Goal: Information Seeking & Learning: Learn about a topic

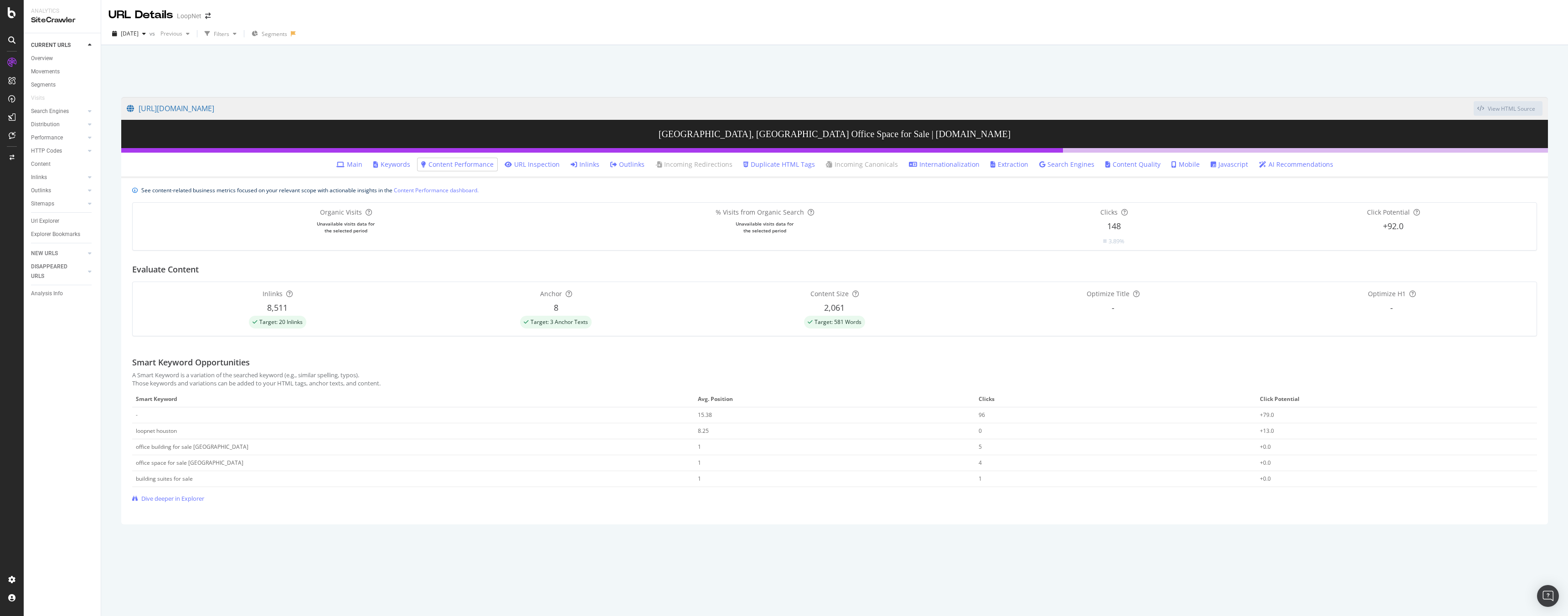
drag, startPoint x: 195, startPoint y: 15, endPoint x: 204, endPoint y: 15, distance: 9.0
click at [196, 15] on div "LoopNet" at bounding box center [189, 15] width 25 height 9
click at [204, 15] on span at bounding box center [208, 16] width 13 height 6
click at [208, 15] on icon "arrow-right-arrow-left" at bounding box center [208, 16] width 6 height 6
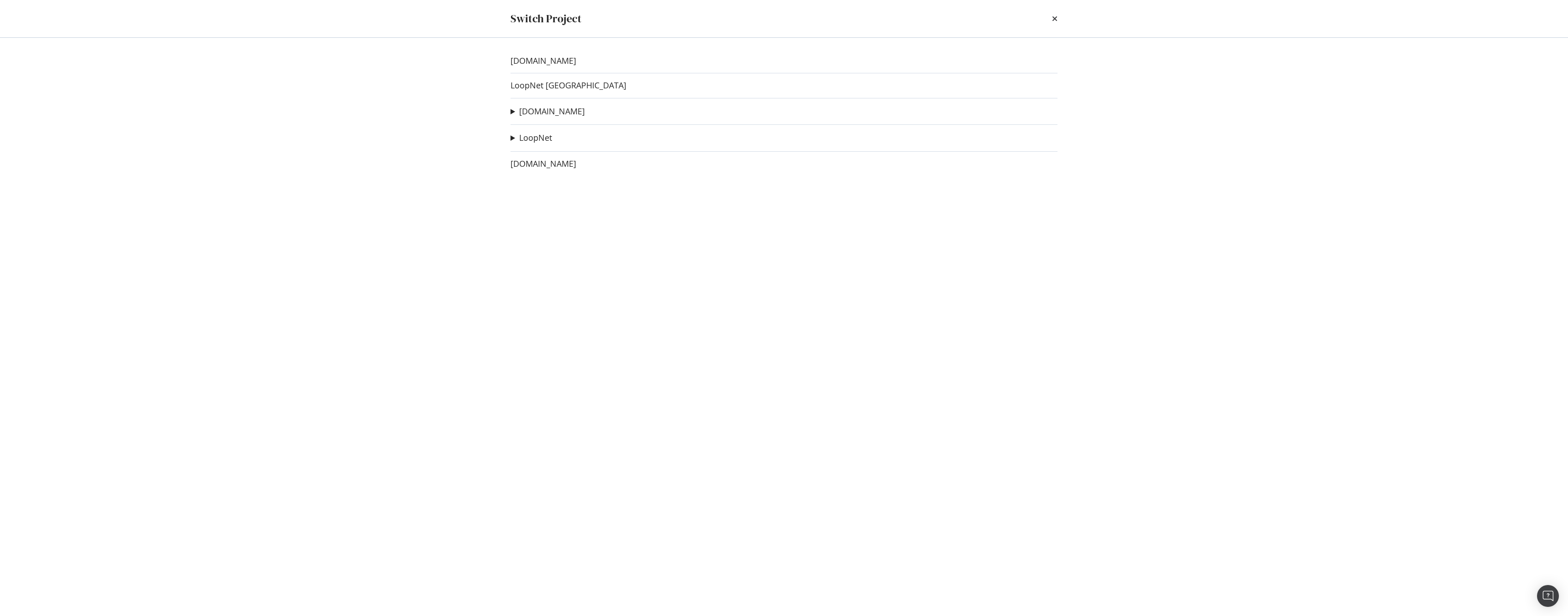
click at [549, 119] on div "[DOMAIN_NAME] LoopNet Canada [DOMAIN_NAME] Apartments H1 test Ad-Hoc Project [D…" at bounding box center [783, 327] width 583 height 578
click at [548, 114] on link "[DOMAIN_NAME]" at bounding box center [552, 111] width 66 height 10
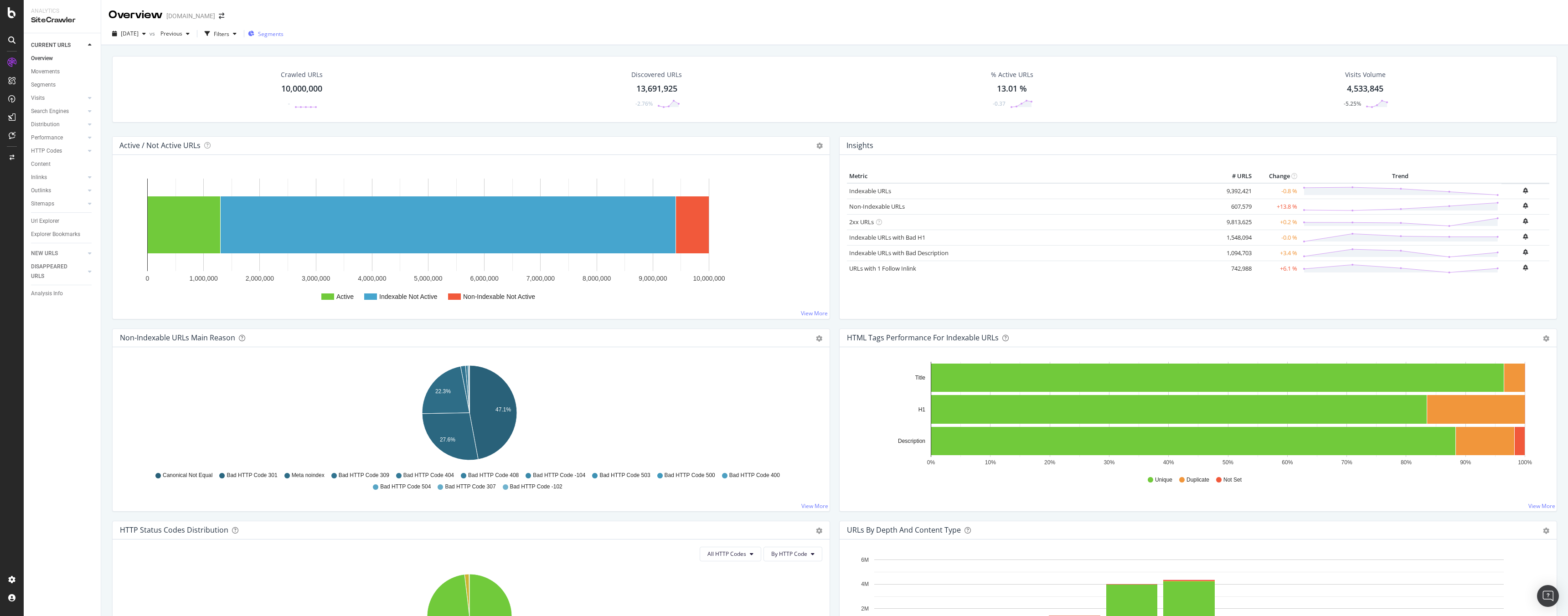
click at [283, 32] on span "Segments" at bounding box center [271, 34] width 26 height 8
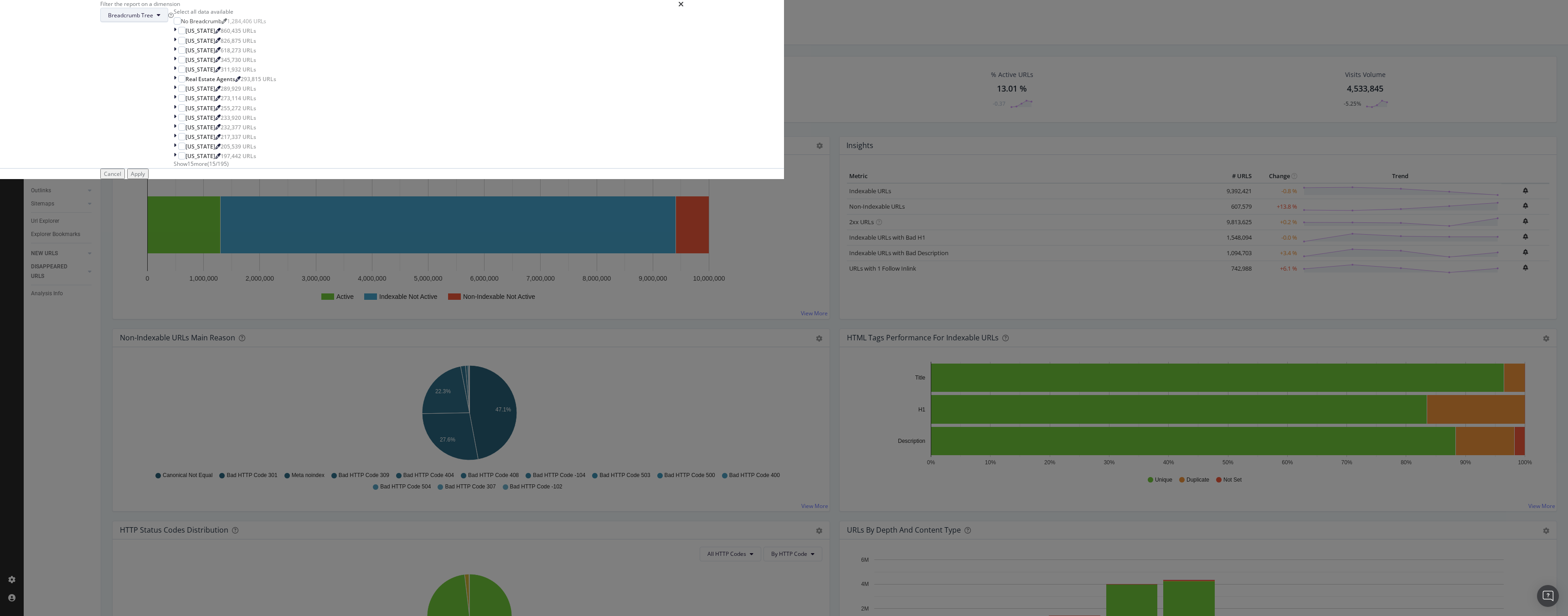
click at [153, 19] on span "Breadcrumb Tree" at bounding box center [130, 15] width 45 height 8
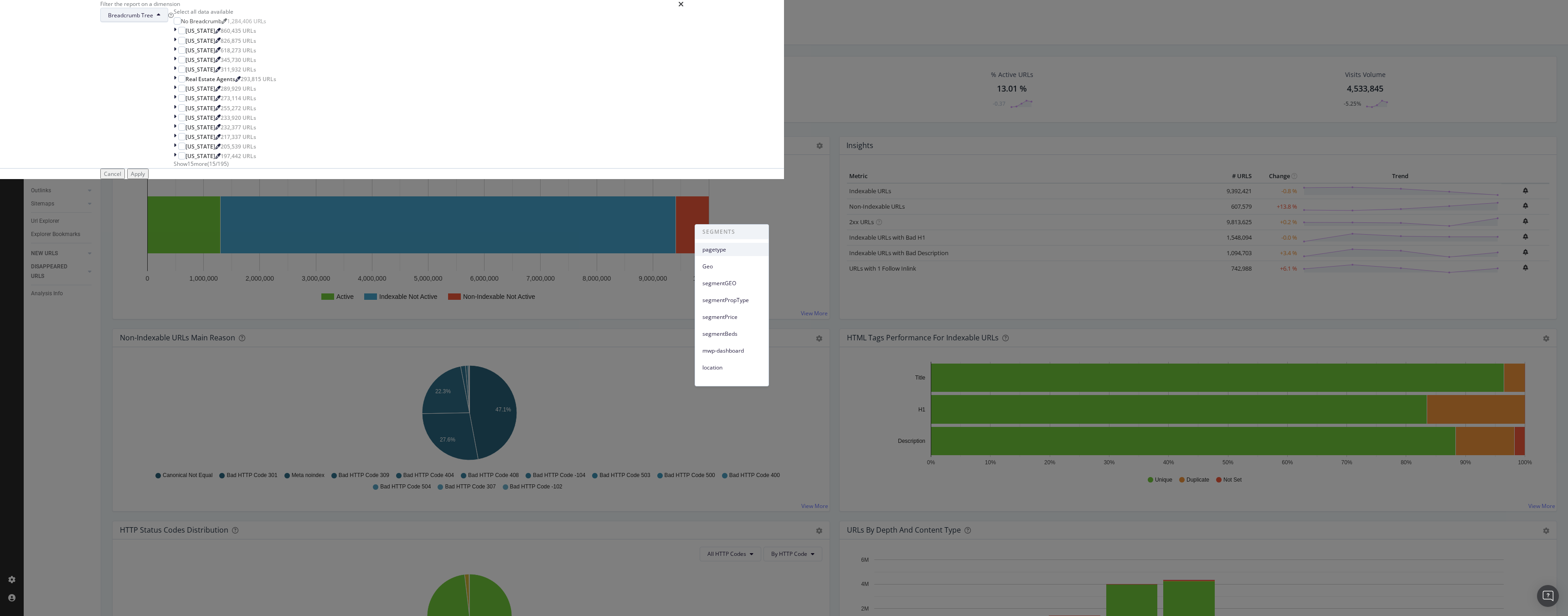
click at [728, 245] on span "pagetype" at bounding box center [731, 249] width 59 height 8
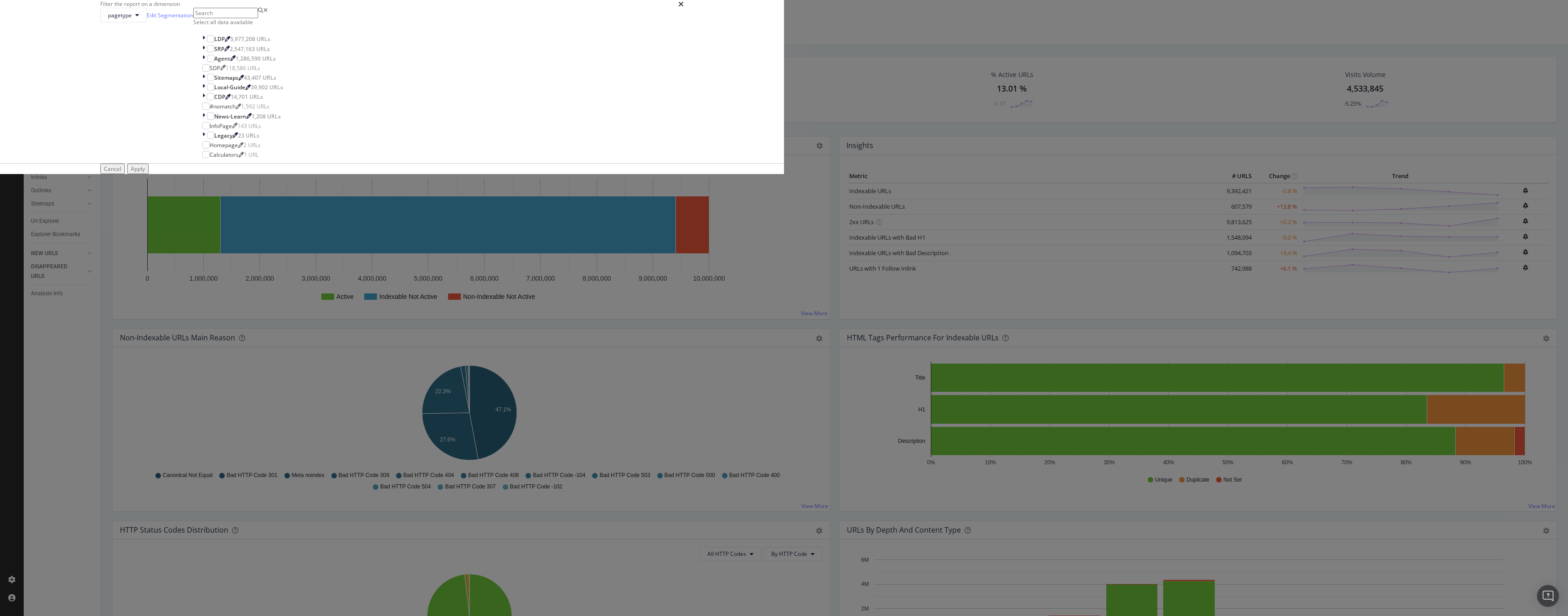
click at [145, 173] on div "Apply" at bounding box center [138, 169] width 14 height 8
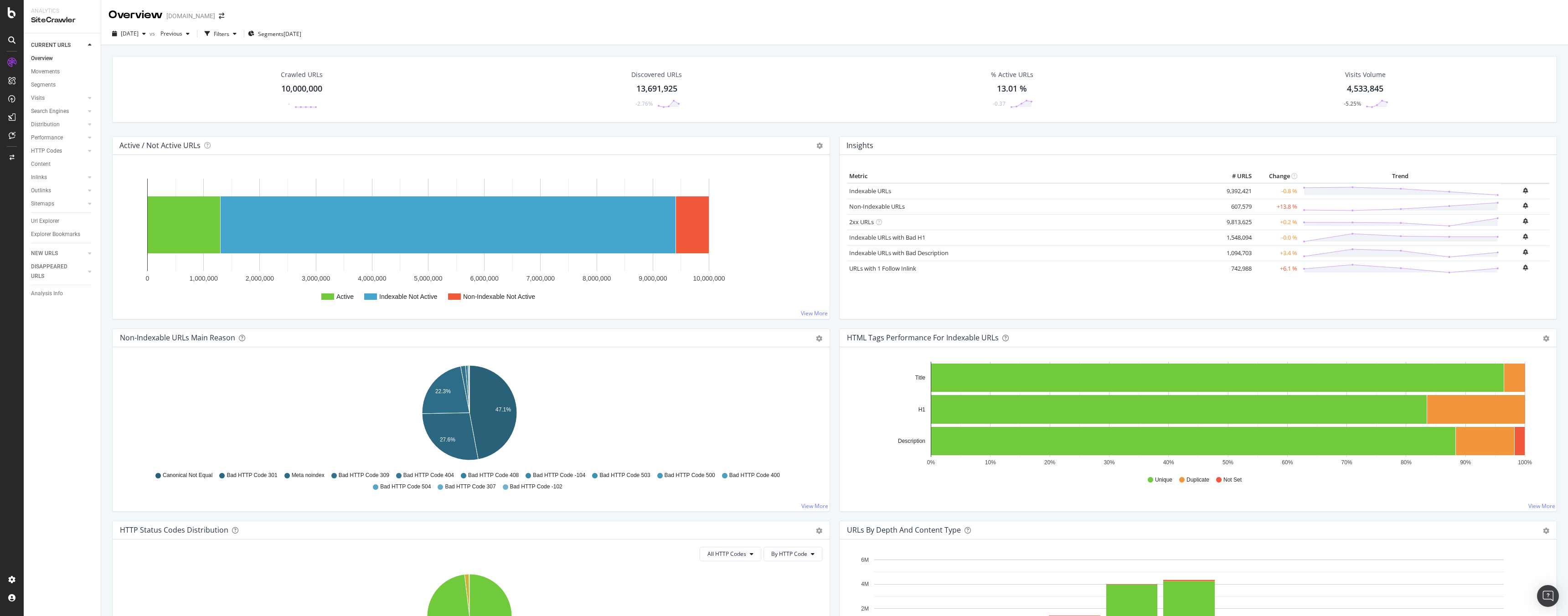
click at [67, 20] on div "SiteCrawler" at bounding box center [62, 20] width 63 height 11
click at [52, 116] on div "LogAnalyzer" at bounding box center [52, 118] width 36 height 9
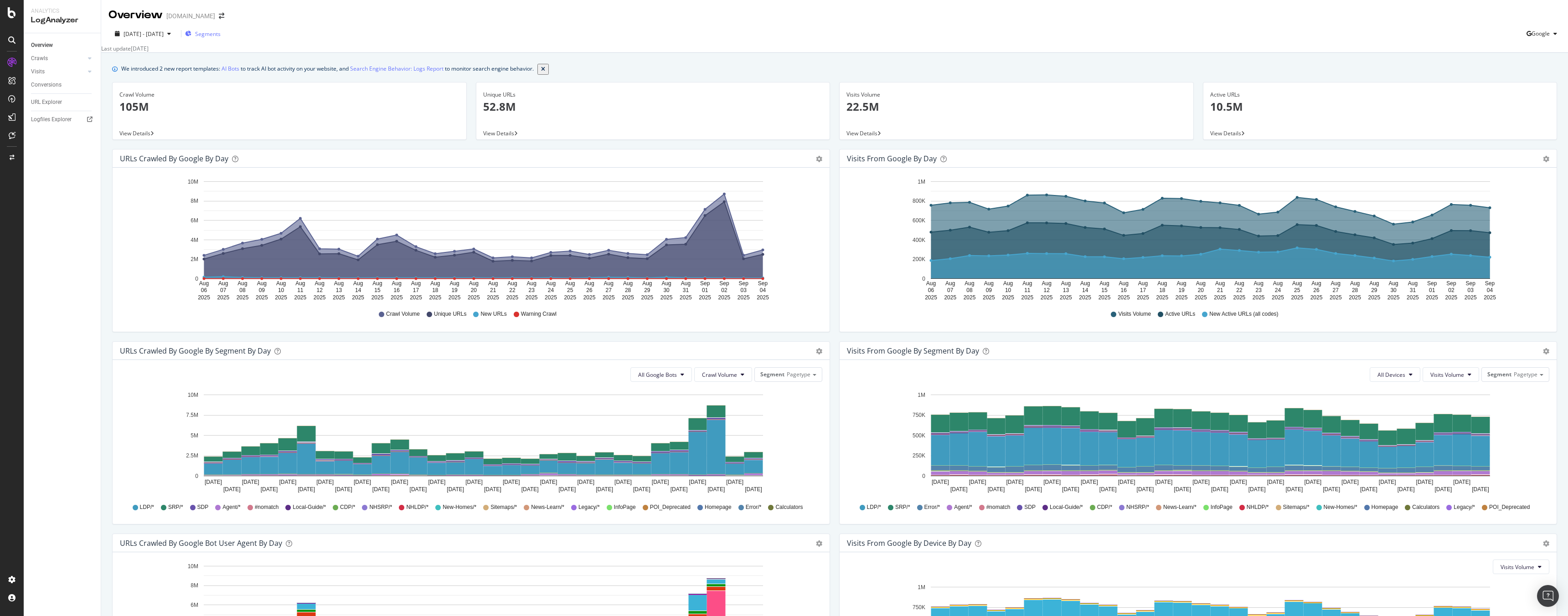
click at [221, 38] on div "Segments" at bounding box center [203, 34] width 36 height 14
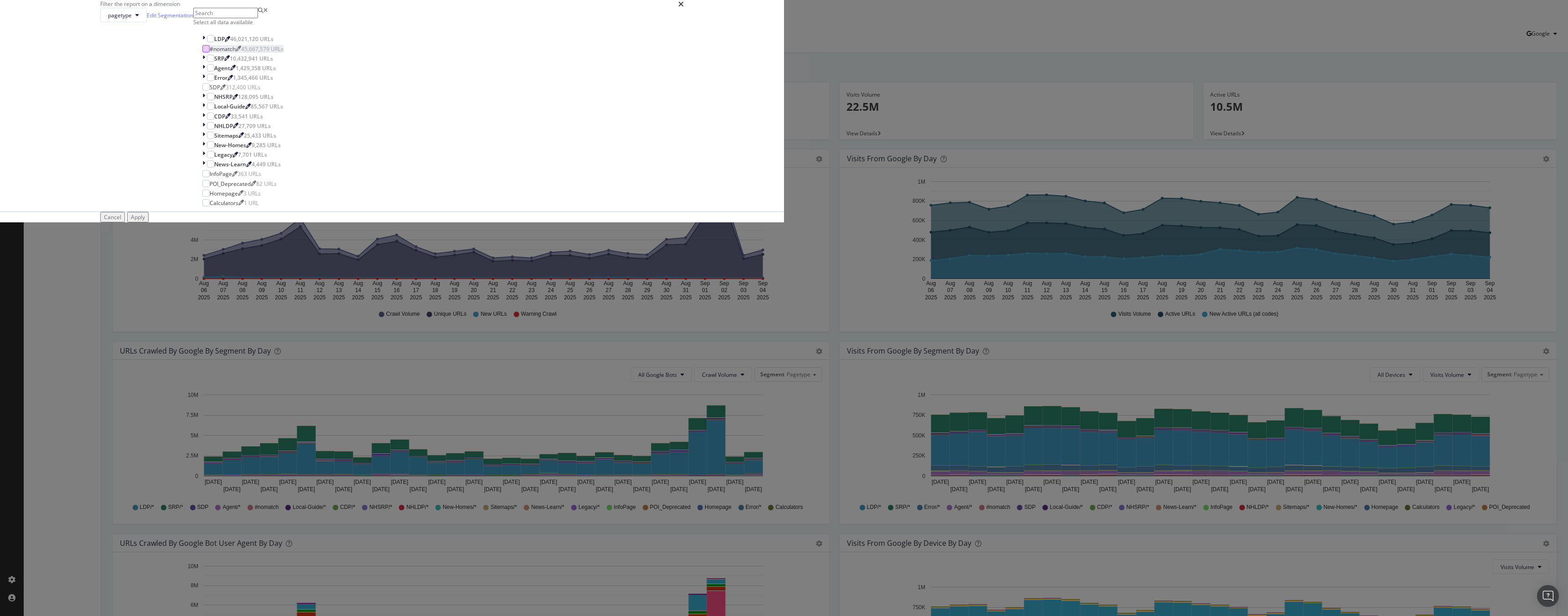
click at [210, 53] on div "modal" at bounding box center [206, 48] width 7 height 7
click at [209, 51] on icon "modal" at bounding box center [207, 49] width 4 height 5
click at [205, 43] on icon "modal" at bounding box center [204, 39] width 3 height 8
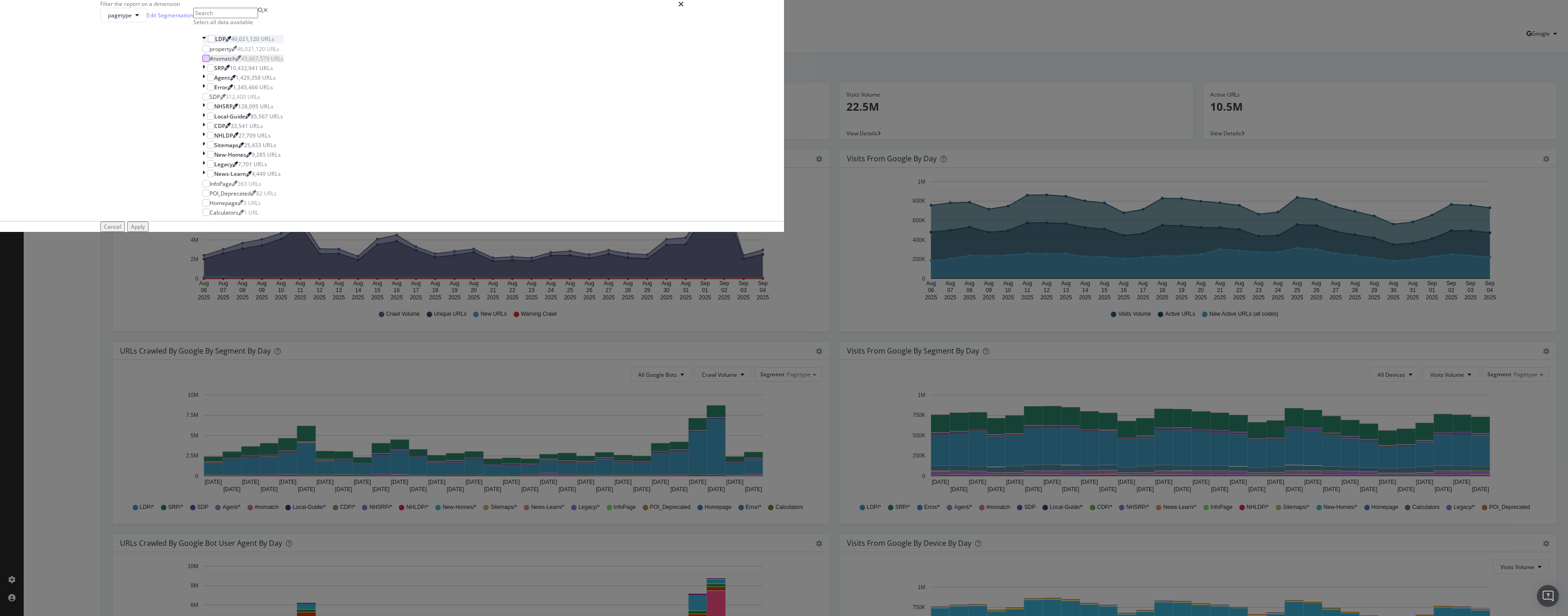
click at [206, 43] on icon "modal" at bounding box center [205, 39] width 4 height 8
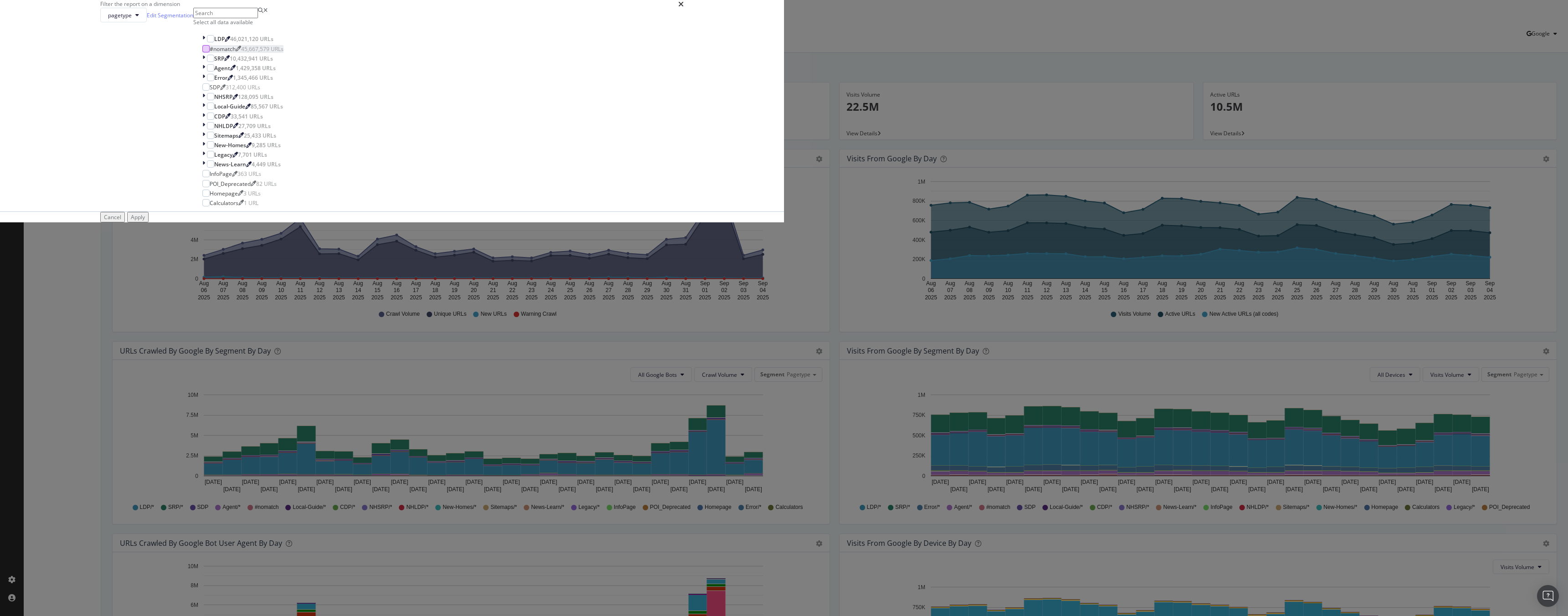
scroll to position [29, 0]
click at [205, 139] on icon "modal" at bounding box center [204, 136] width 3 height 8
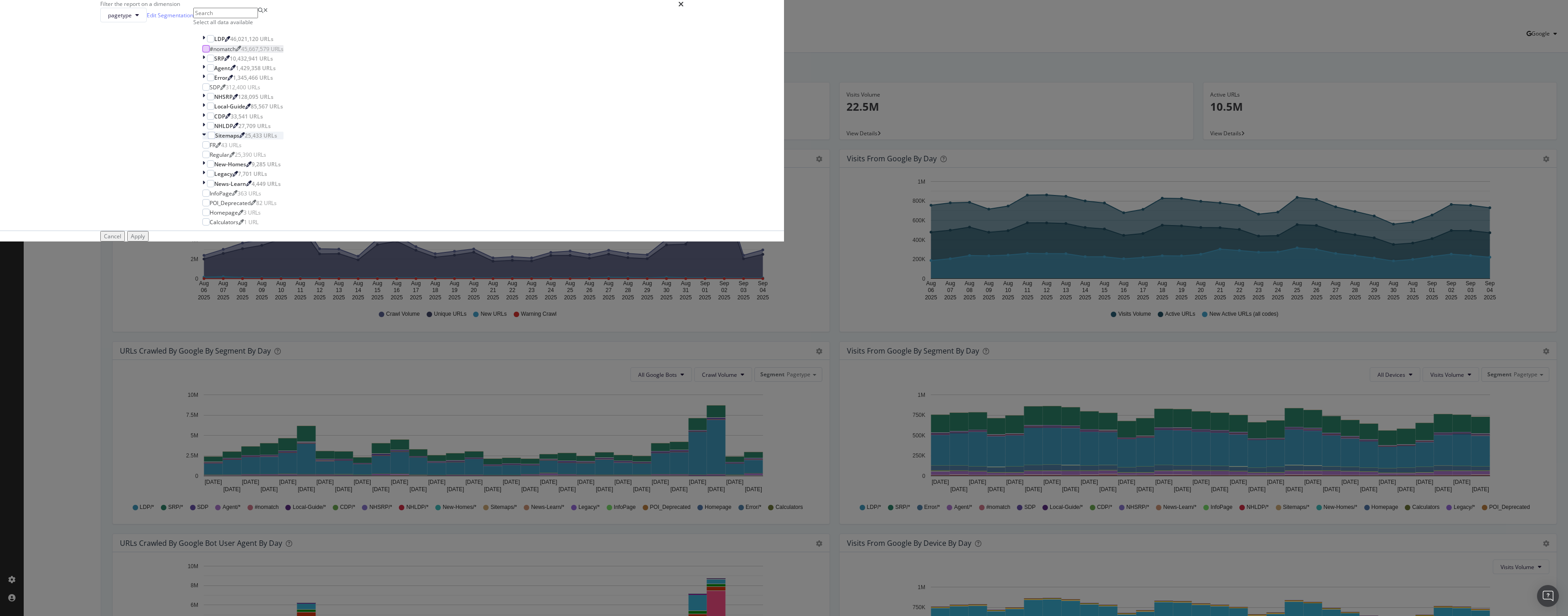
click at [206, 139] on icon "modal" at bounding box center [205, 136] width 4 height 8
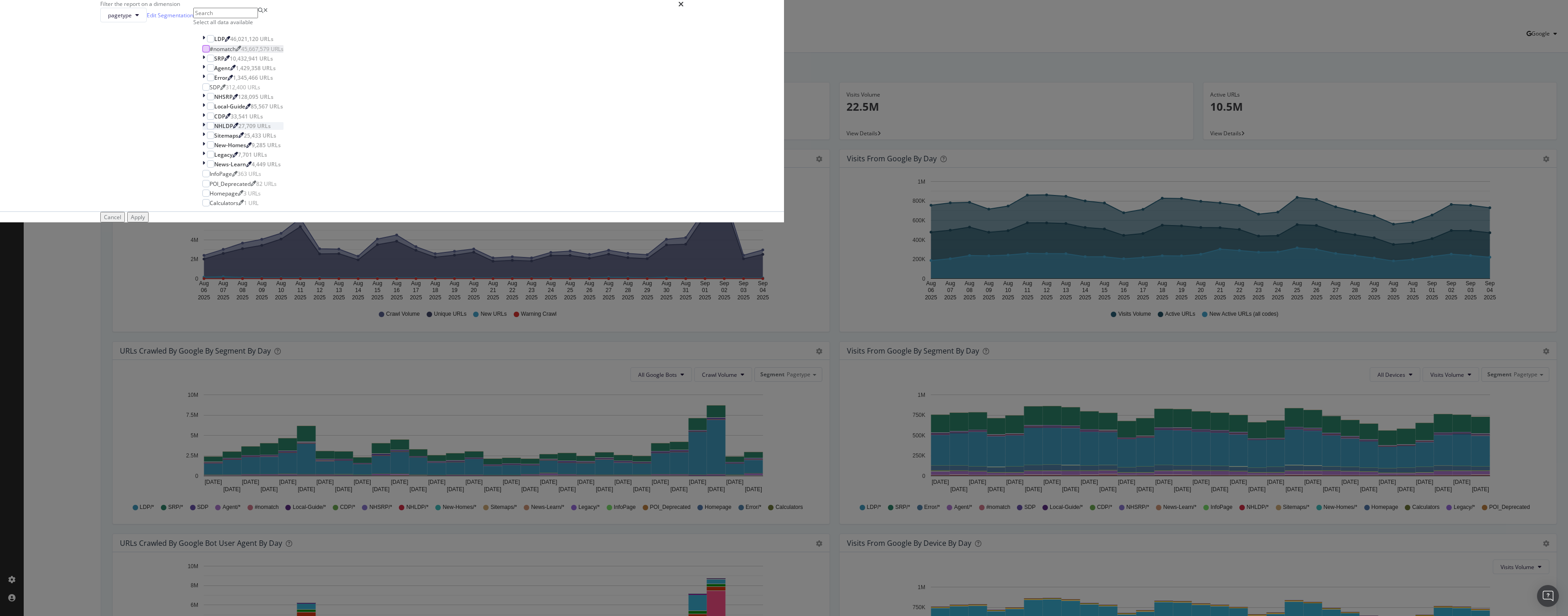
click at [205, 130] on icon "modal" at bounding box center [204, 126] width 3 height 8
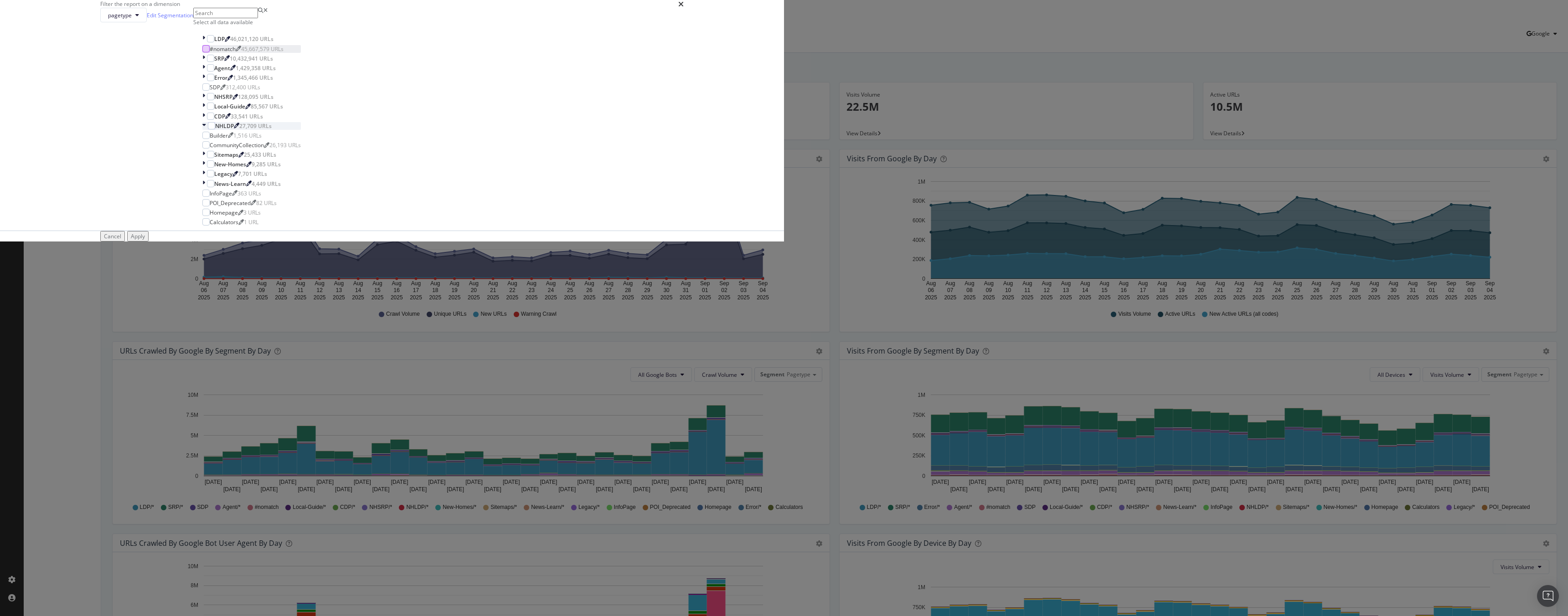
click at [206, 130] on icon "modal" at bounding box center [205, 126] width 4 height 8
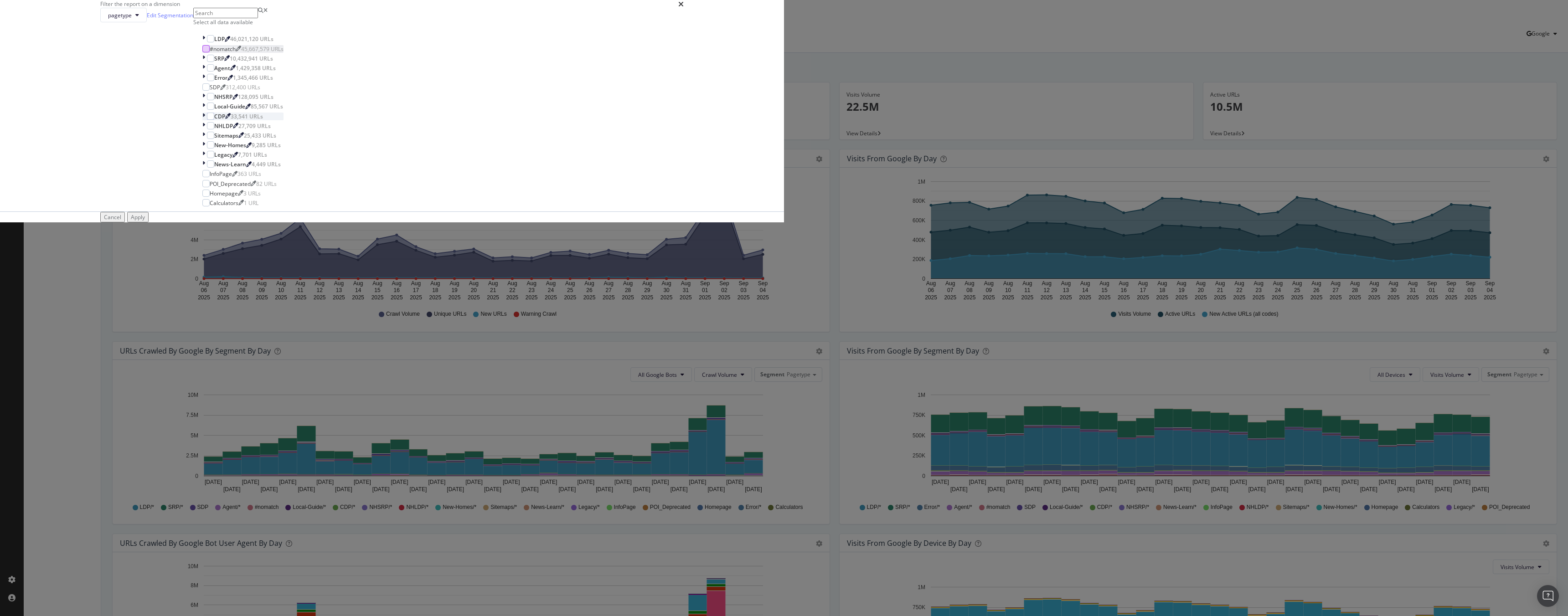
click at [205, 120] on icon "modal" at bounding box center [204, 116] width 3 height 8
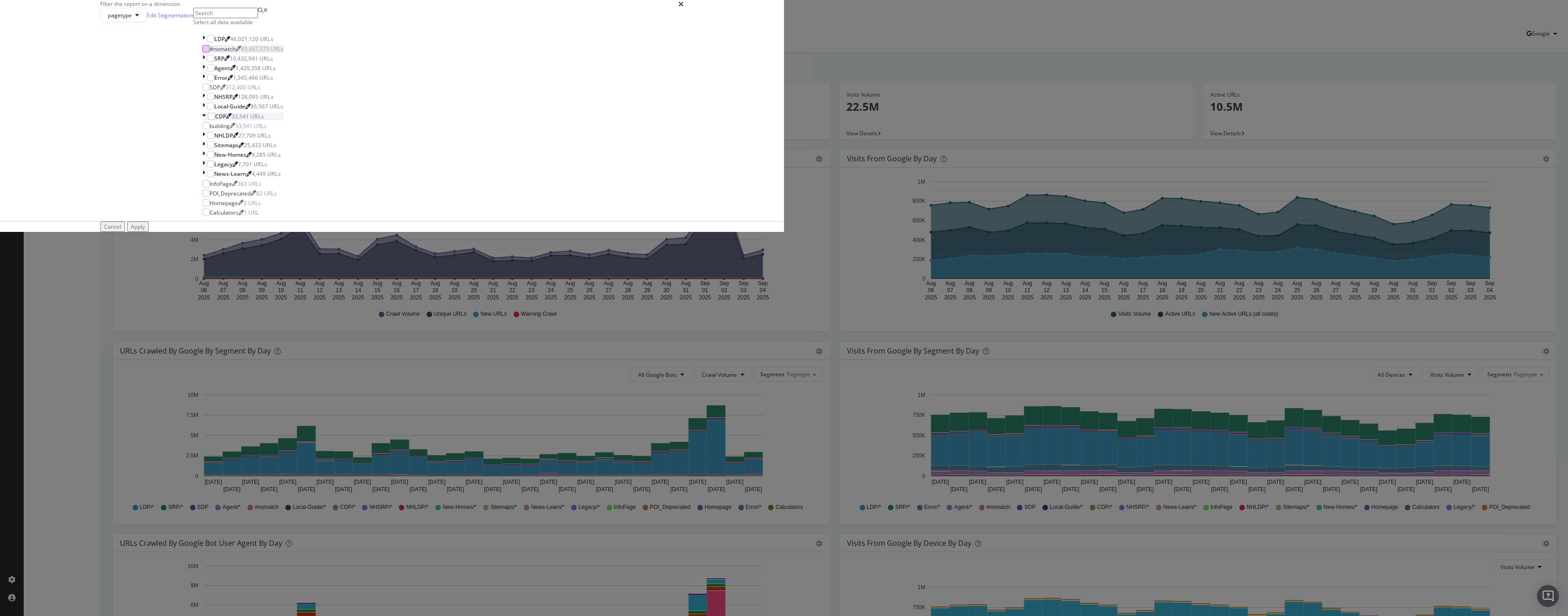
click at [206, 120] on icon "modal" at bounding box center [205, 116] width 4 height 8
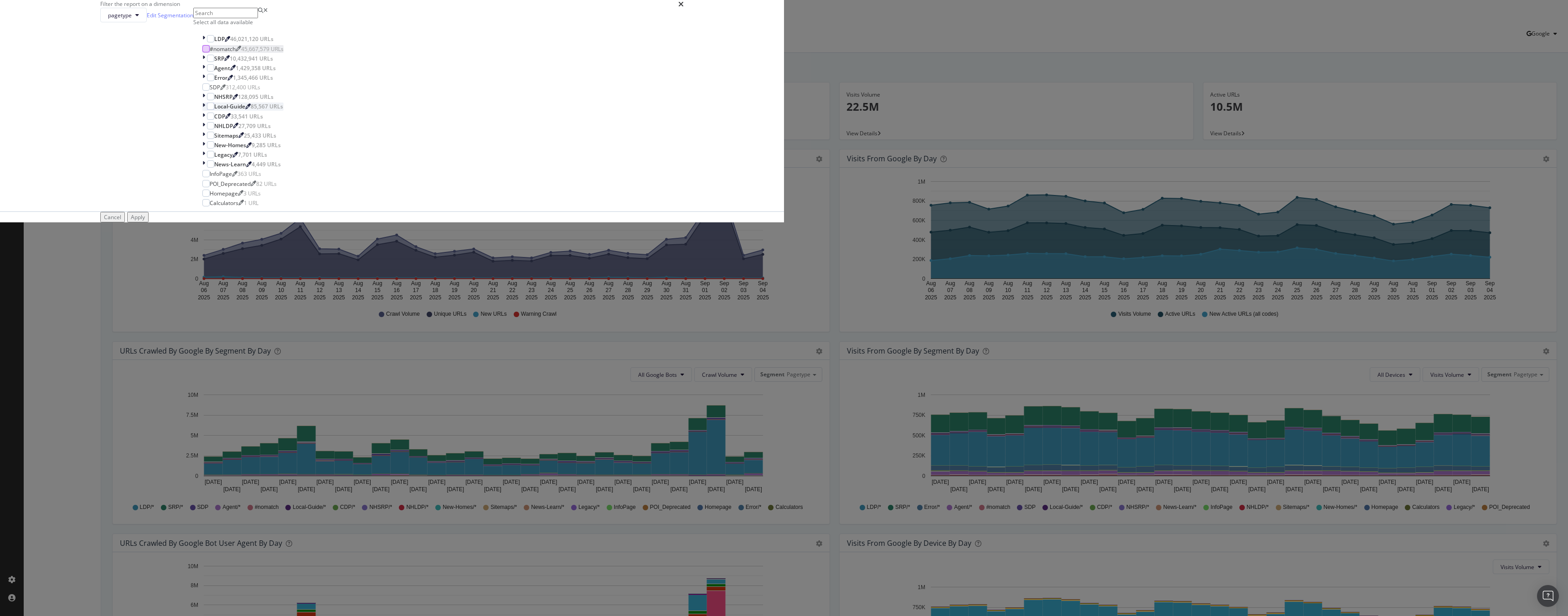
click at [207, 110] on div "modal" at bounding box center [205, 106] width 5 height 8
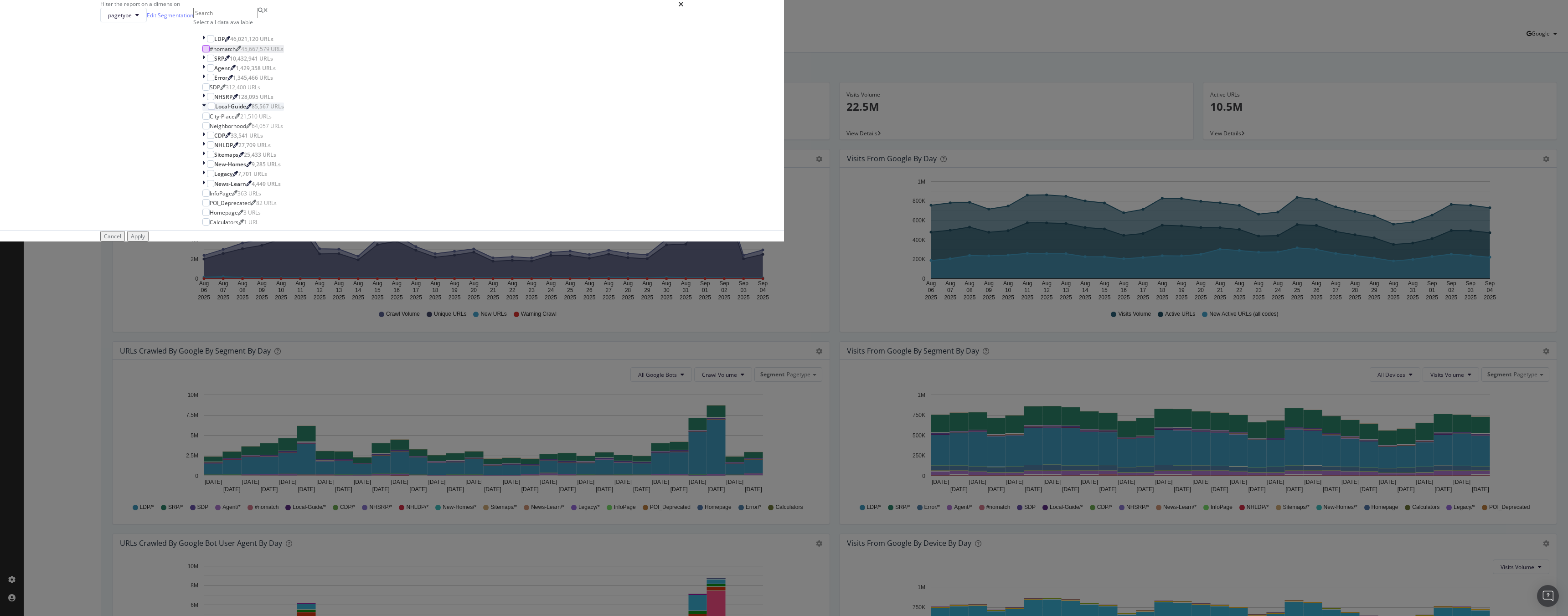
click at [206, 110] on icon "modal" at bounding box center [205, 106] width 4 height 8
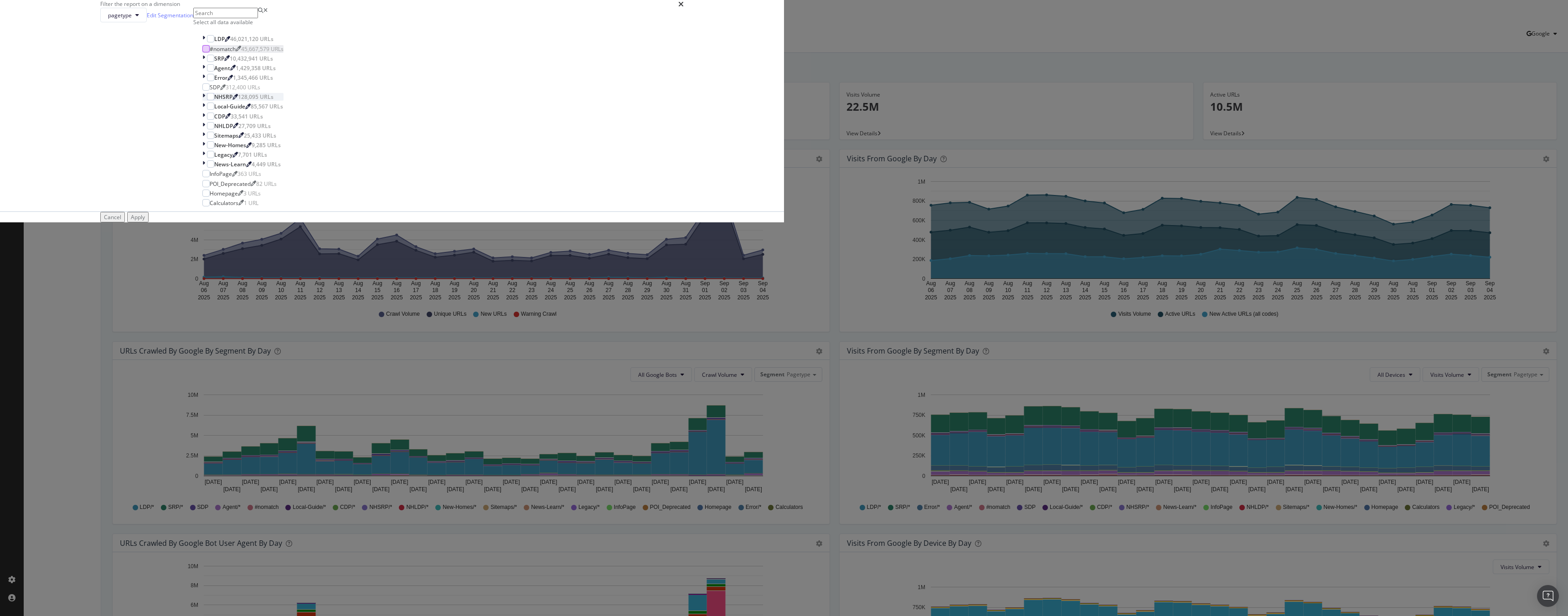
click at [205, 100] on icon "modal" at bounding box center [204, 97] width 3 height 8
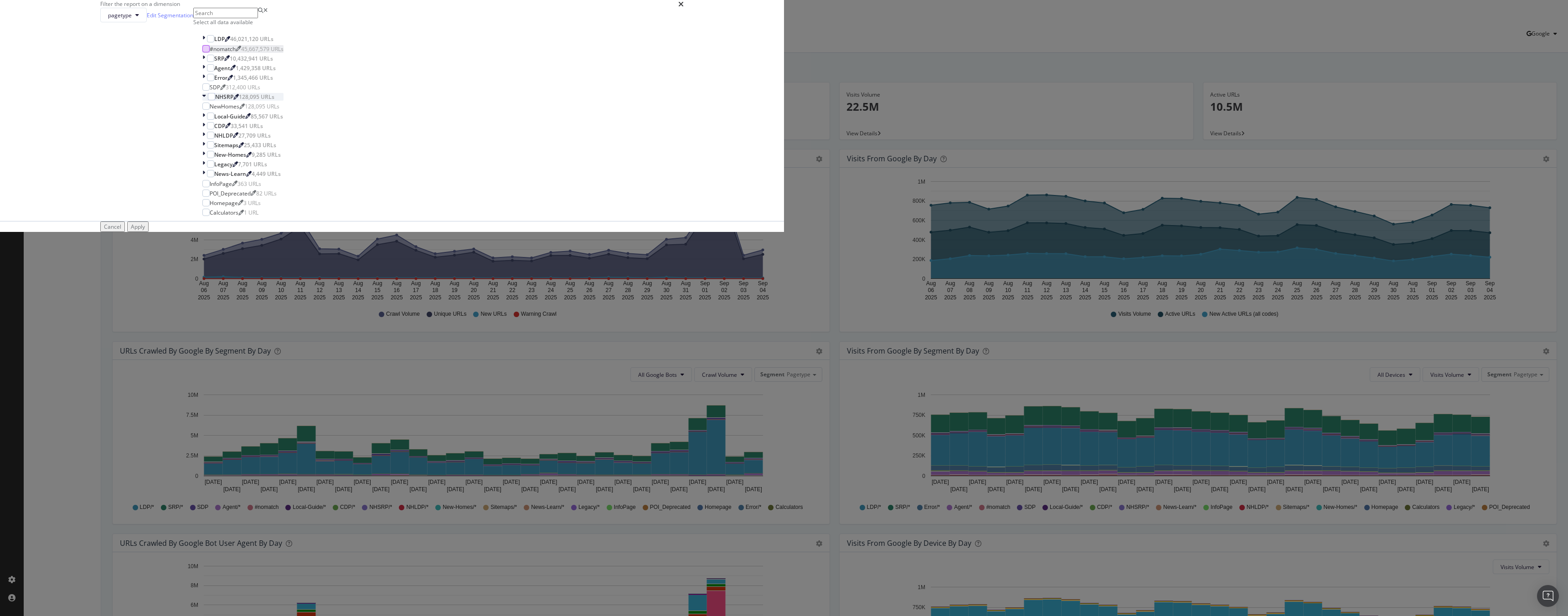
click at [206, 100] on icon "modal" at bounding box center [205, 97] width 4 height 8
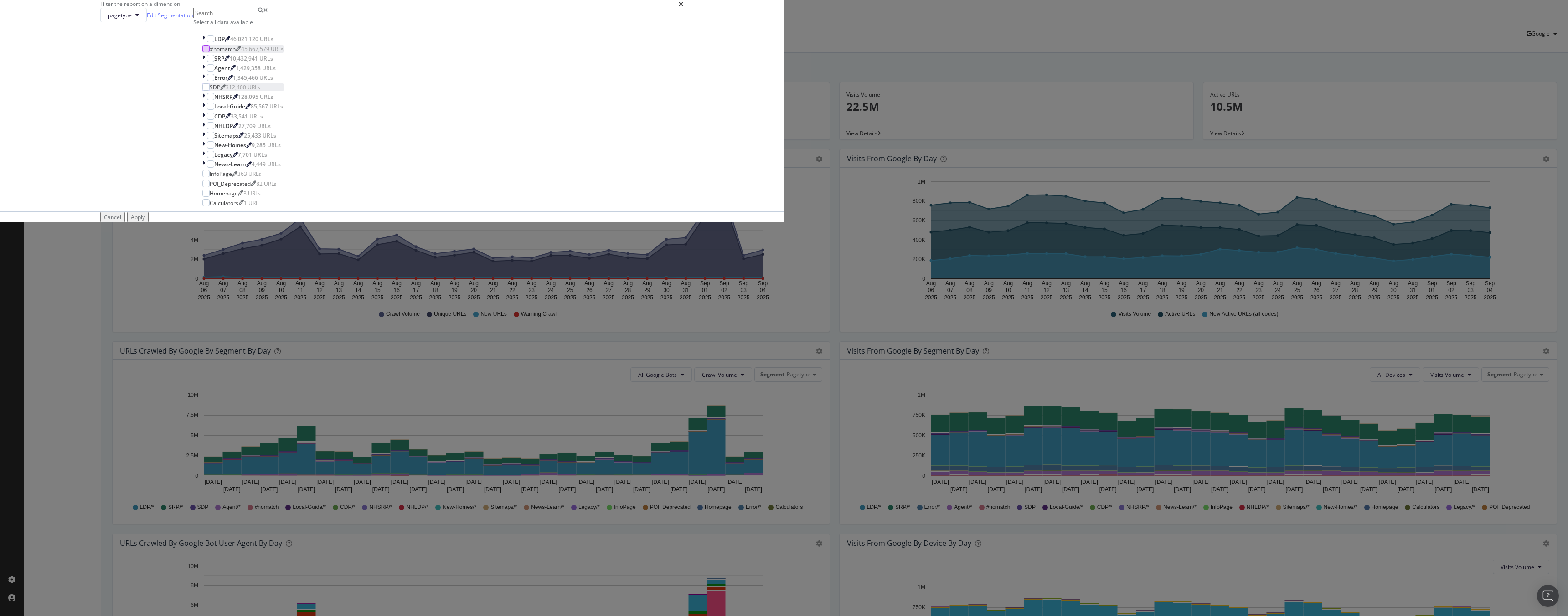
scroll to position [0, 0]
click at [205, 63] on icon "modal" at bounding box center [204, 59] width 3 height 8
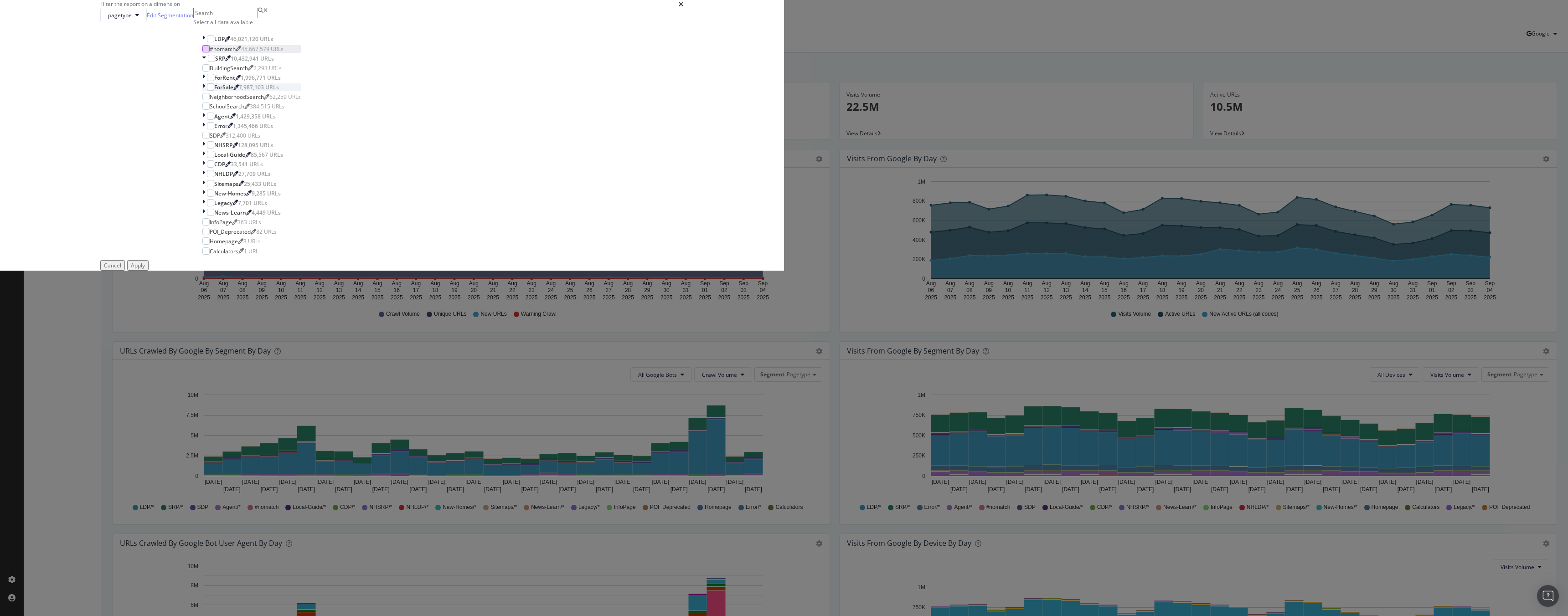
click at [205, 91] on icon "modal" at bounding box center [204, 87] width 3 height 8
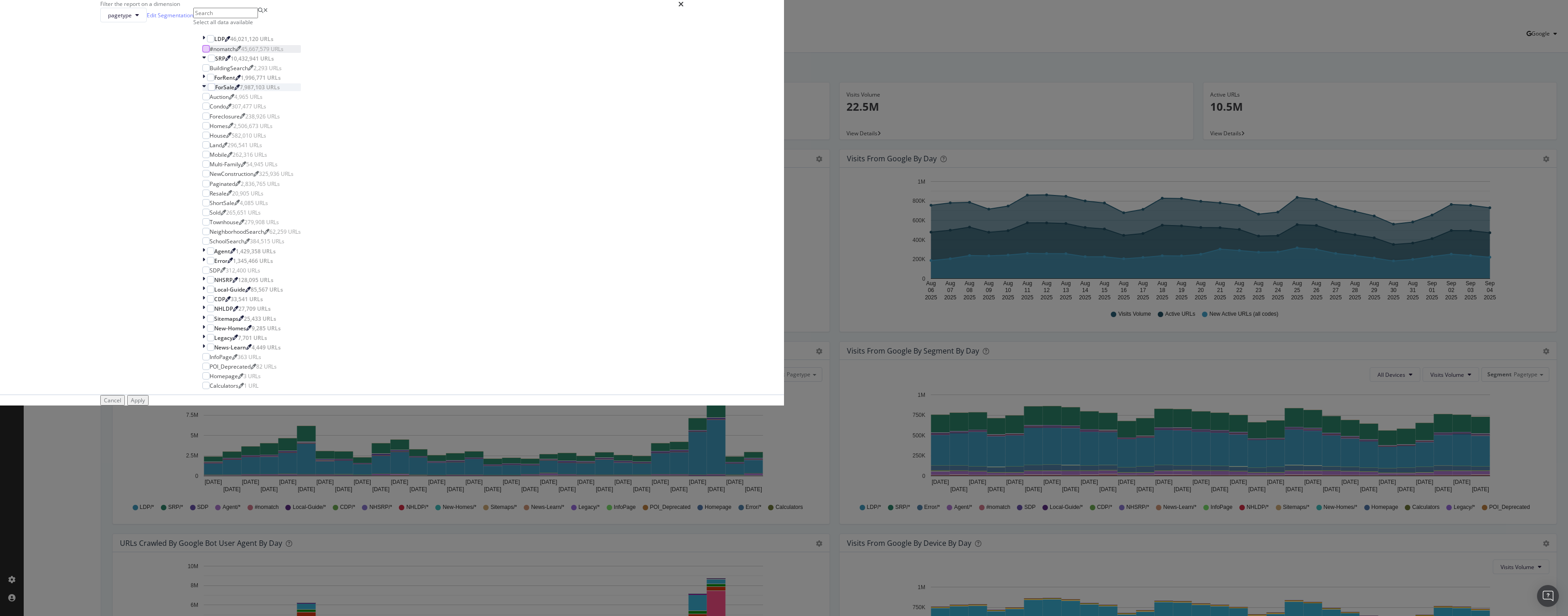
click at [206, 91] on icon "modal" at bounding box center [205, 87] width 4 height 8
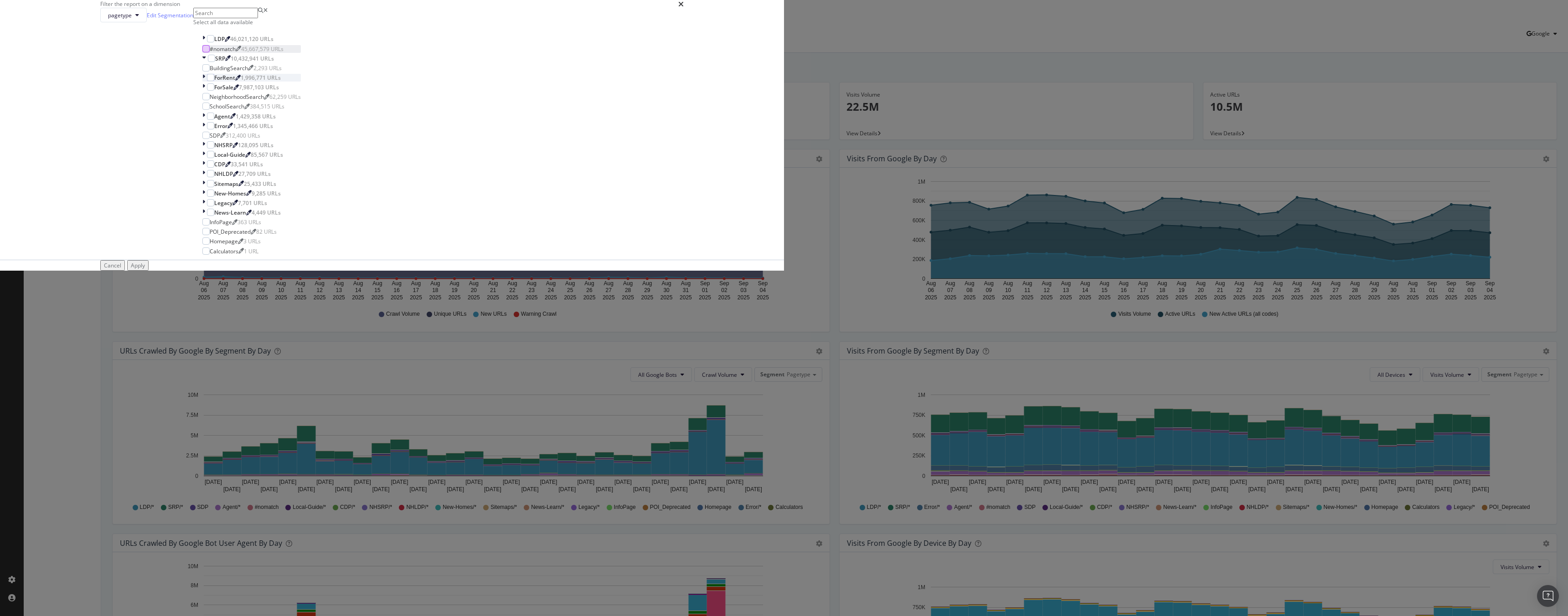
click at [205, 81] on icon "modal" at bounding box center [204, 77] width 3 height 8
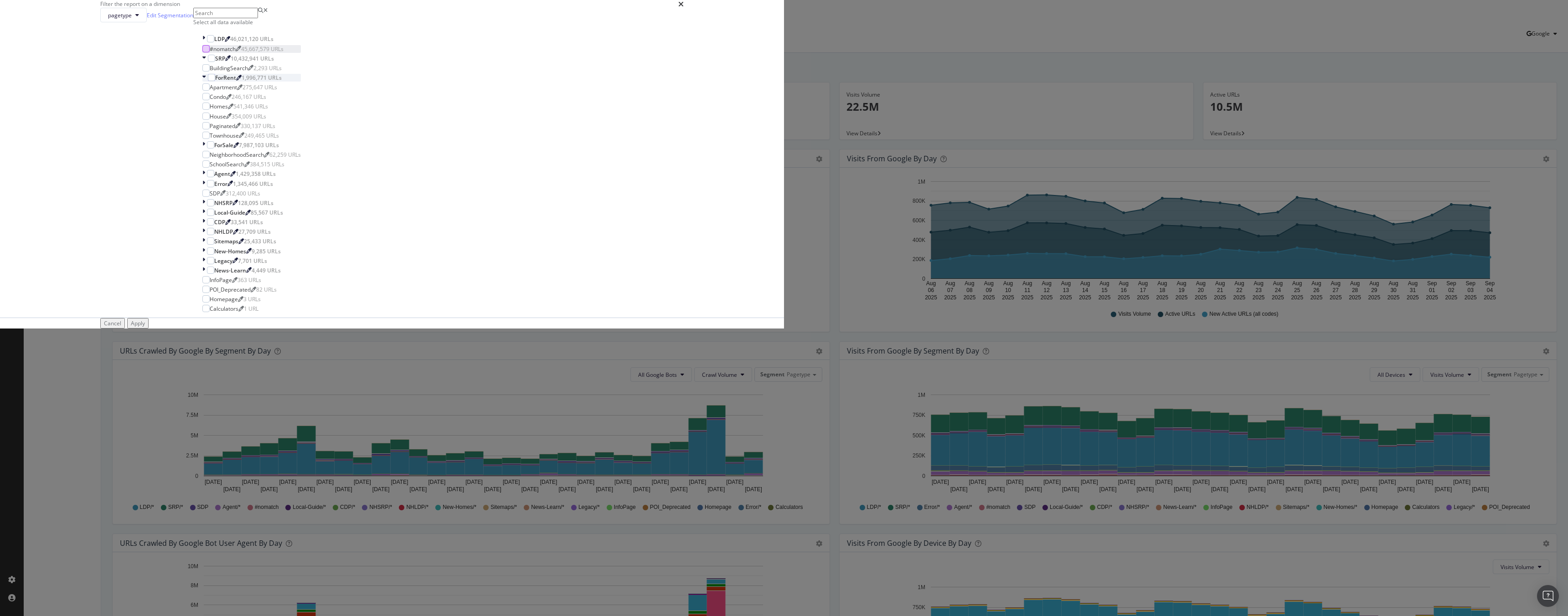
click at [206, 81] on icon "modal" at bounding box center [205, 77] width 4 height 8
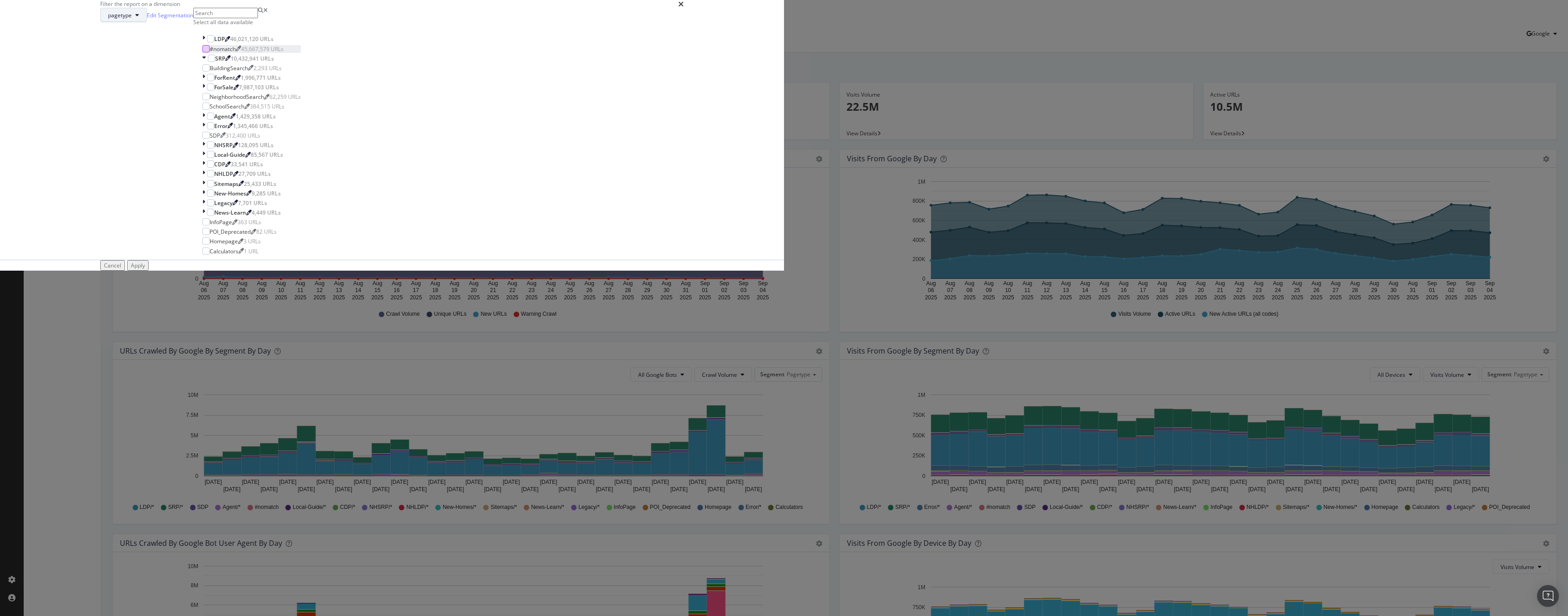
click at [139, 18] on icon "modal" at bounding box center [137, 15] width 4 height 6
click at [718, 248] on span "segmentGEO" at bounding box center [725, 246] width 47 height 8
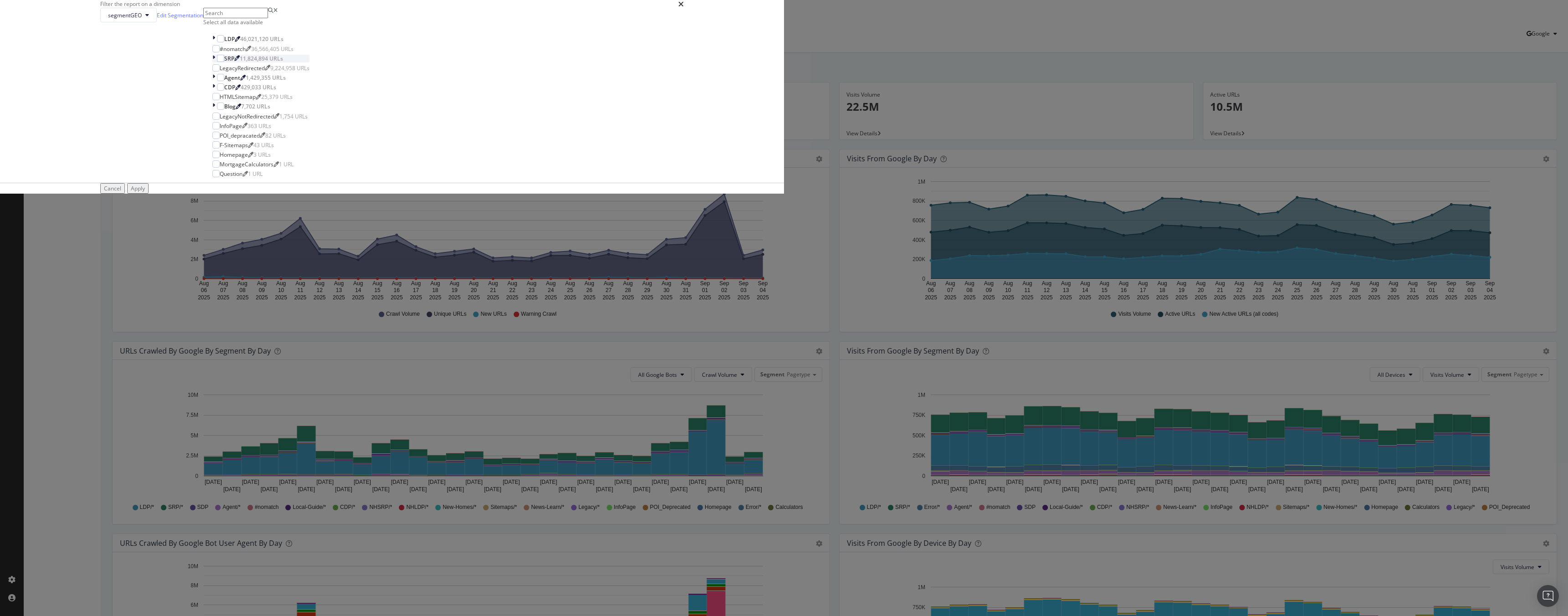
click at [216, 63] on icon "modal" at bounding box center [214, 59] width 3 height 8
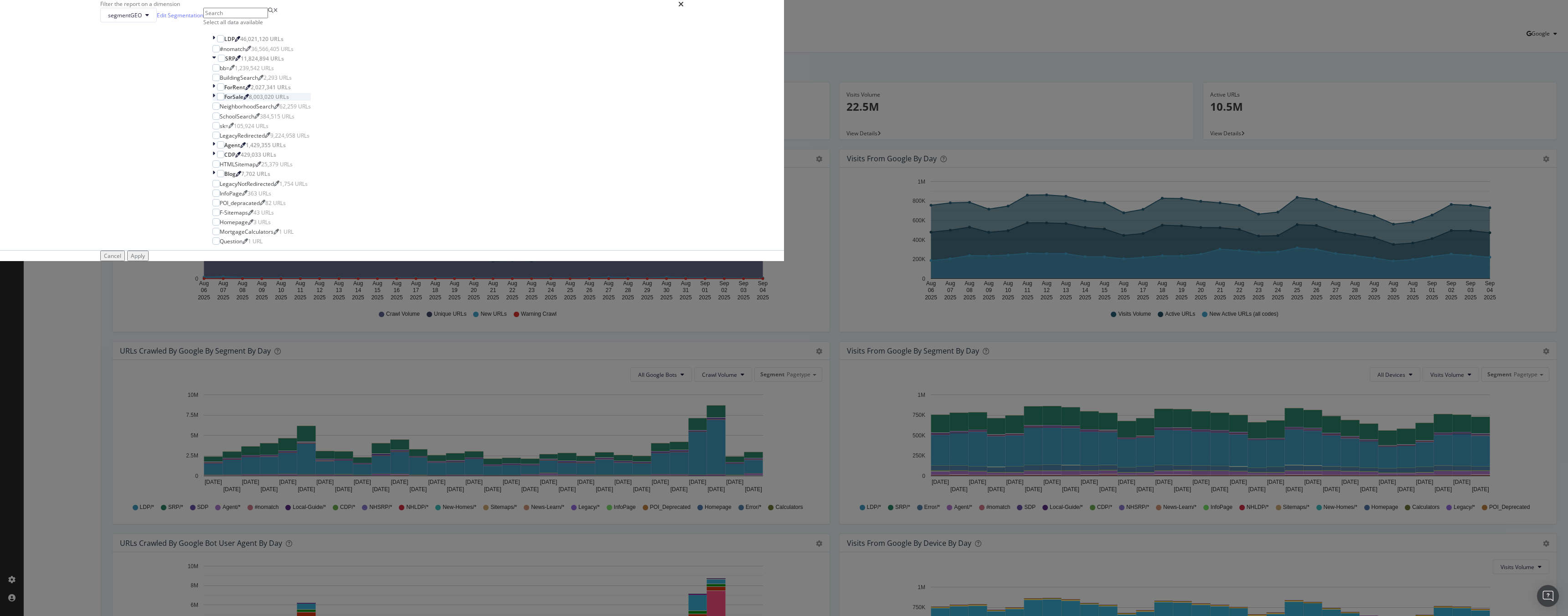
click at [216, 100] on icon "modal" at bounding box center [214, 97] width 3 height 8
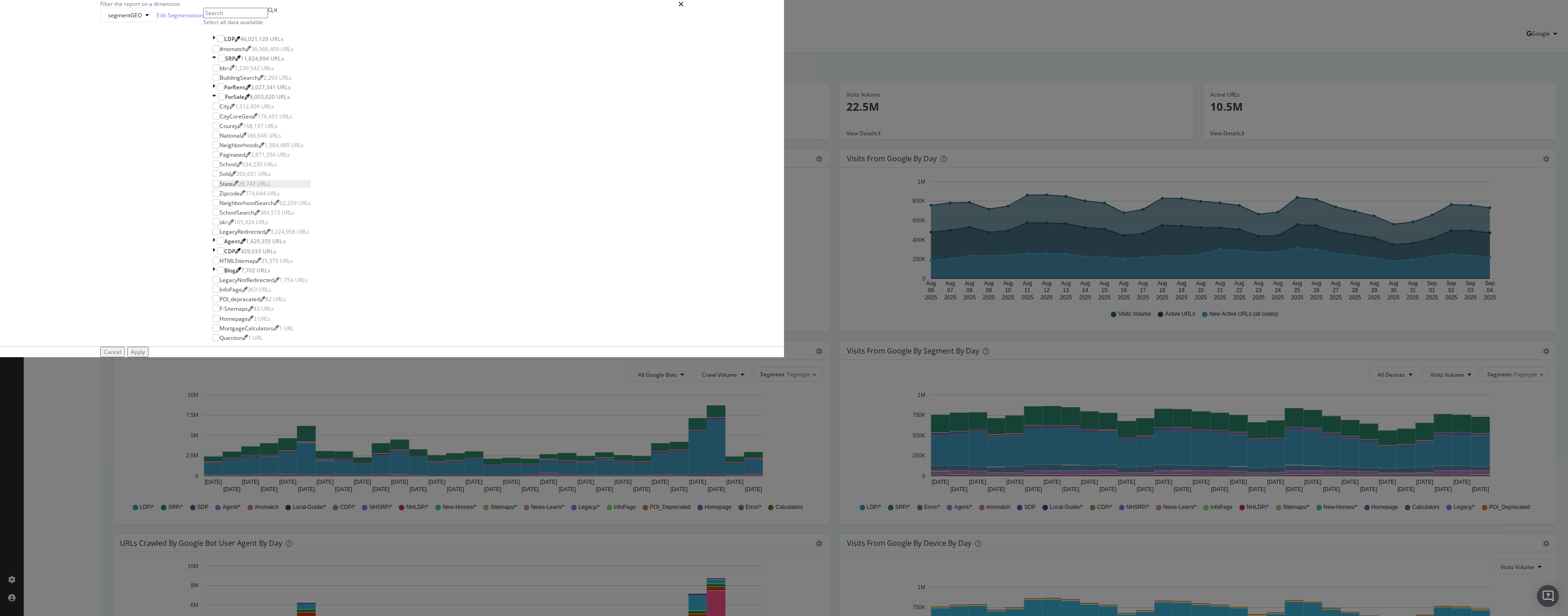
scroll to position [65, 0]
click at [220, 197] on div "modal" at bounding box center [216, 193] width 7 height 7
click at [145, 356] on div "Apply" at bounding box center [138, 352] width 14 height 8
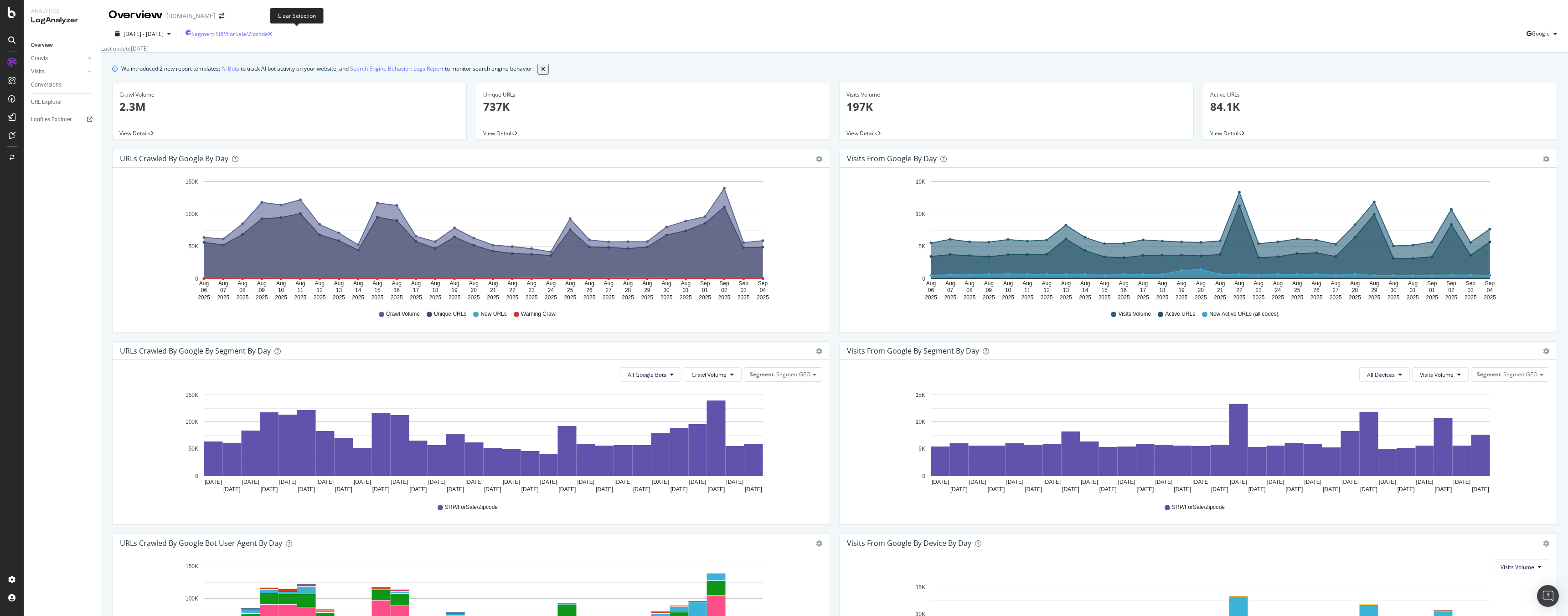
click at [272, 36] on icon "button" at bounding box center [270, 35] width 4 height 6
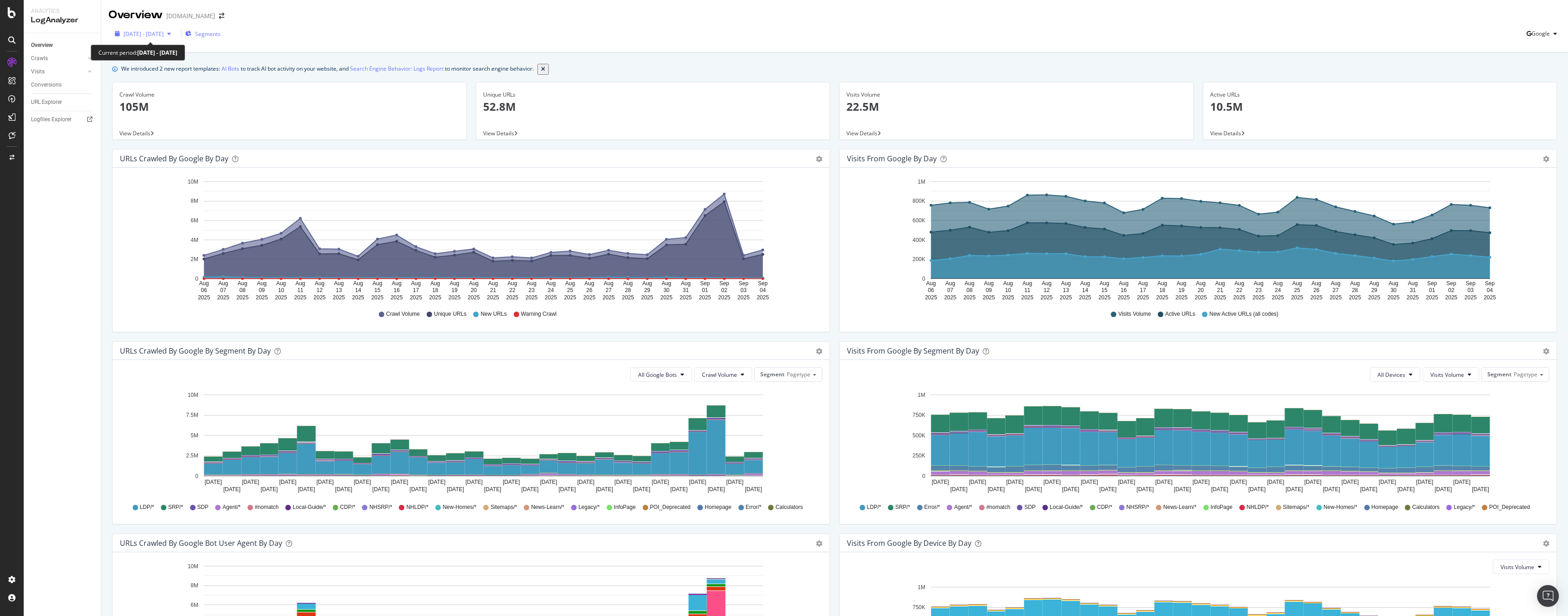
click at [164, 34] on span "[DATE] - [DATE]" at bounding box center [143, 34] width 40 height 8
click at [201, 68] on div "Custom" at bounding box center [211, 64] width 20 height 8
click at [138, 100] on input "[DATE]" at bounding box center [139, 93] width 37 height 13
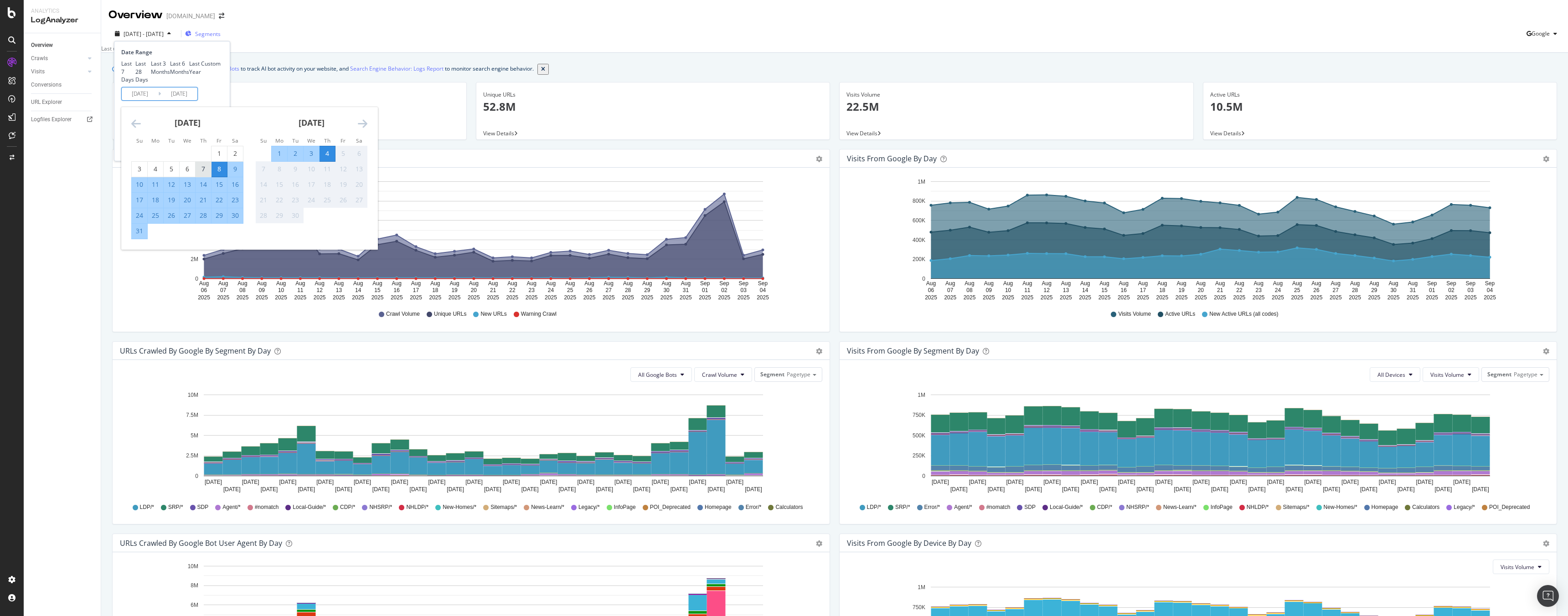
click at [206, 174] on div "7" at bounding box center [204, 169] width 16 height 9
type input "[DATE]"
click at [205, 174] on div "7" at bounding box center [204, 169] width 16 height 9
type input "[DATE]"
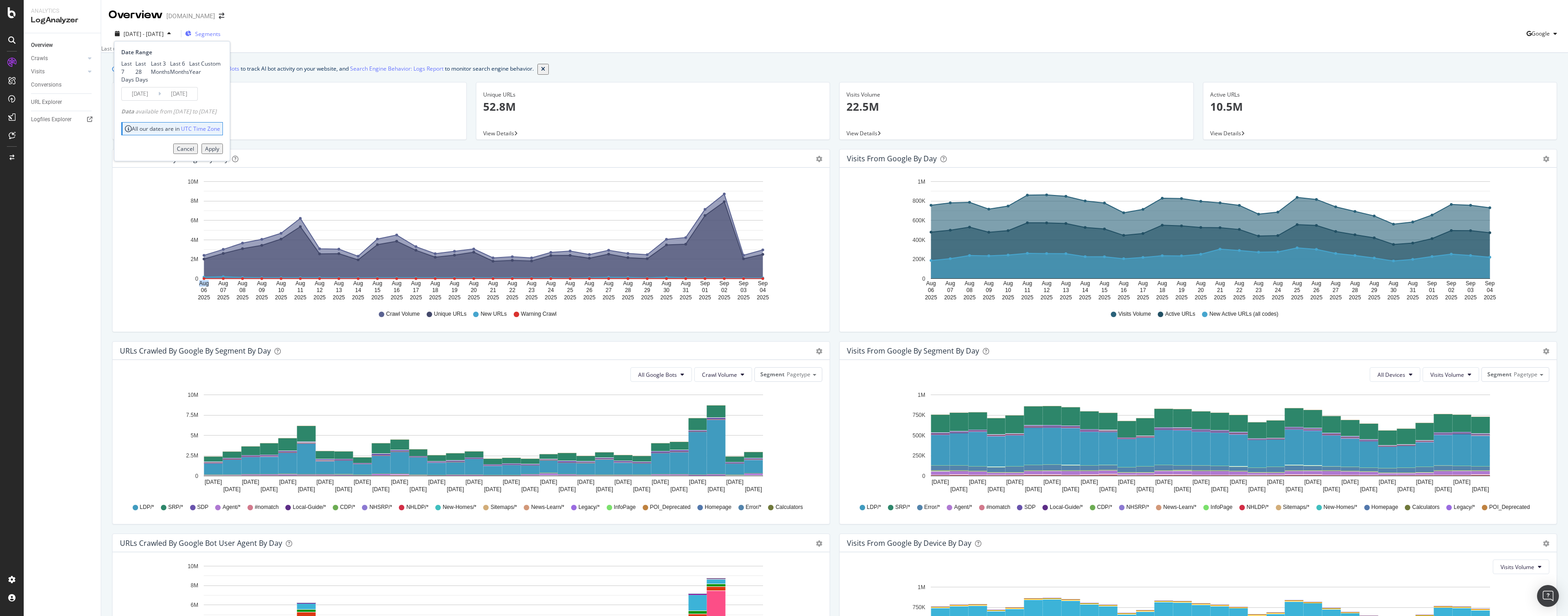
click at [205, 212] on rect "A chart." at bounding box center [483, 231] width 559 height 97
click at [161, 34] on span "[DATE] - [DATE]" at bounding box center [143, 34] width 40 height 8
click at [145, 100] on input "[DATE]" at bounding box center [139, 93] width 37 height 13
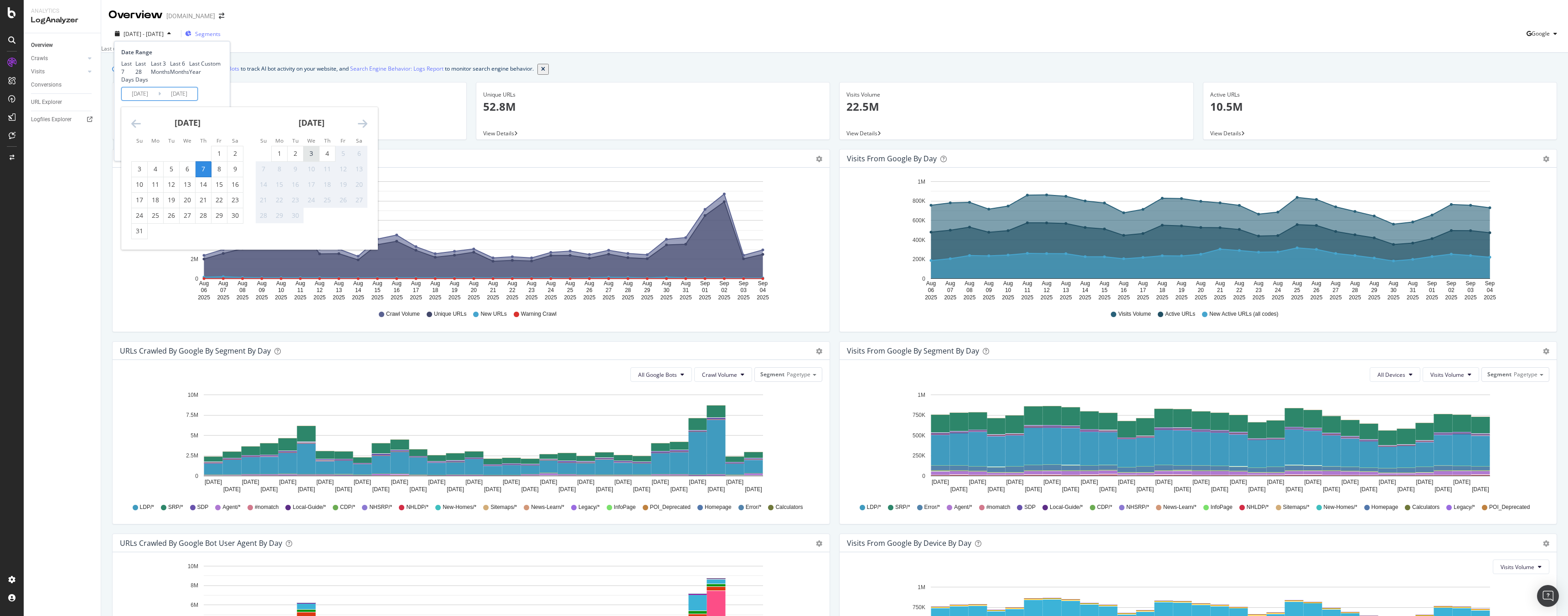
click at [312, 158] on div "3" at bounding box center [312, 153] width 16 height 9
type input "[DATE]"
click at [189, 100] on input "[DATE]" at bounding box center [179, 93] width 37 height 13
click at [314, 158] on div "3" at bounding box center [312, 153] width 16 height 9
type input "[DATE]"
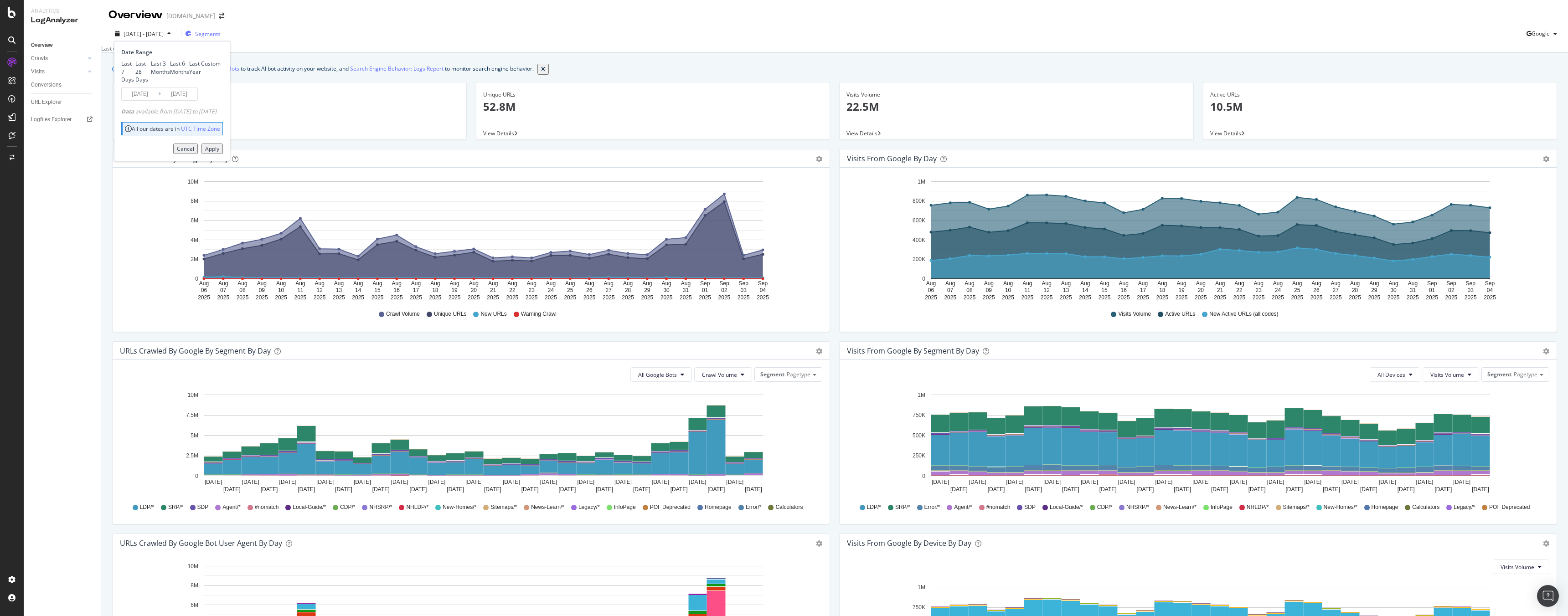
click at [220, 153] on div "Apply" at bounding box center [212, 149] width 14 height 8
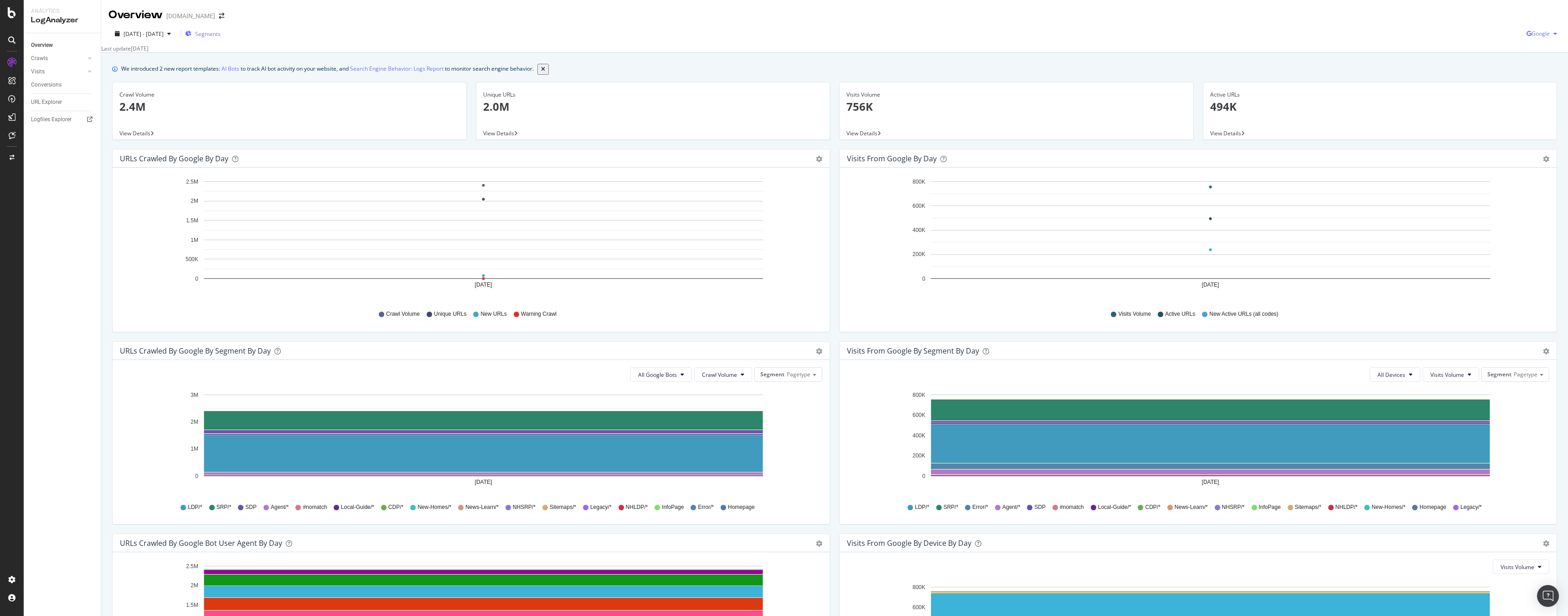
click at [1550, 34] on div "button" at bounding box center [1555, 34] width 11 height 6
click at [1538, 66] on span "Bing" at bounding box center [1540, 69] width 34 height 8
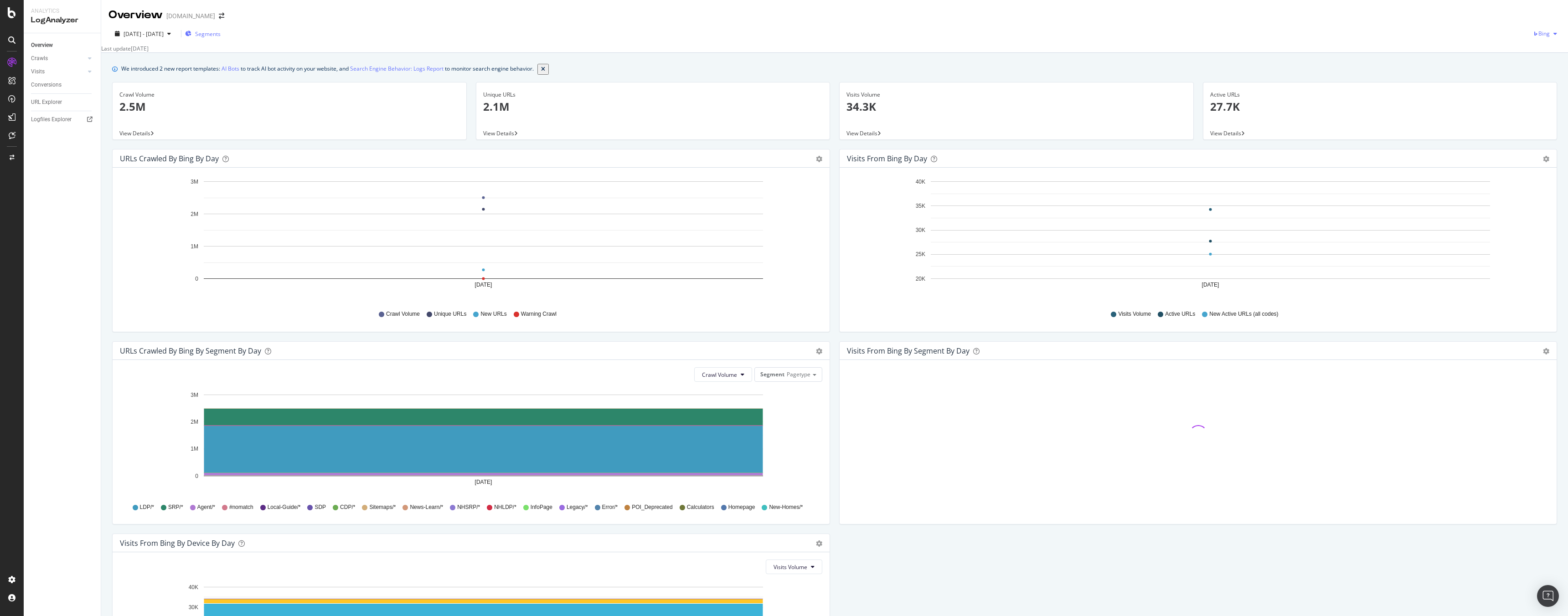
click at [1540, 33] on span "Bing" at bounding box center [1543, 34] width 11 height 8
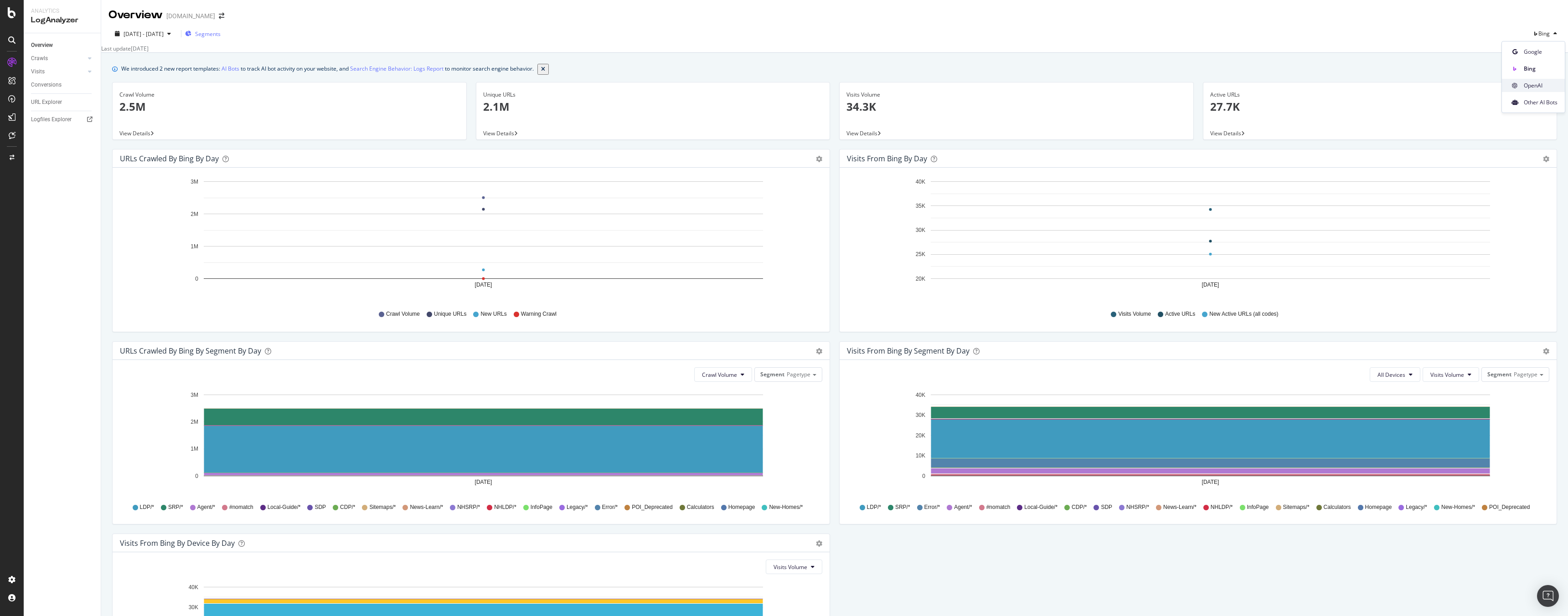
click at [1544, 82] on span "OpenAI" at bounding box center [1541, 85] width 34 height 8
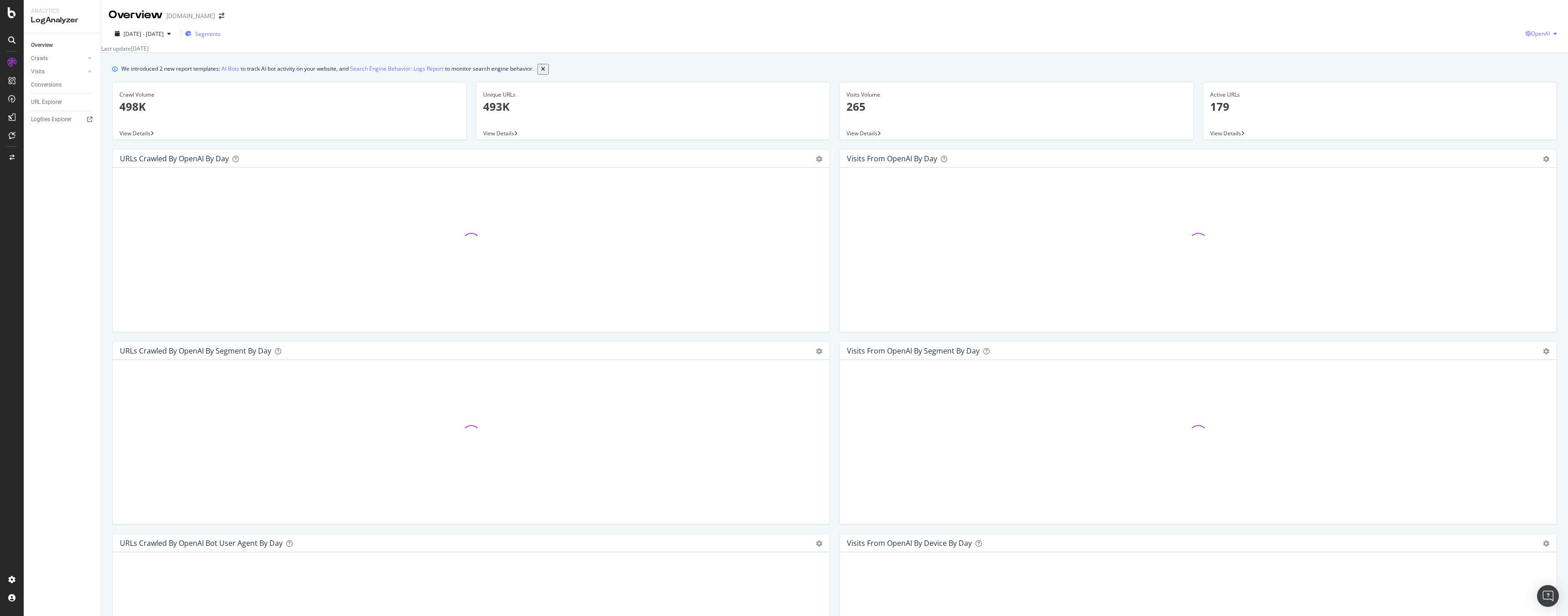
click at [1541, 36] on span "OpenAI" at bounding box center [1540, 34] width 19 height 8
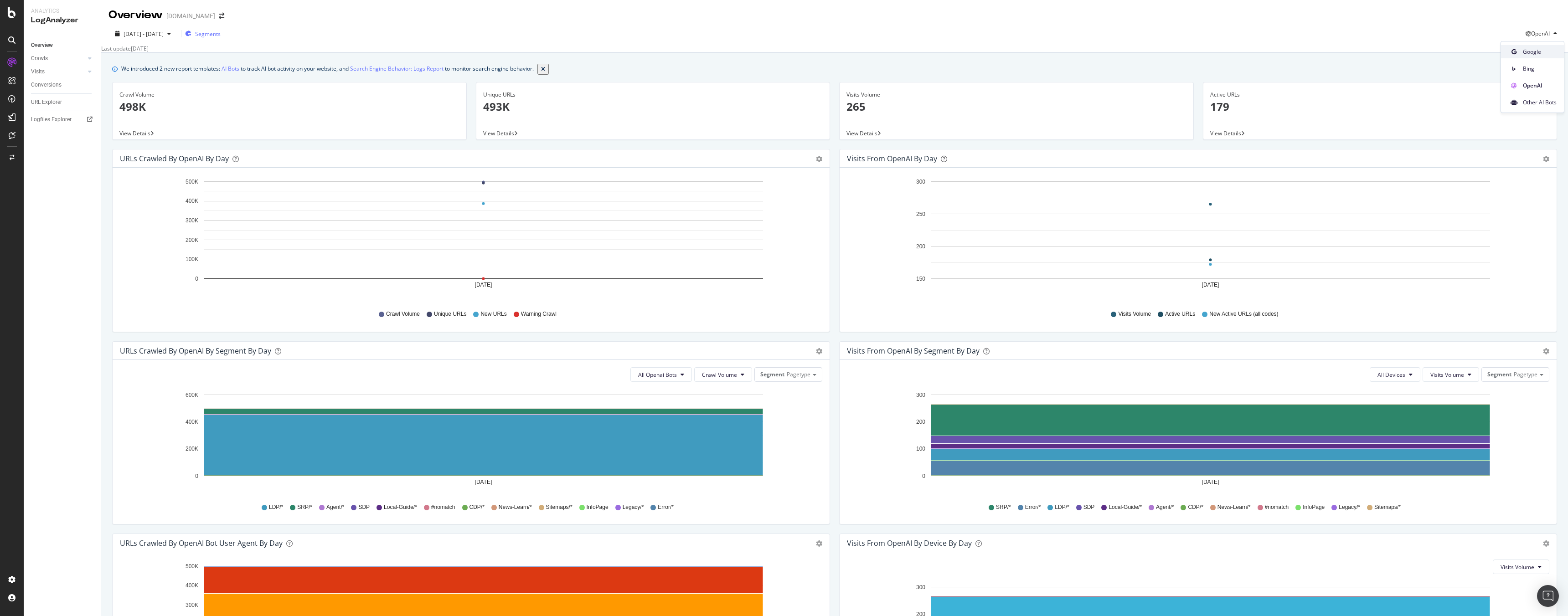
click at [1540, 50] on span "Google" at bounding box center [1540, 52] width 34 height 8
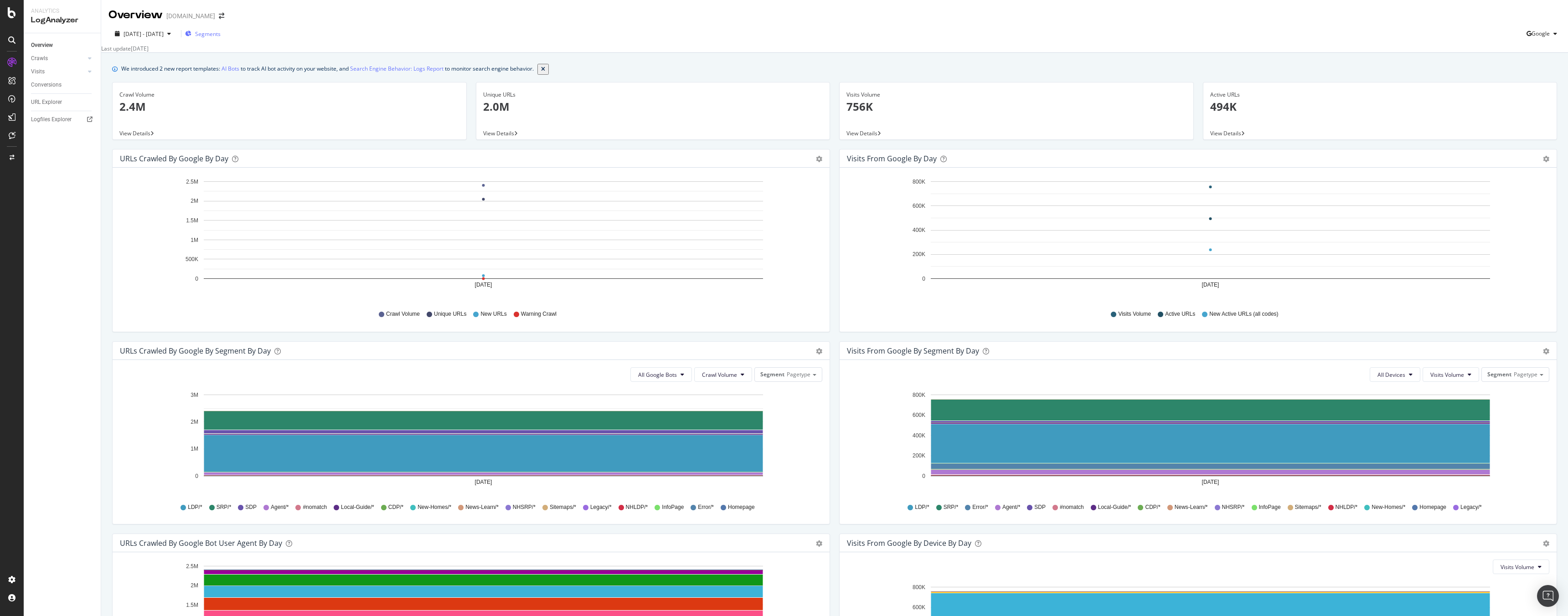
click at [221, 37] on span "Segments" at bounding box center [208, 34] width 26 height 8
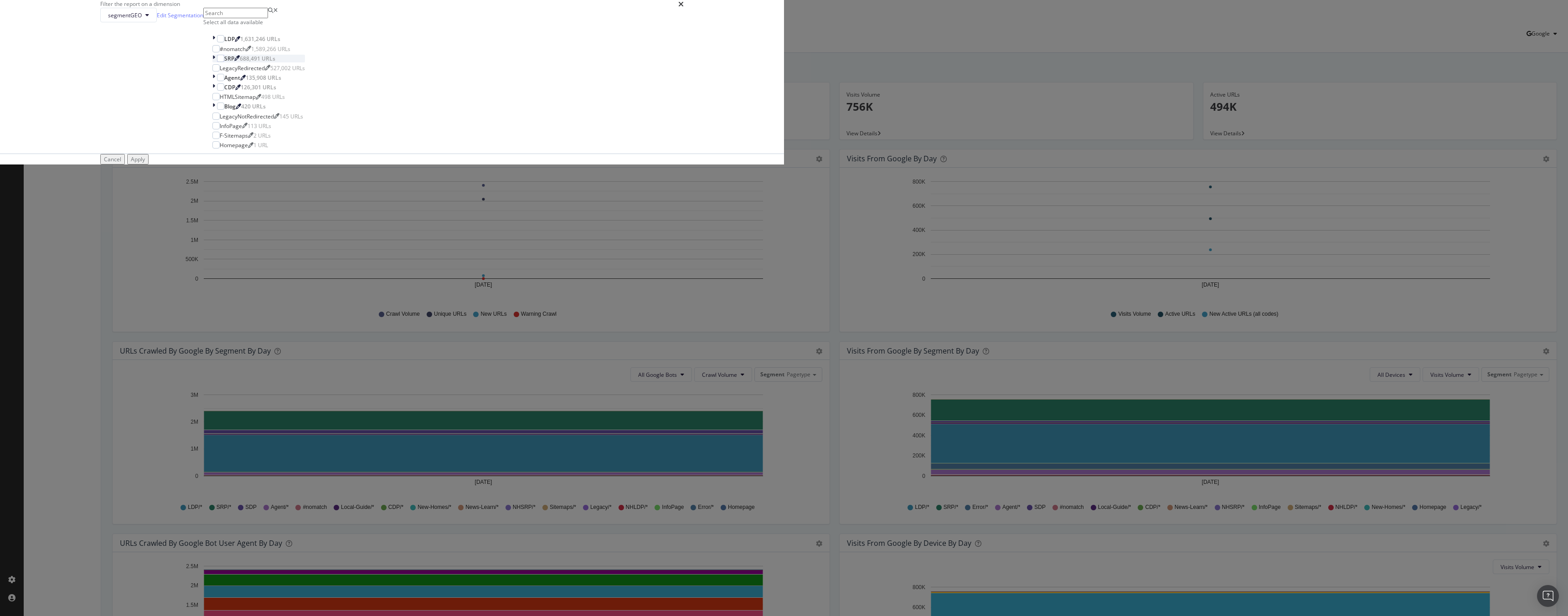
click at [217, 63] on div "modal" at bounding box center [215, 59] width 5 height 8
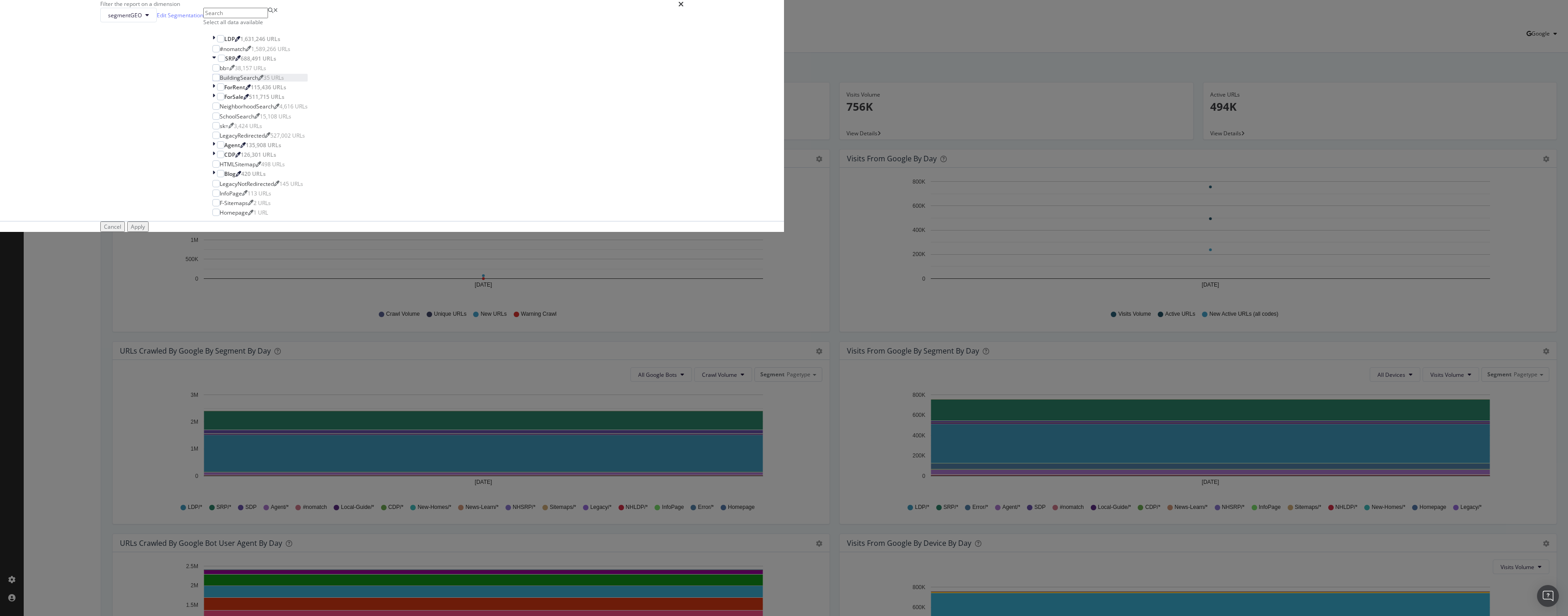
click at [308, 81] on div "BuildingSearch 35 URLs" at bounding box center [260, 77] width 95 height 8
click at [216, 63] on icon "modal" at bounding box center [215, 59] width 4 height 8
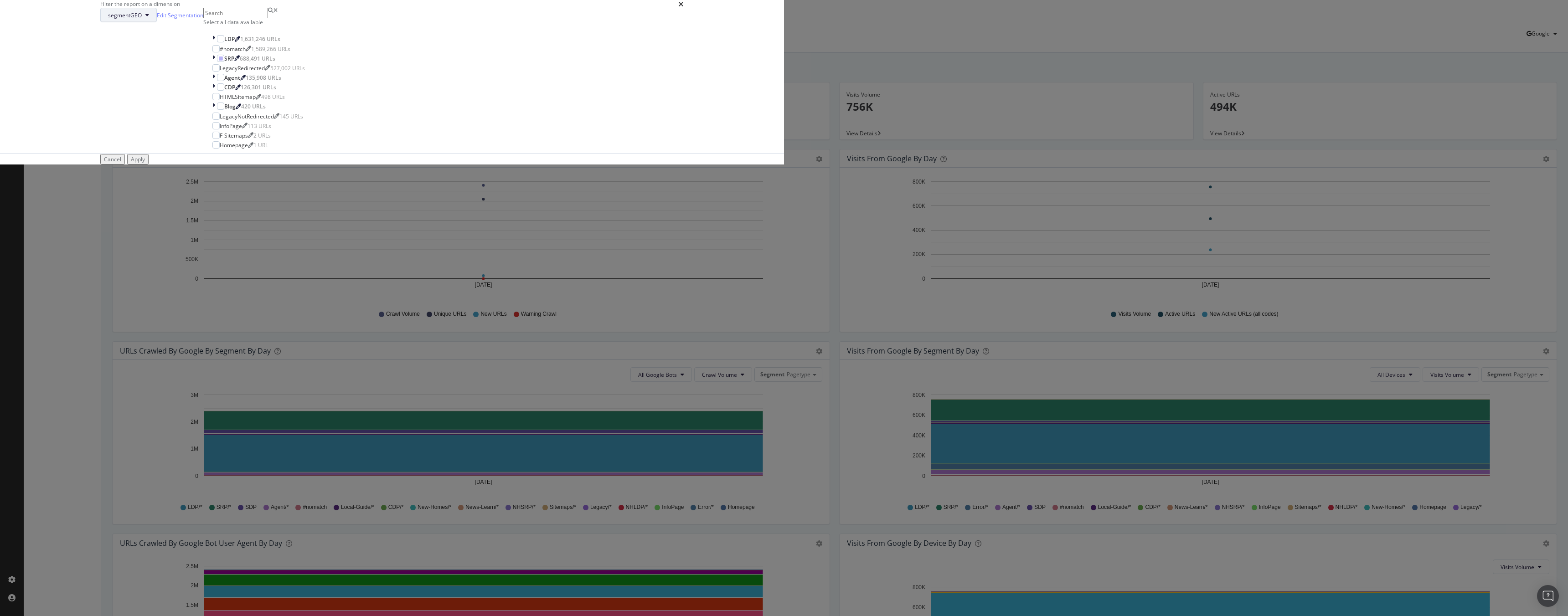
click at [142, 19] on span "segmentGEO" at bounding box center [125, 15] width 34 height 8
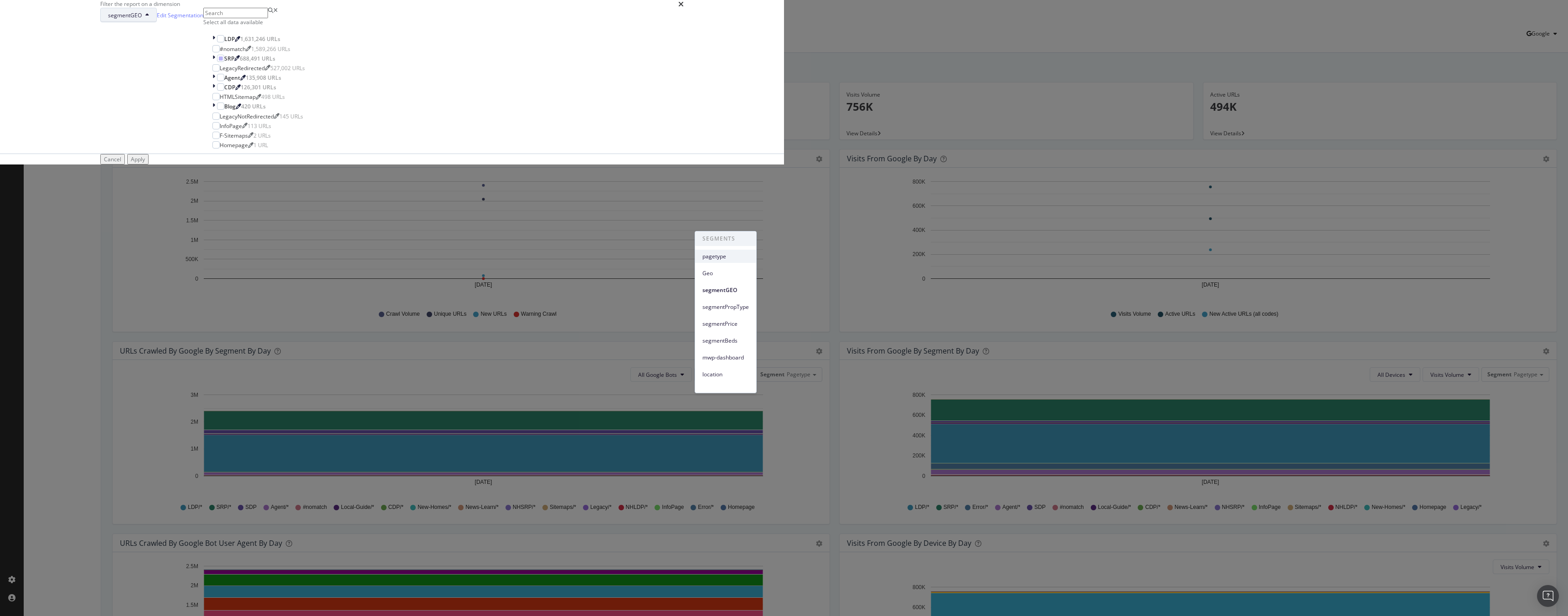
click at [724, 258] on span "pagetype" at bounding box center [725, 256] width 47 height 8
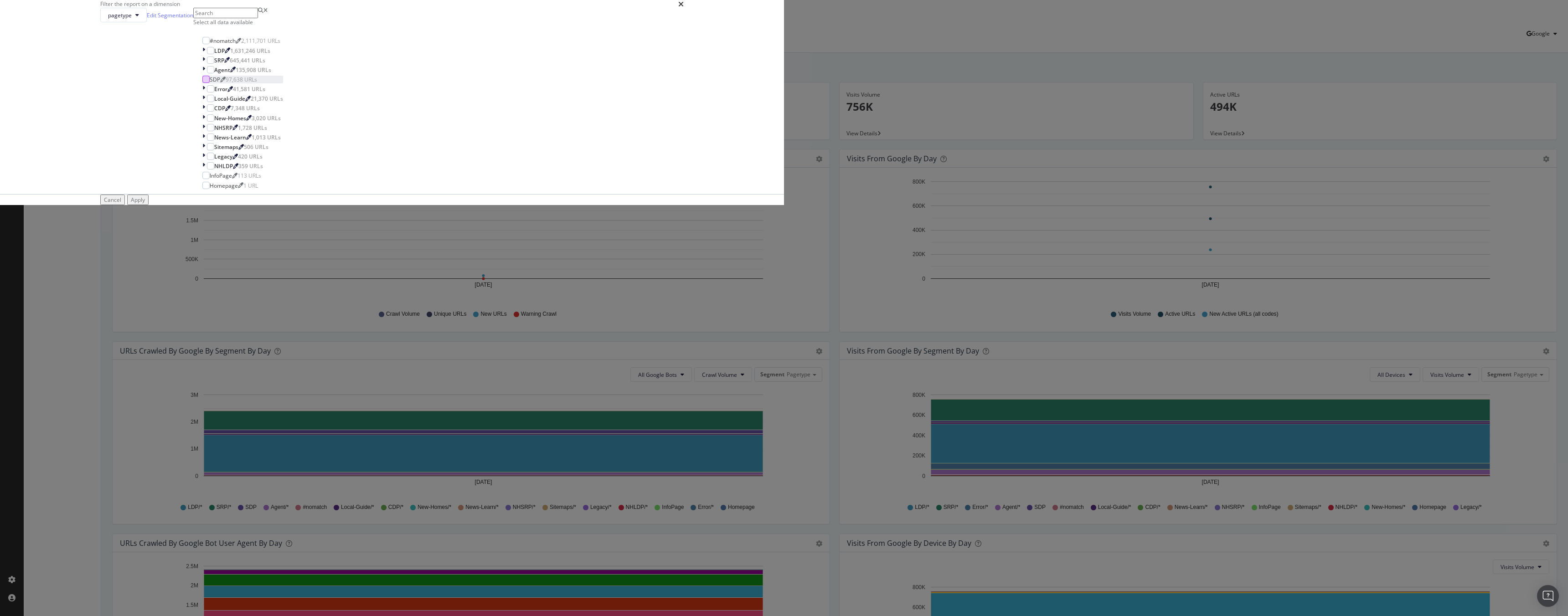
click at [210, 82] on div "modal" at bounding box center [206, 78] width 7 height 7
click at [145, 204] on div "Apply" at bounding box center [138, 200] width 14 height 8
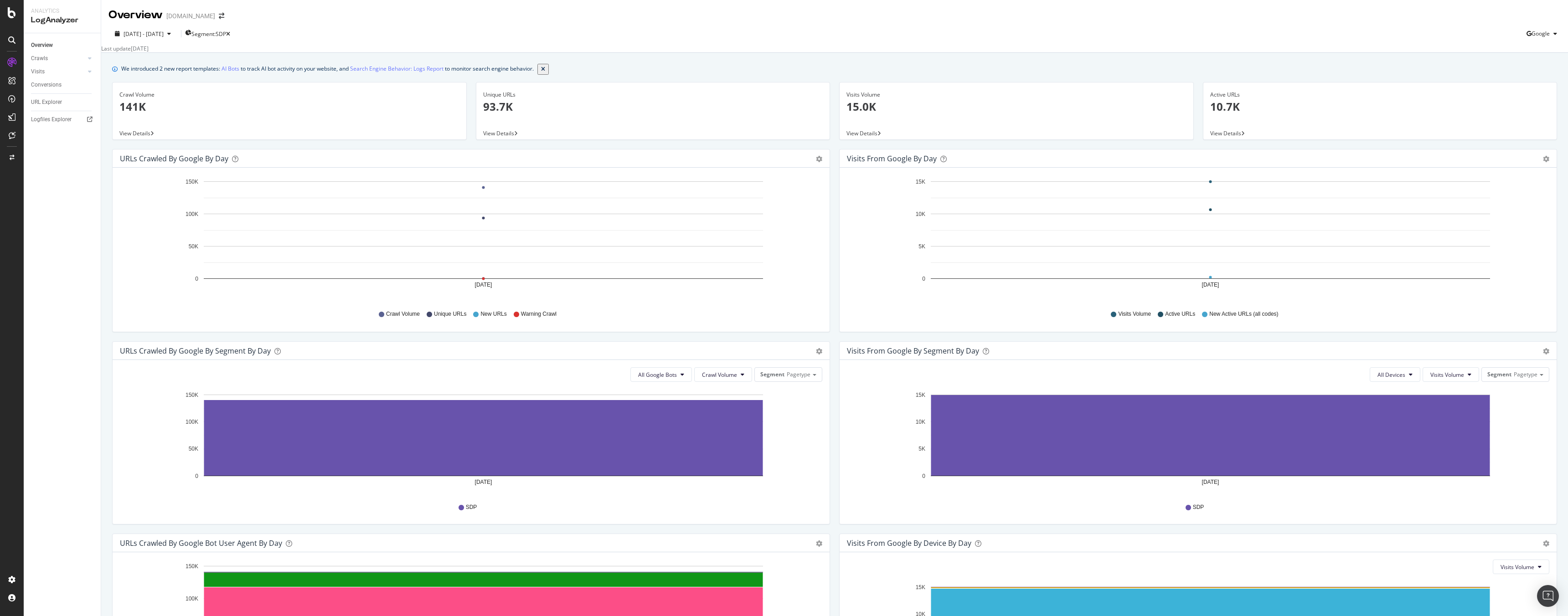
click at [169, 122] on div "Crawl Volume 141K" at bounding box center [289, 104] width 340 height 44
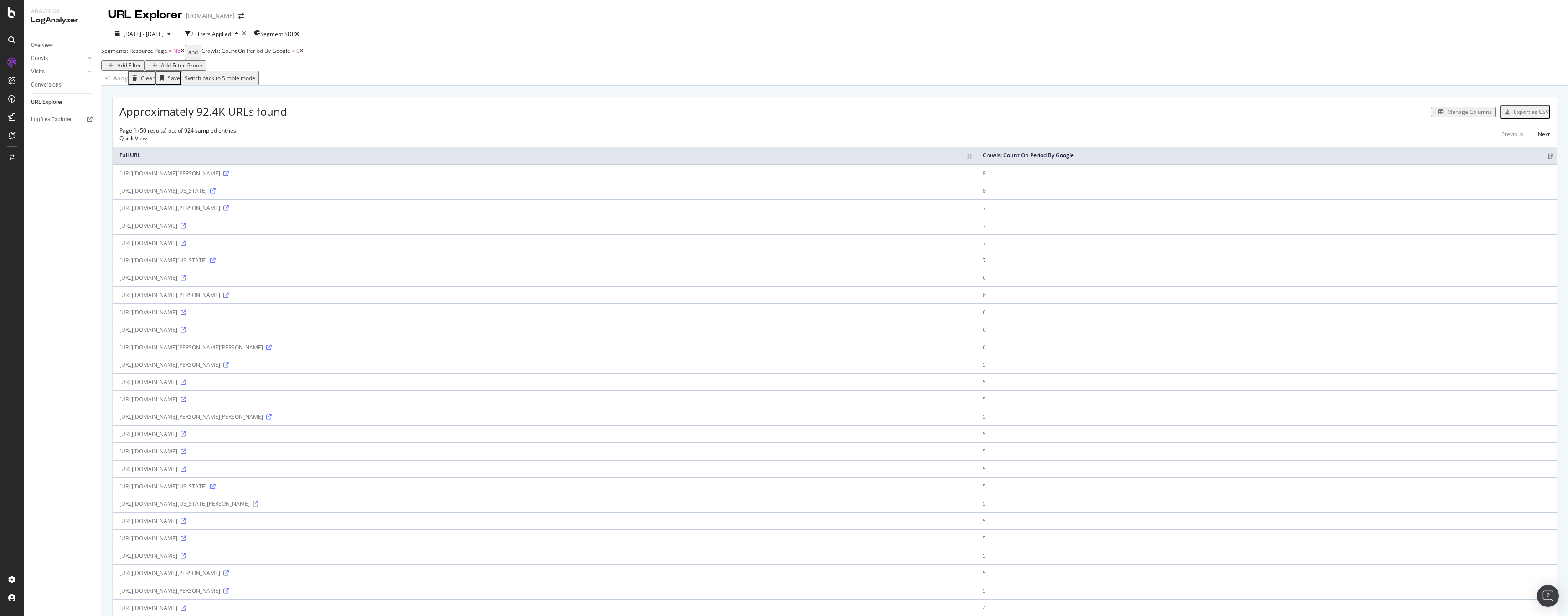
click at [229, 173] on icon at bounding box center [227, 174] width 6 height 6
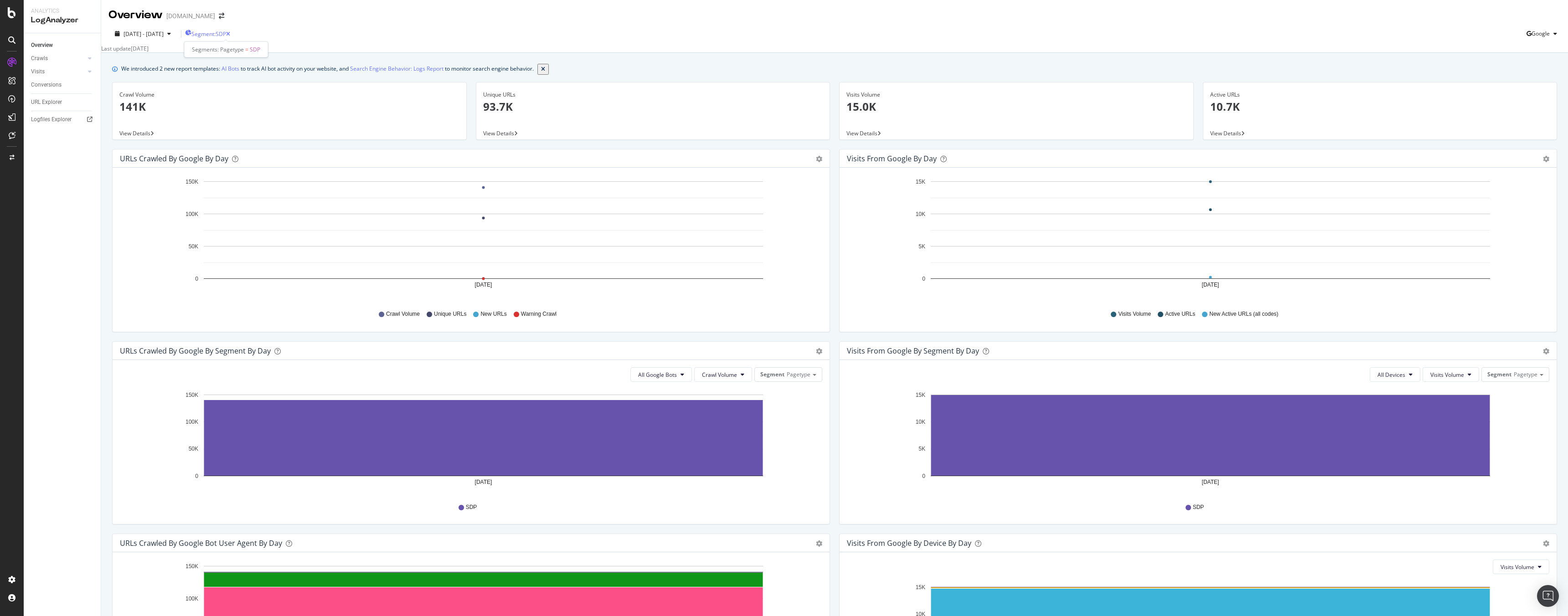
click at [227, 36] on span "Segment: SDP" at bounding box center [209, 34] width 35 height 8
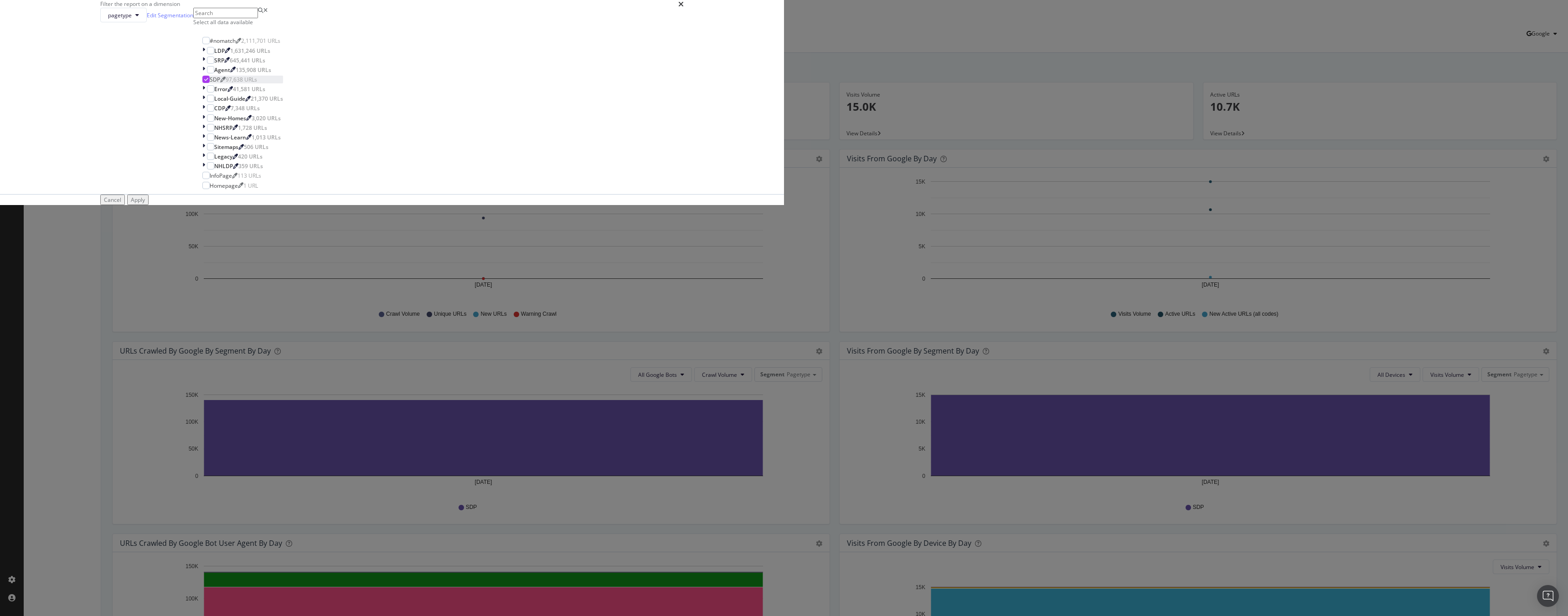
click at [210, 82] on div "modal" at bounding box center [206, 78] width 7 height 7
click at [205, 74] on icon "modal" at bounding box center [204, 71] width 3 height 8
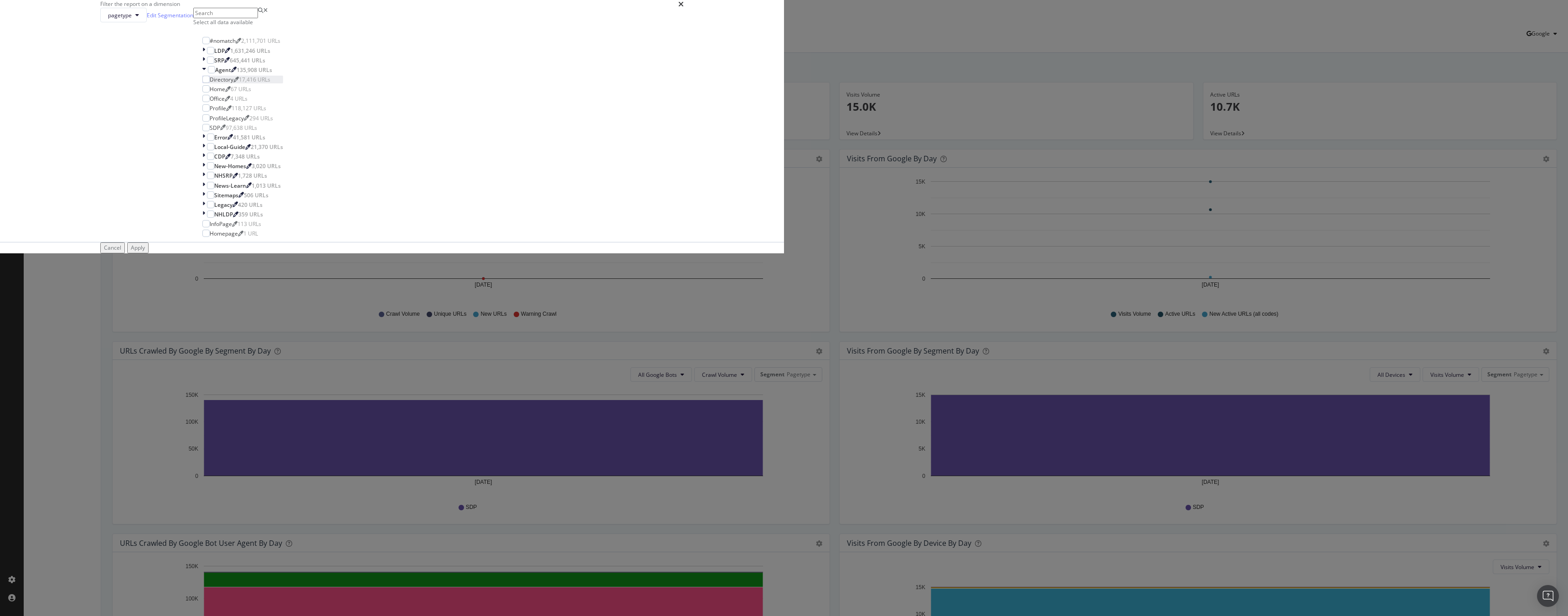
click at [234, 83] on div "Directory" at bounding box center [222, 79] width 24 height 8
click at [145, 251] on div "Apply" at bounding box center [138, 247] width 14 height 8
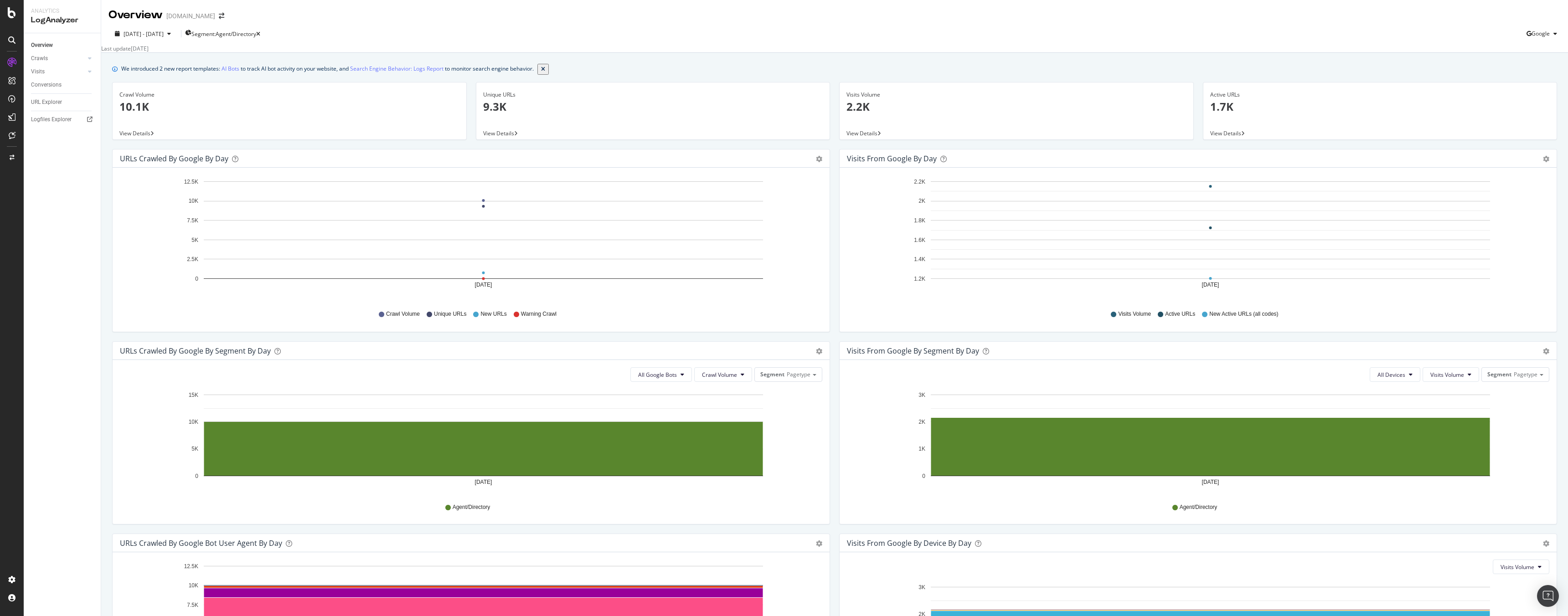
click at [141, 137] on span "View Details" at bounding box center [134, 133] width 31 height 8
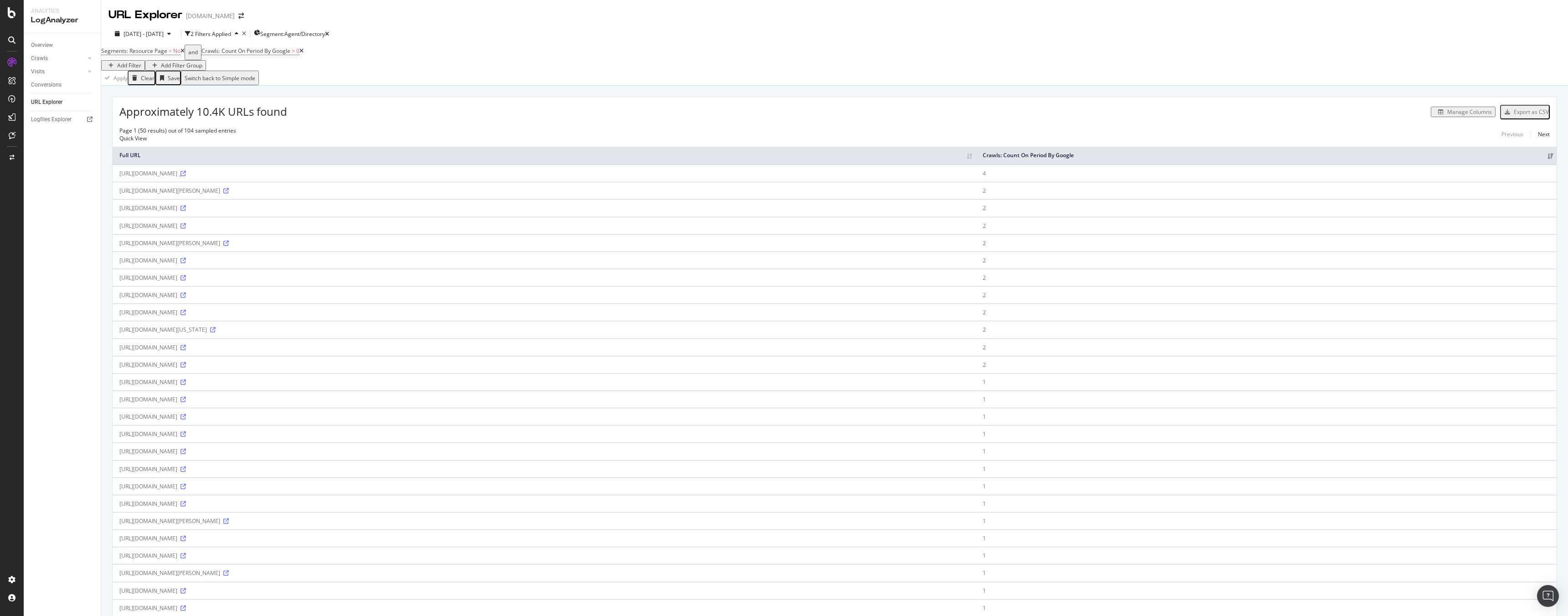
click at [186, 174] on icon at bounding box center [184, 174] width 6 height 6
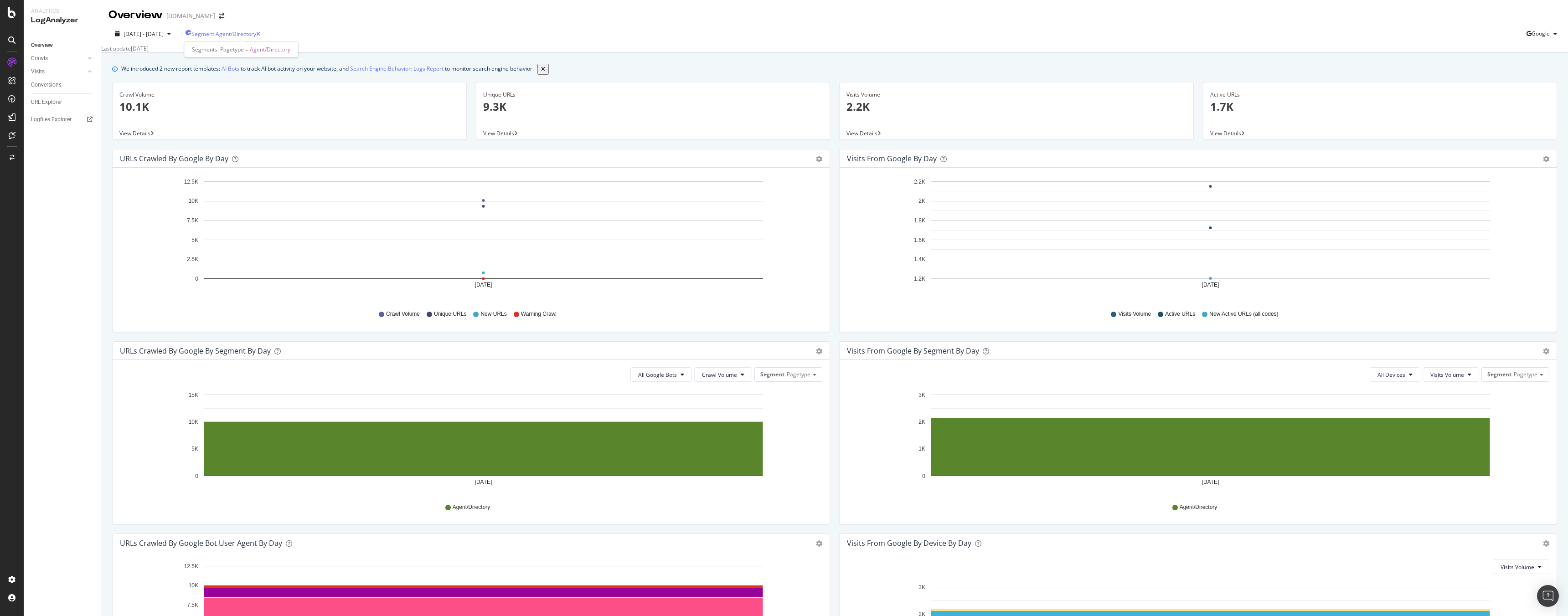
click at [239, 34] on span "Segment: Agent/Directory" at bounding box center [224, 34] width 65 height 8
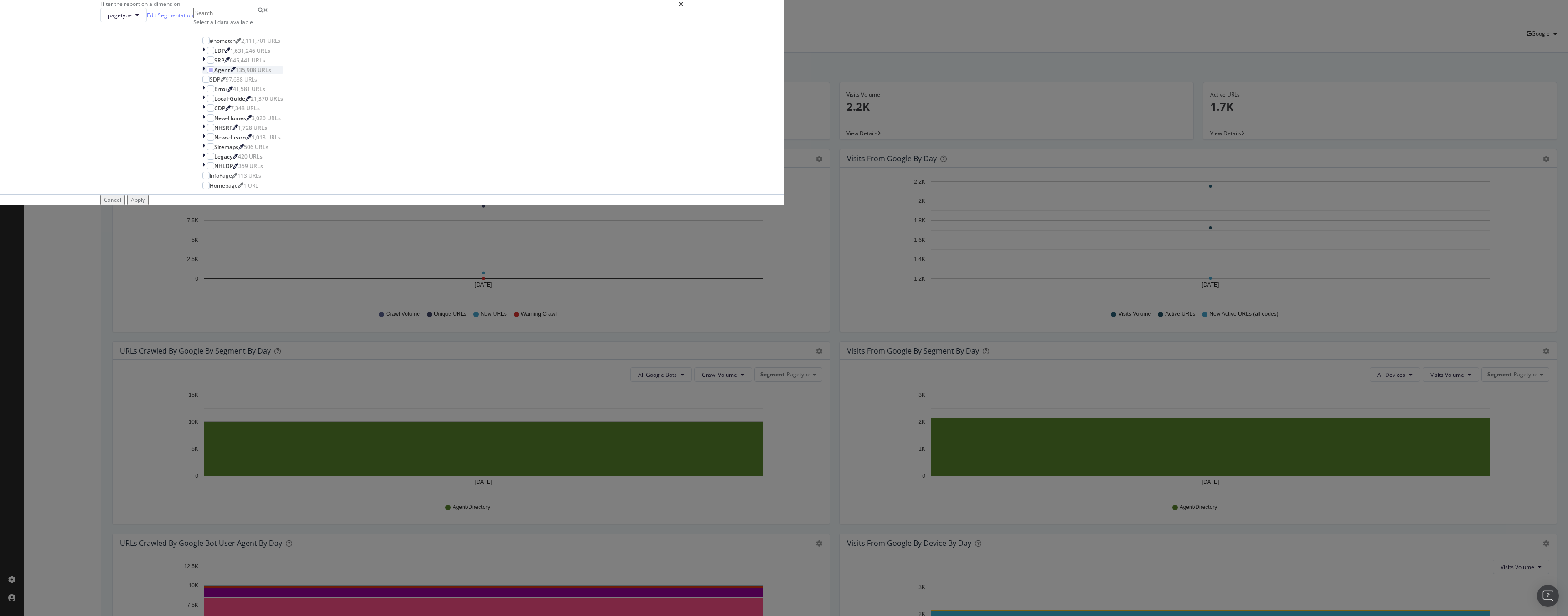
click at [205, 74] on icon "modal" at bounding box center [204, 71] width 3 height 8
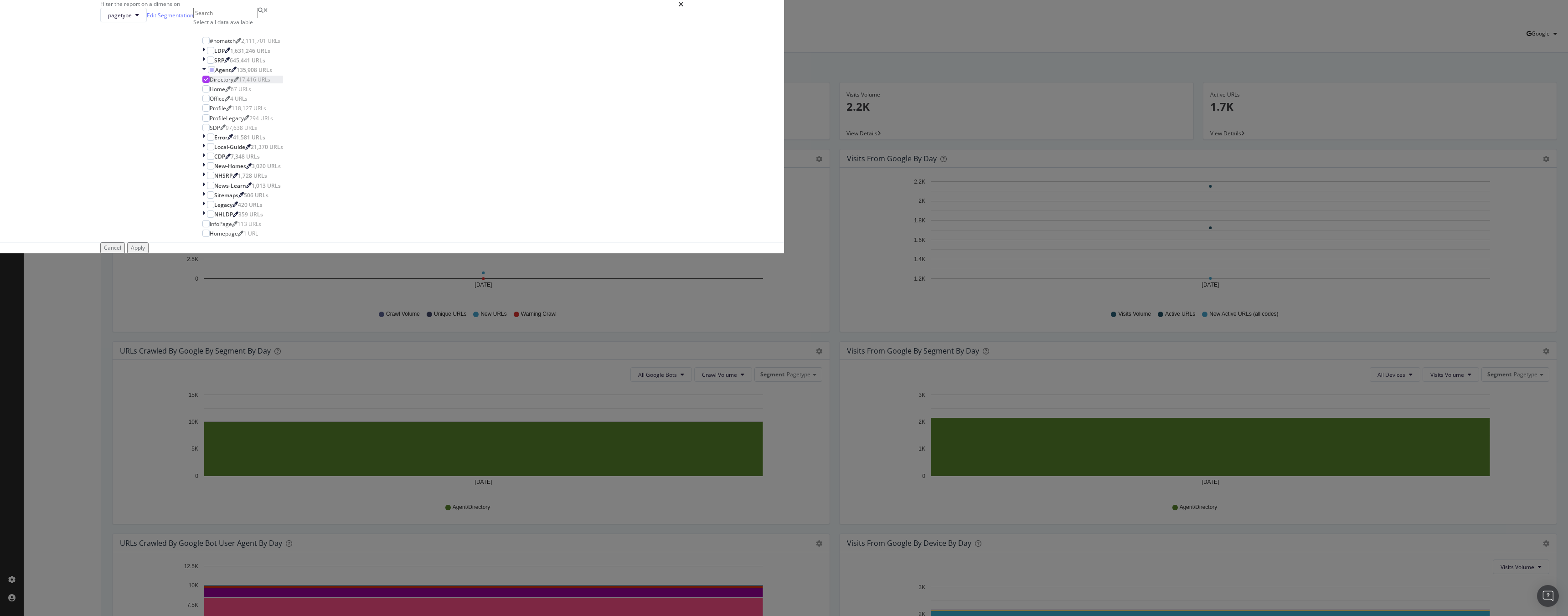
click at [209, 81] on icon "modal" at bounding box center [207, 79] width 4 height 5
click at [206, 74] on icon "modal" at bounding box center [205, 71] width 4 height 8
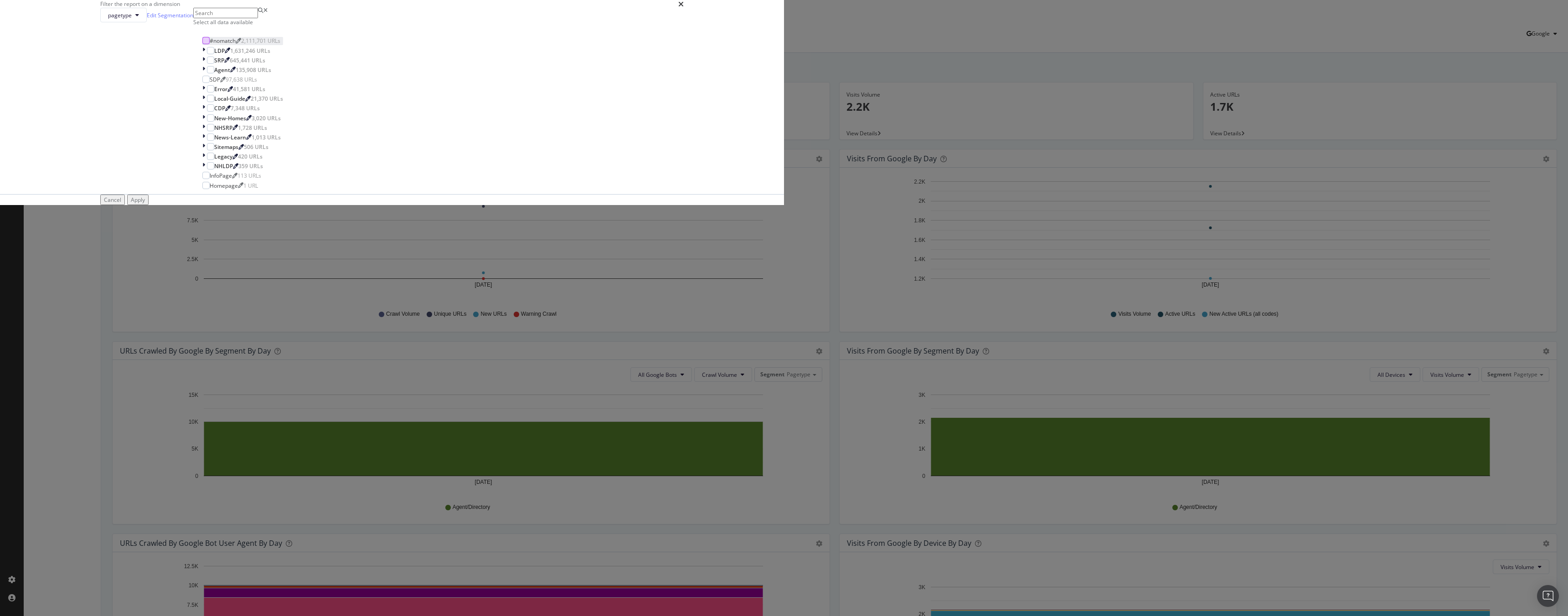
click at [210, 44] on div "modal" at bounding box center [206, 40] width 7 height 7
click at [209, 43] on icon "modal" at bounding box center [207, 41] width 4 height 5
click at [210, 44] on div "modal" at bounding box center [206, 40] width 7 height 7
click at [145, 204] on div "Apply" at bounding box center [138, 200] width 14 height 8
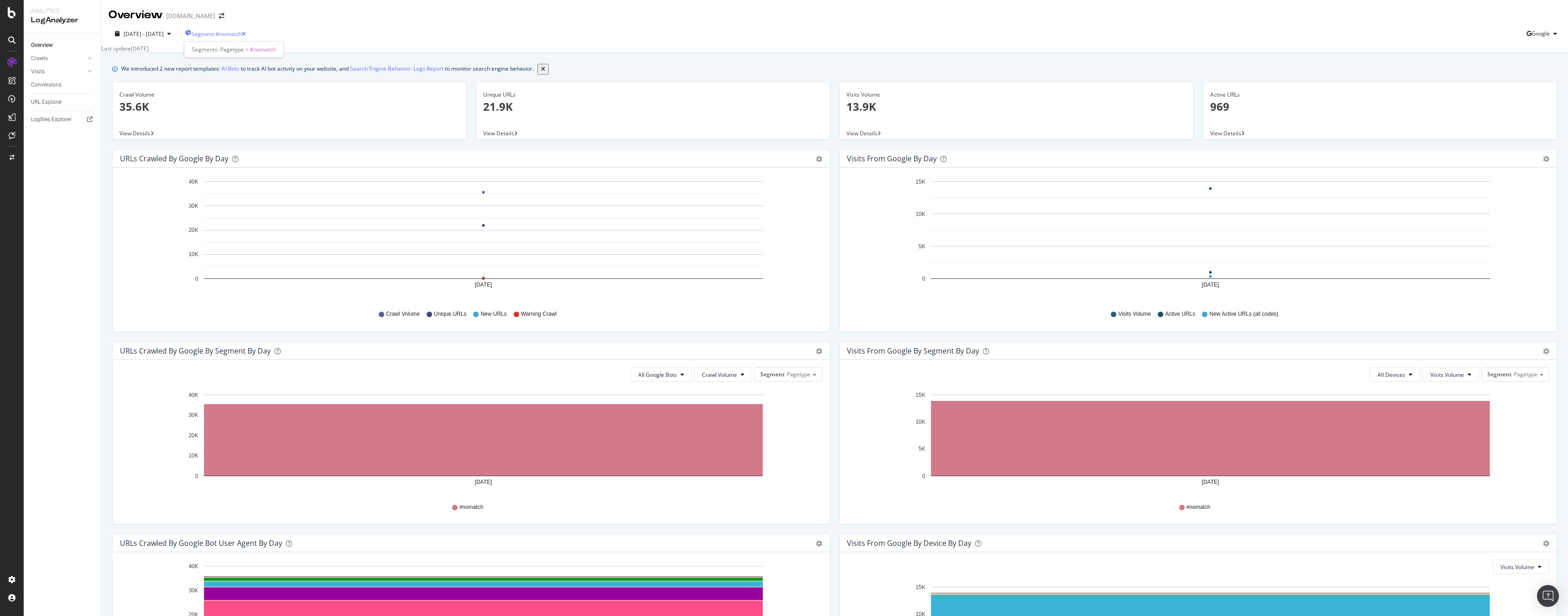
click at [241, 33] on span "Segment: #nomatch" at bounding box center [217, 34] width 50 height 8
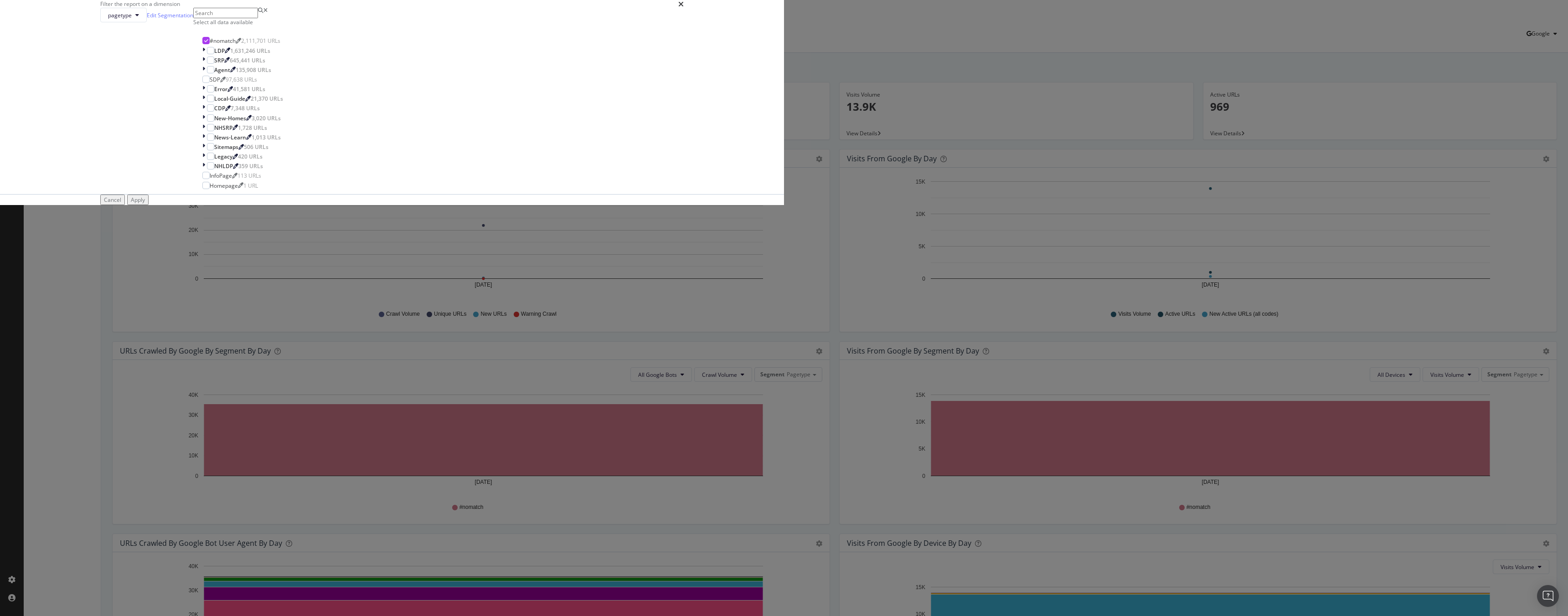
click at [311, 31] on div "Filter the report on a dimension pagetype Edit Segmentation Select all data ava…" at bounding box center [784, 308] width 1568 height 616
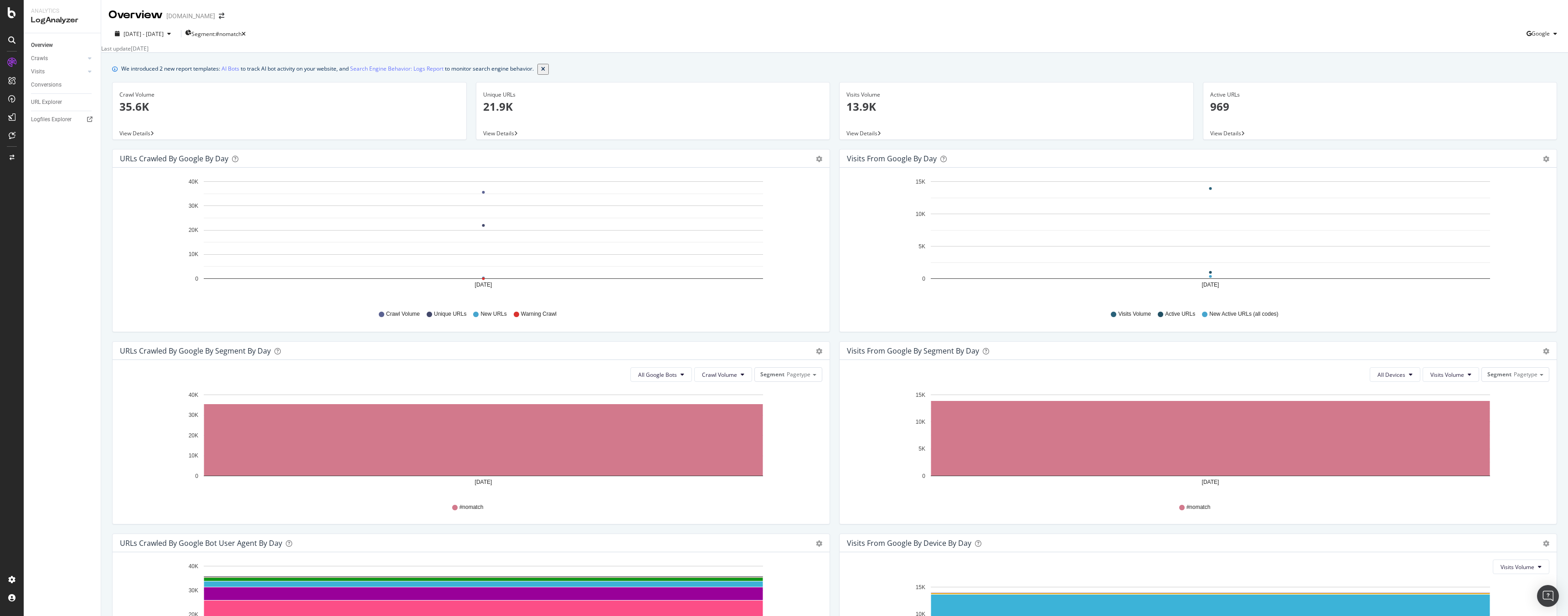
click at [143, 99] on div "Crawl Volume" at bounding box center [289, 94] width 340 height 8
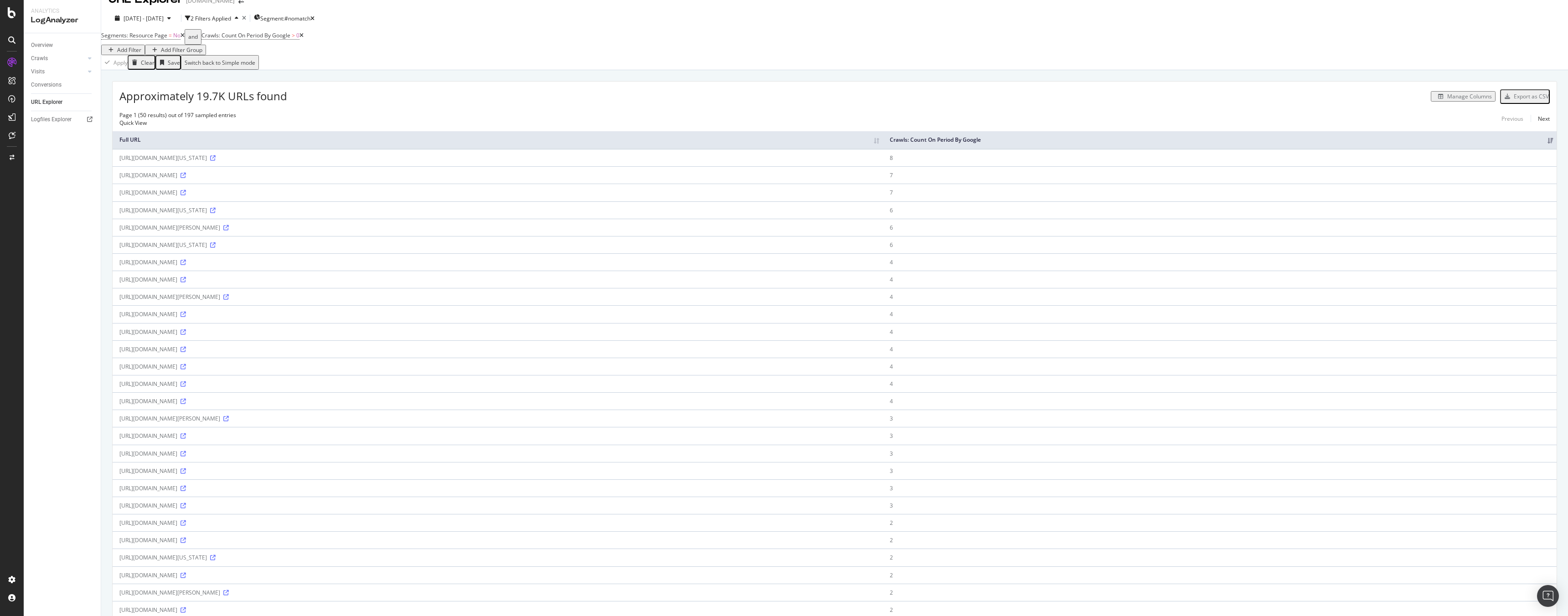
scroll to position [16, 0]
click at [186, 279] on icon at bounding box center [184, 279] width 6 height 6
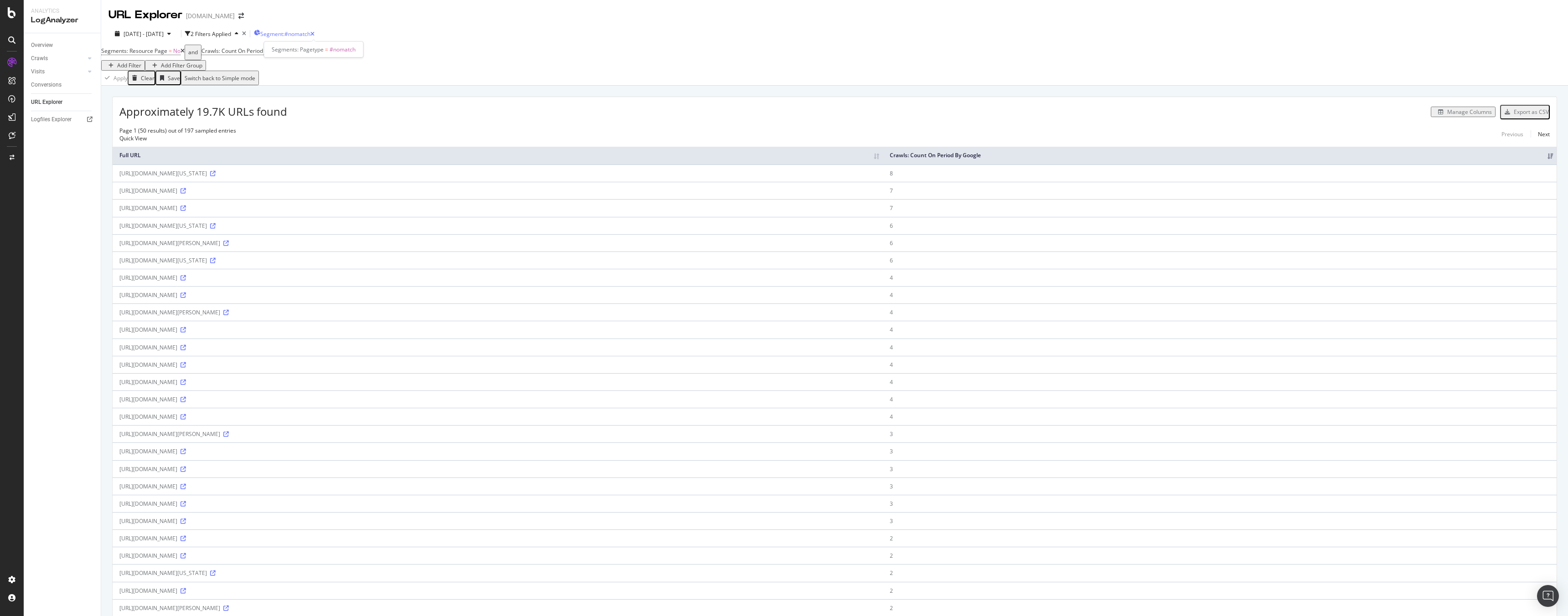
click at [310, 33] on span "Segment: #nomatch" at bounding box center [285, 34] width 50 height 8
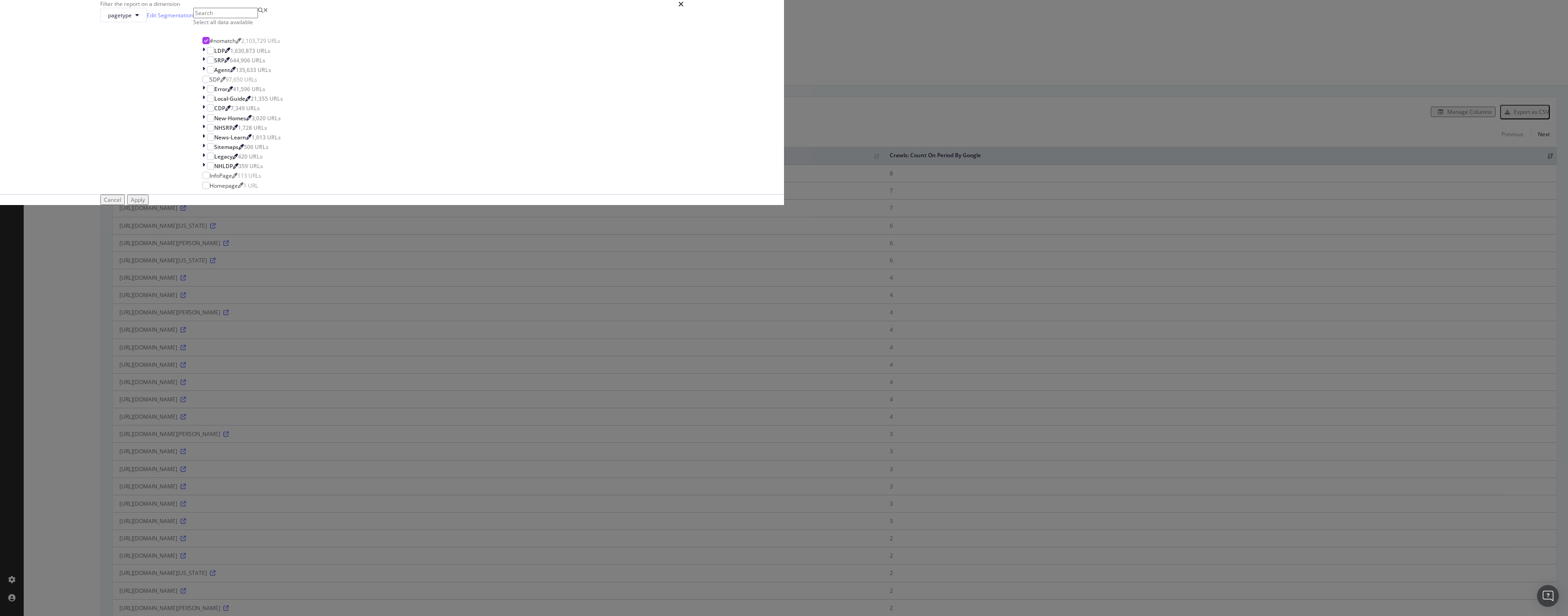
click at [417, 33] on div "Filter the report on a dimension pagetype Edit Segmentation Select all data ava…" at bounding box center [784, 308] width 1568 height 616
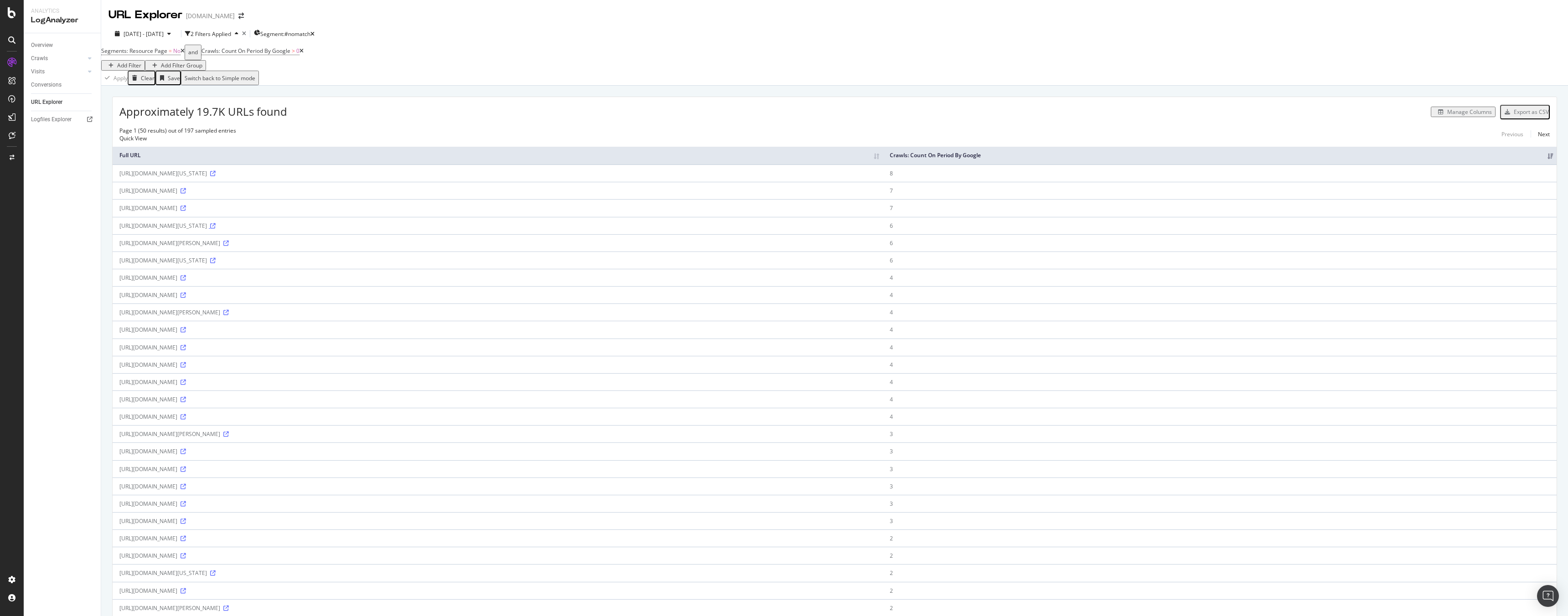
click at [216, 225] on icon at bounding box center [213, 227] width 6 height 6
click at [315, 34] on icon "button" at bounding box center [312, 35] width 4 height 6
click at [289, 34] on span "Segments" at bounding box center [277, 34] width 26 height 8
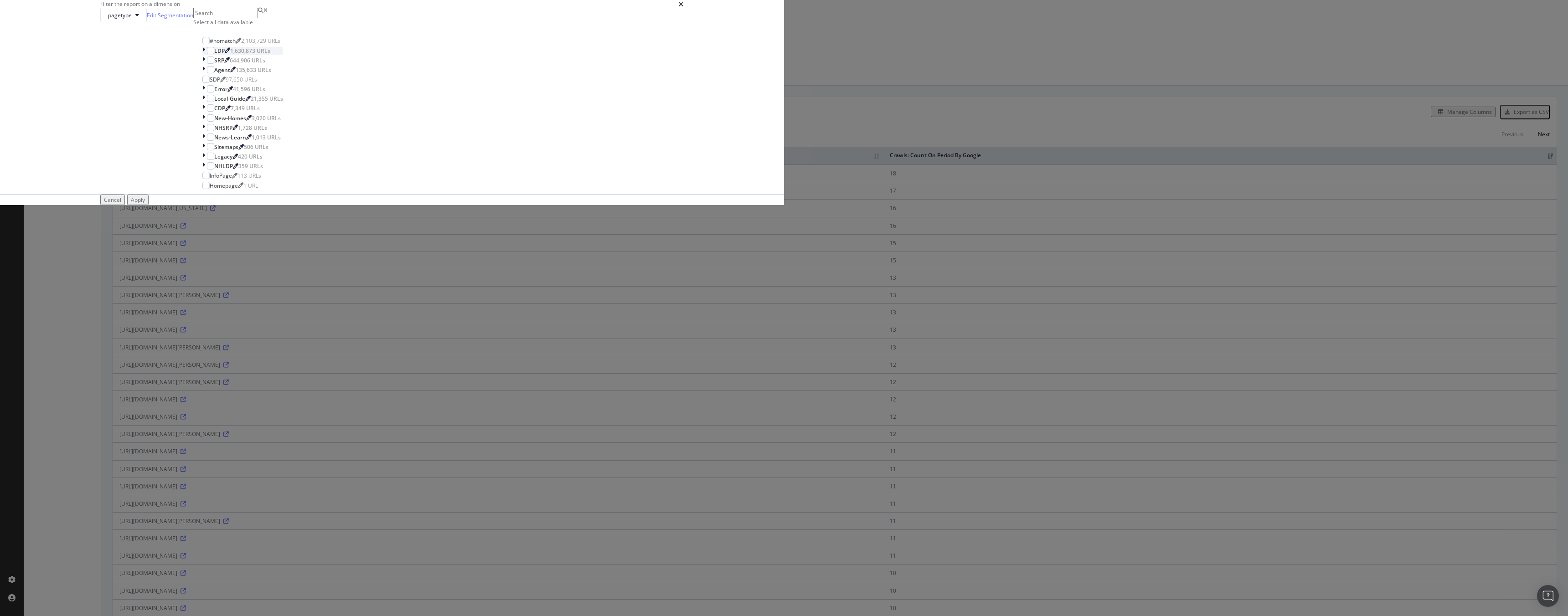
click at [205, 55] on icon "modal" at bounding box center [204, 51] width 3 height 8
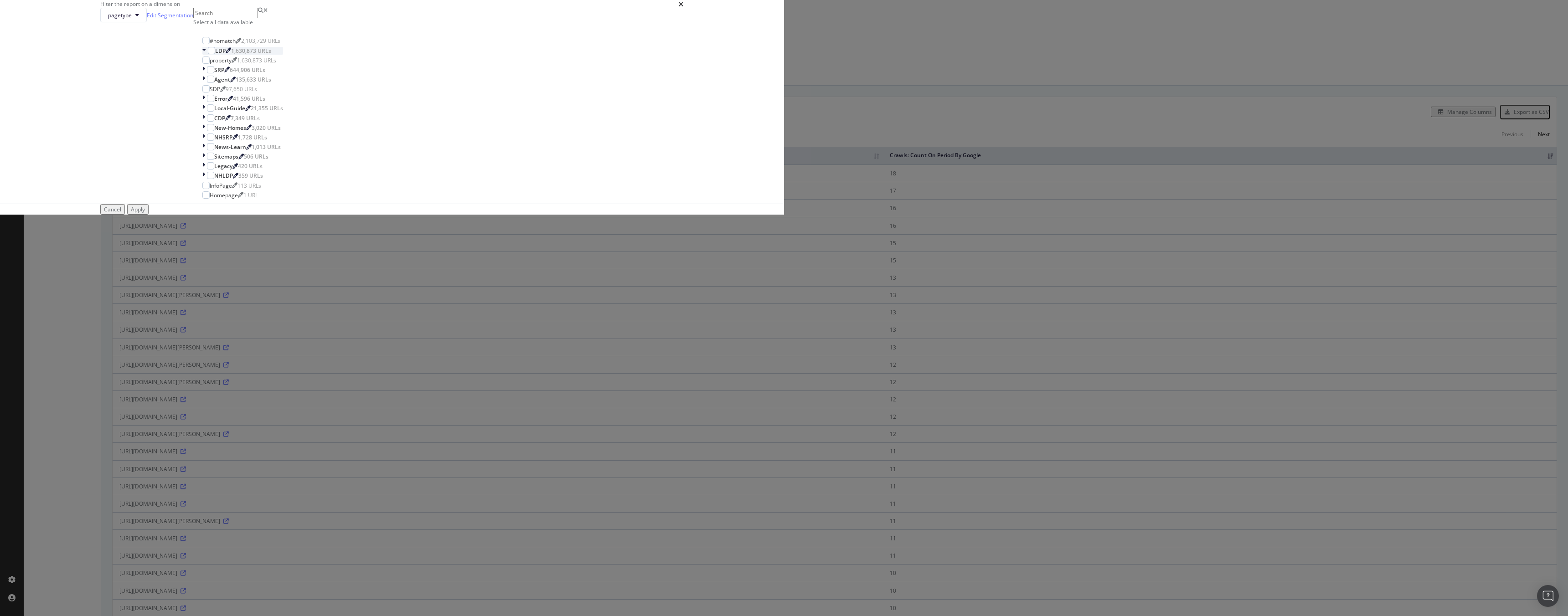
click at [206, 55] on icon "modal" at bounding box center [205, 51] width 4 height 8
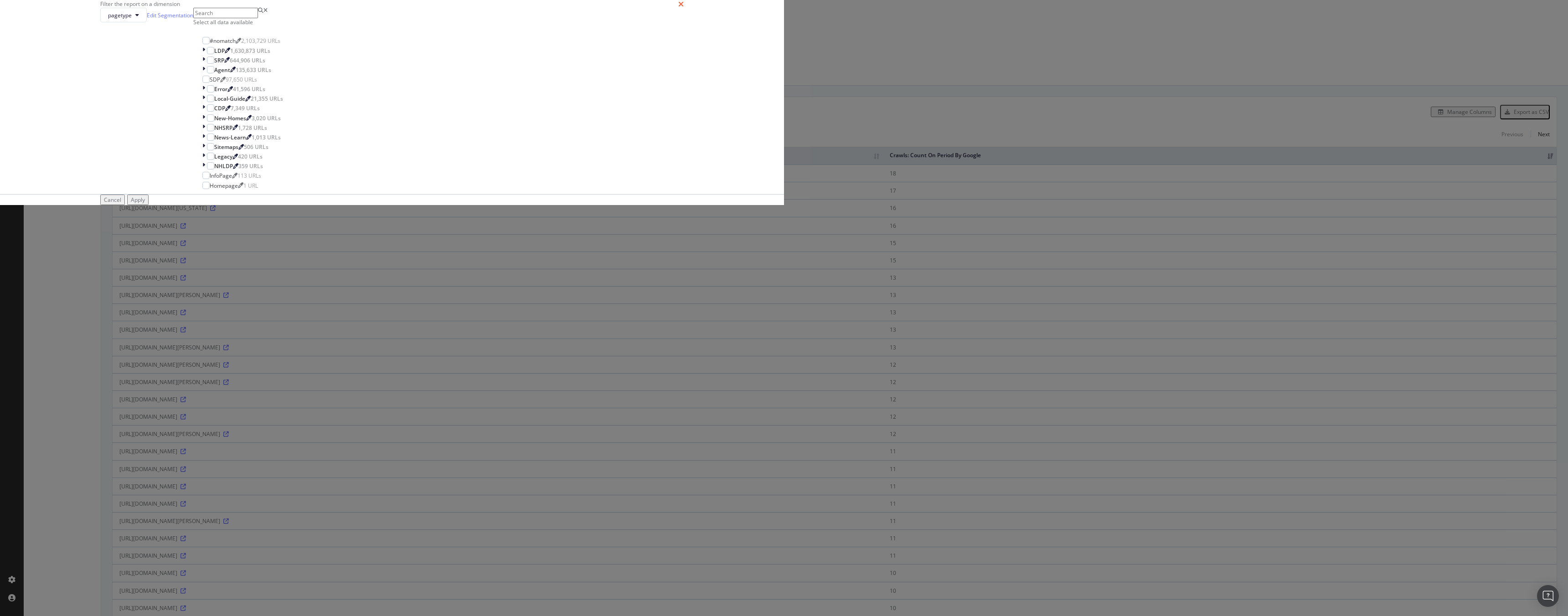
click at [684, 8] on icon "times" at bounding box center [682, 3] width 6 height 7
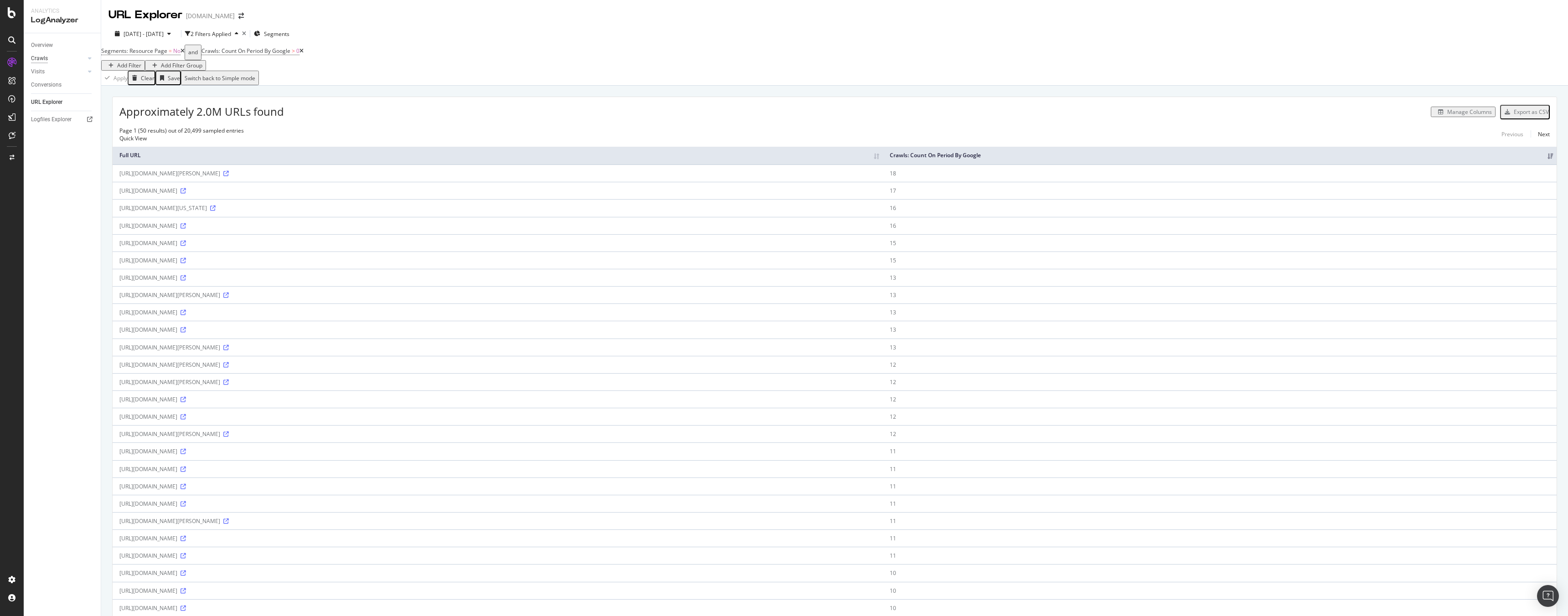
click at [41, 61] on div "Crawls" at bounding box center [39, 59] width 17 height 10
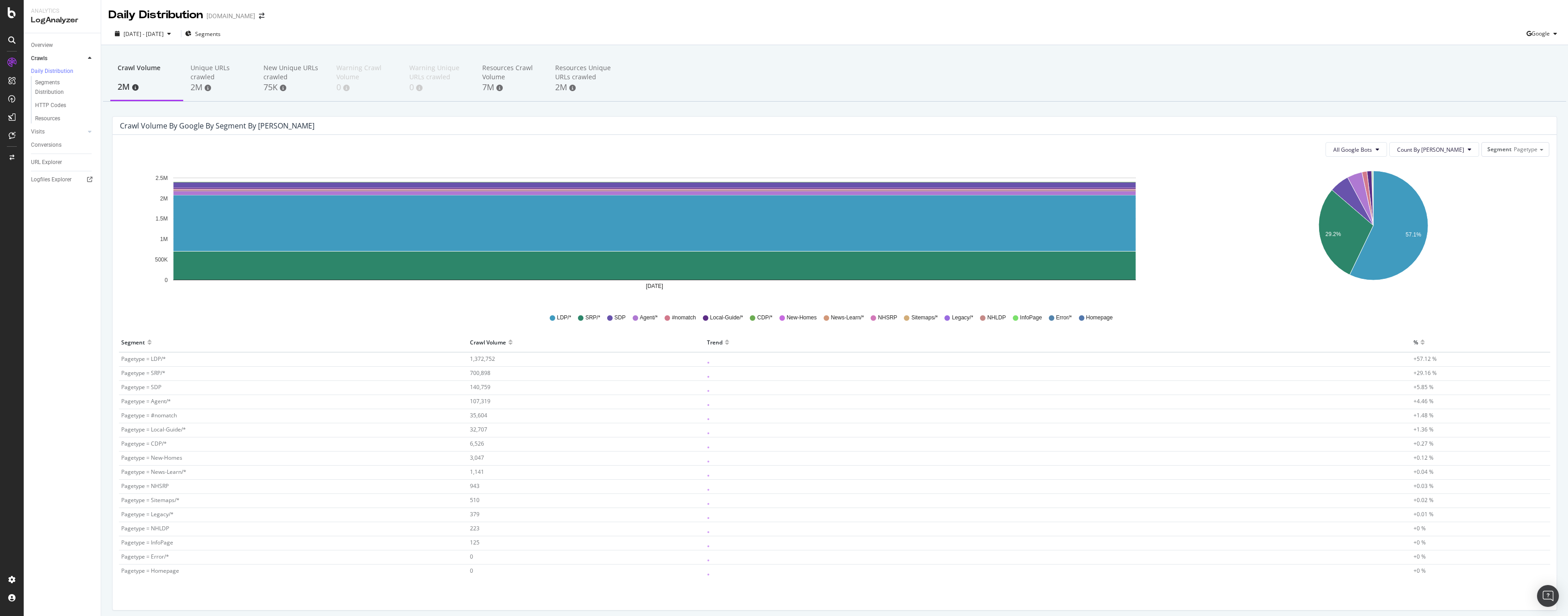
click at [509, 342] on div at bounding box center [511, 342] width 5 height 15
click at [509, 343] on div at bounding box center [511, 346] width 5 height 7
click at [509, 337] on div at bounding box center [511, 338] width 5 height 7
click at [509, 340] on div at bounding box center [511, 338] width 5 height 7
click at [509, 343] on div at bounding box center [511, 342] width 5 height 15
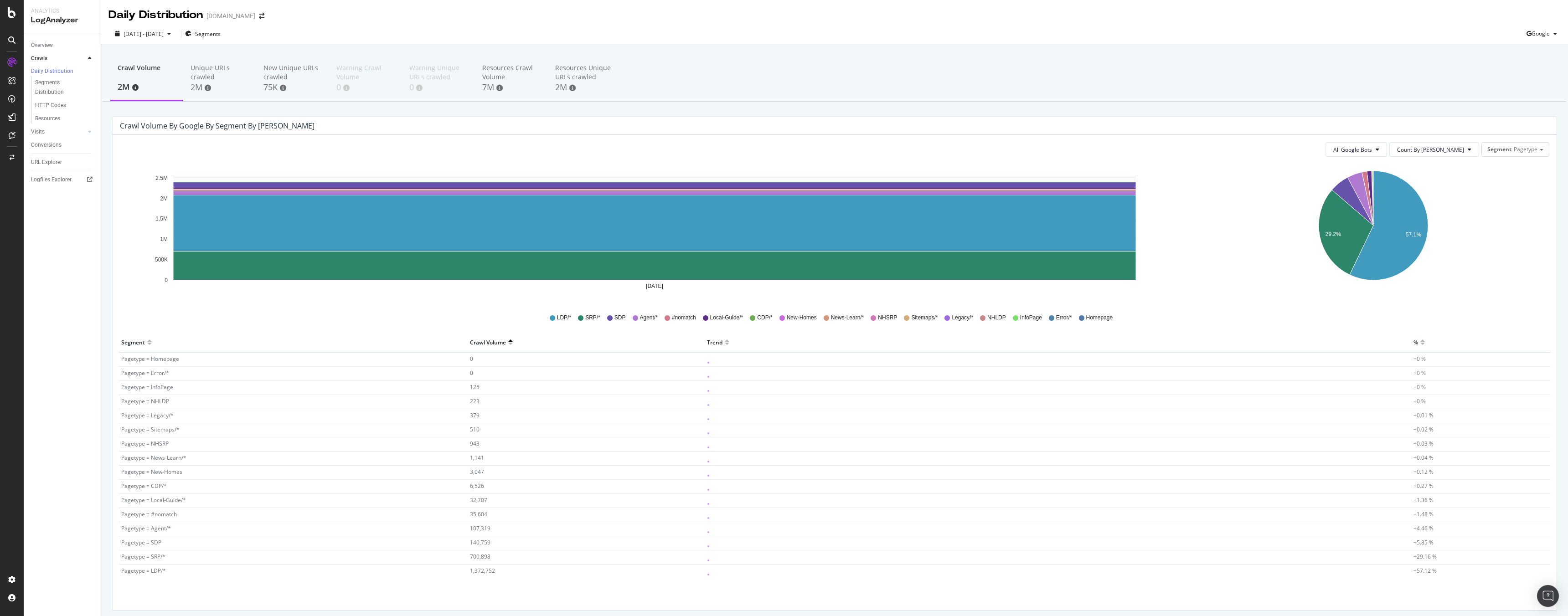
click at [509, 343] on div at bounding box center [511, 346] width 5 height 7
click at [141, 377] on span "Pagetype = SRP/*" at bounding box center [143, 374] width 44 height 8
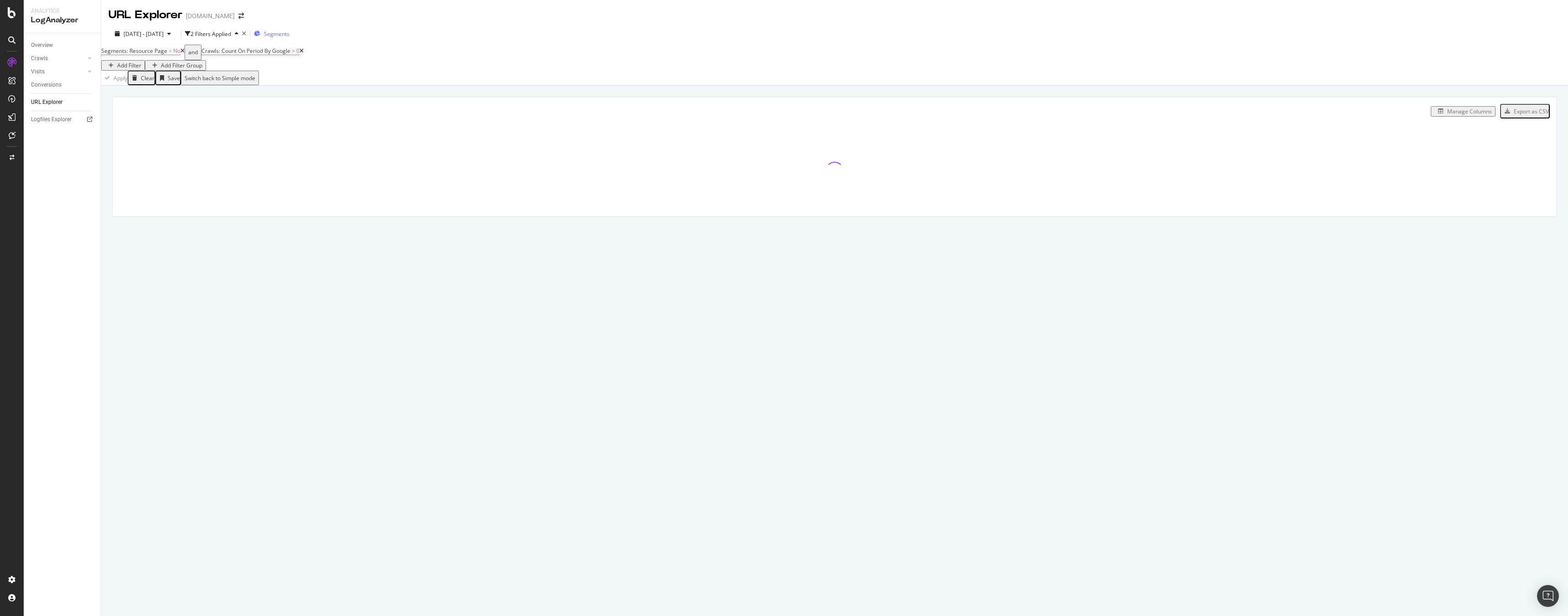
click at [289, 37] on span "Segments" at bounding box center [277, 34] width 26 height 8
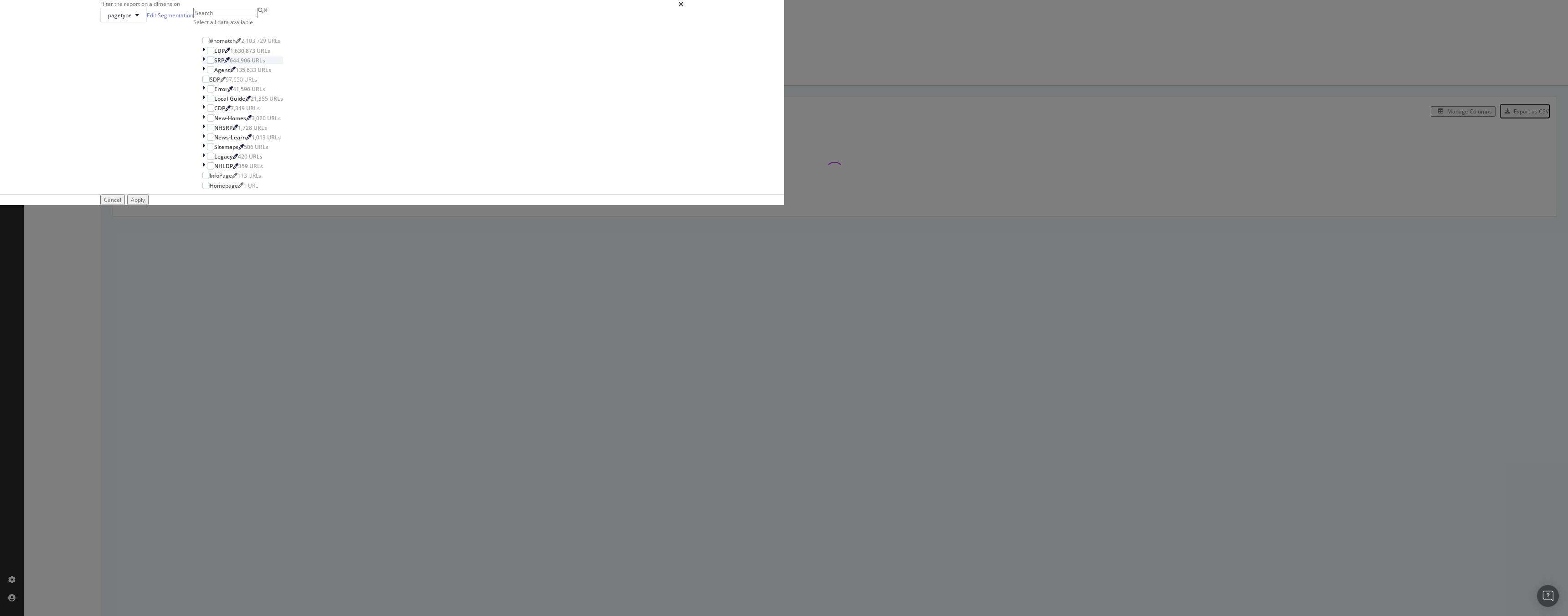
click at [205, 65] on icon "modal" at bounding box center [204, 61] width 3 height 8
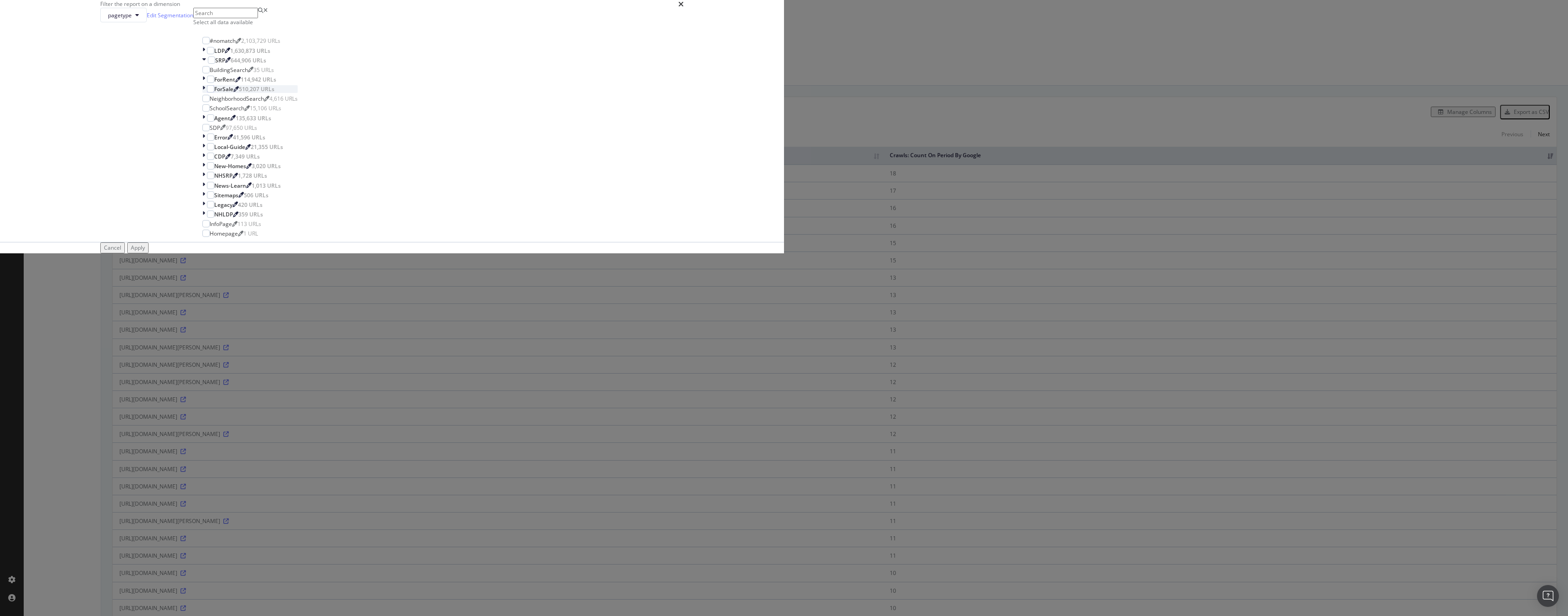
click at [205, 93] on icon "modal" at bounding box center [204, 89] width 3 height 8
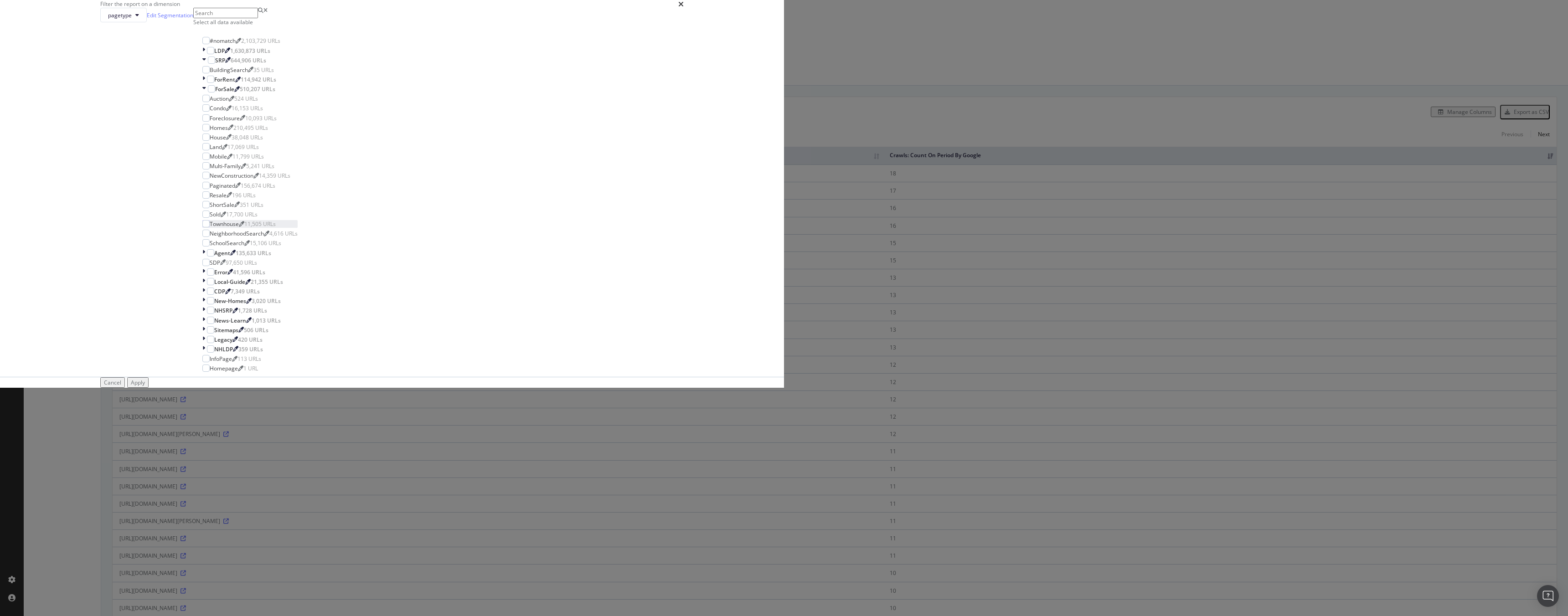
scroll to position [43, 0]
